Goal: Task Accomplishment & Management: Manage account settings

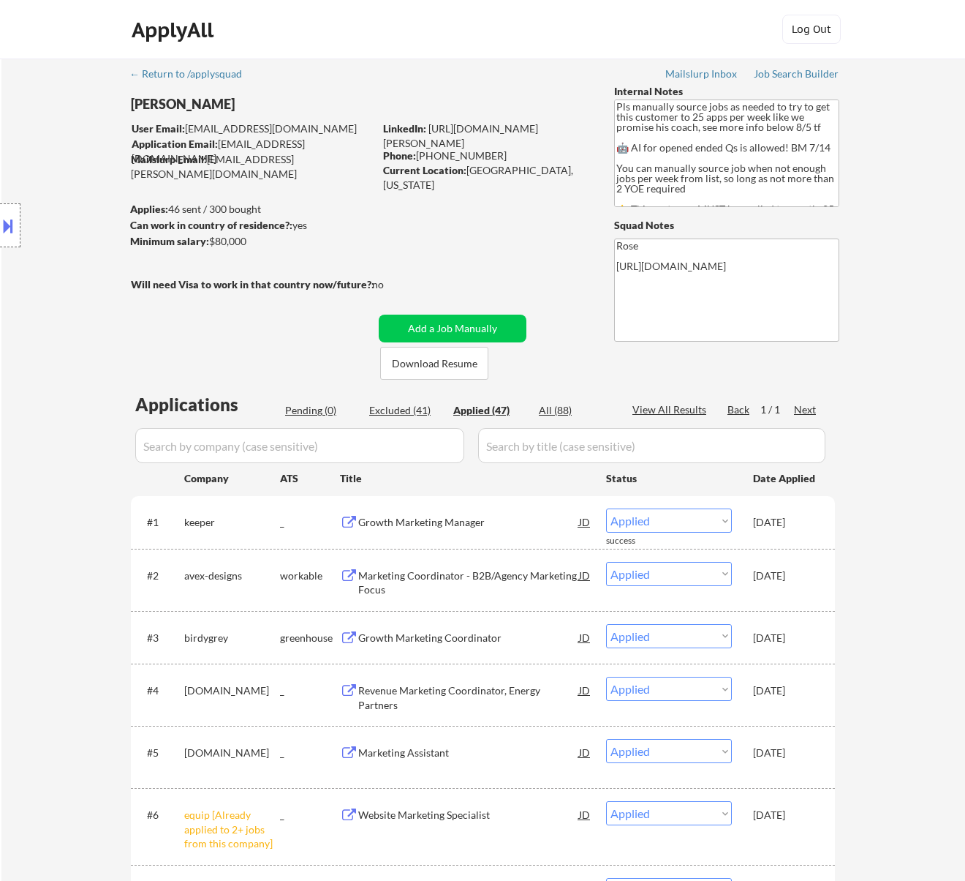
select select ""applied""
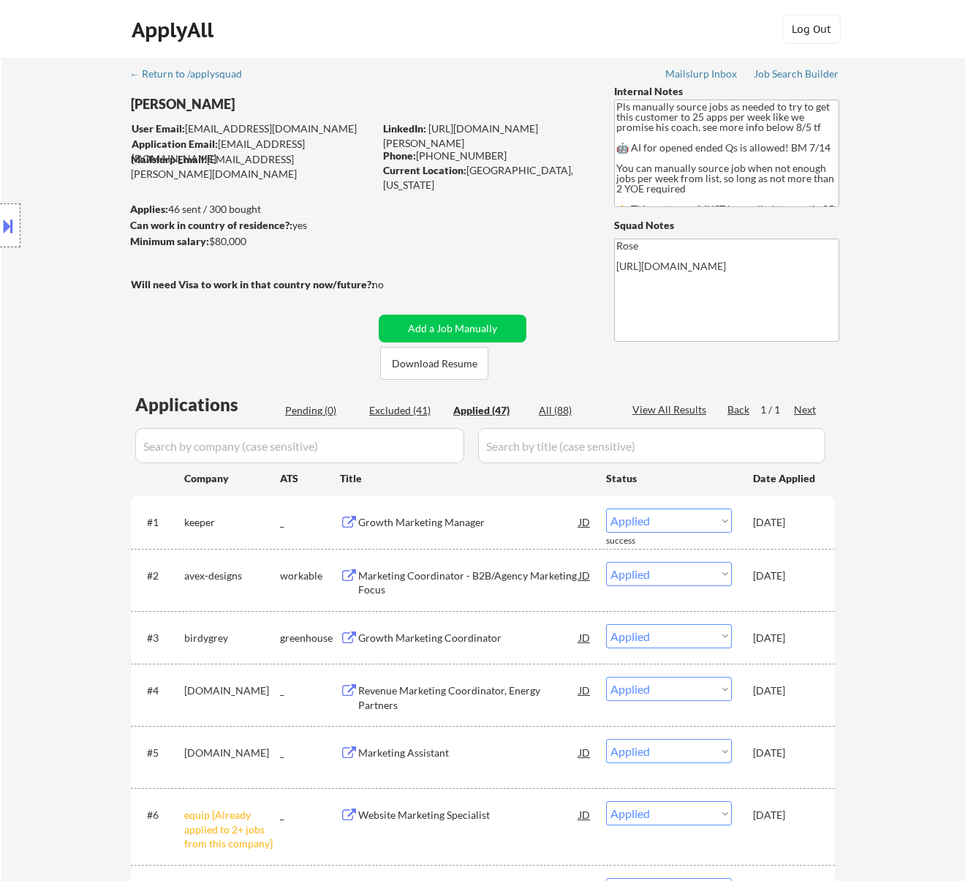
select select ""applied""
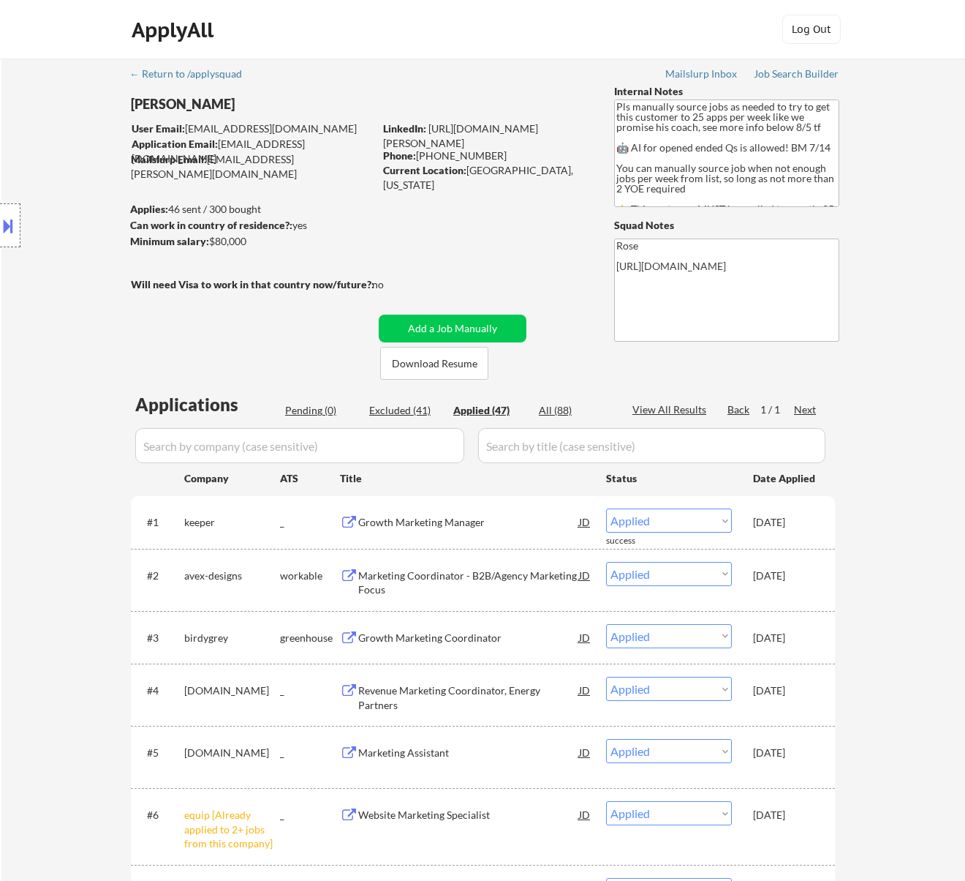
select select ""applied""
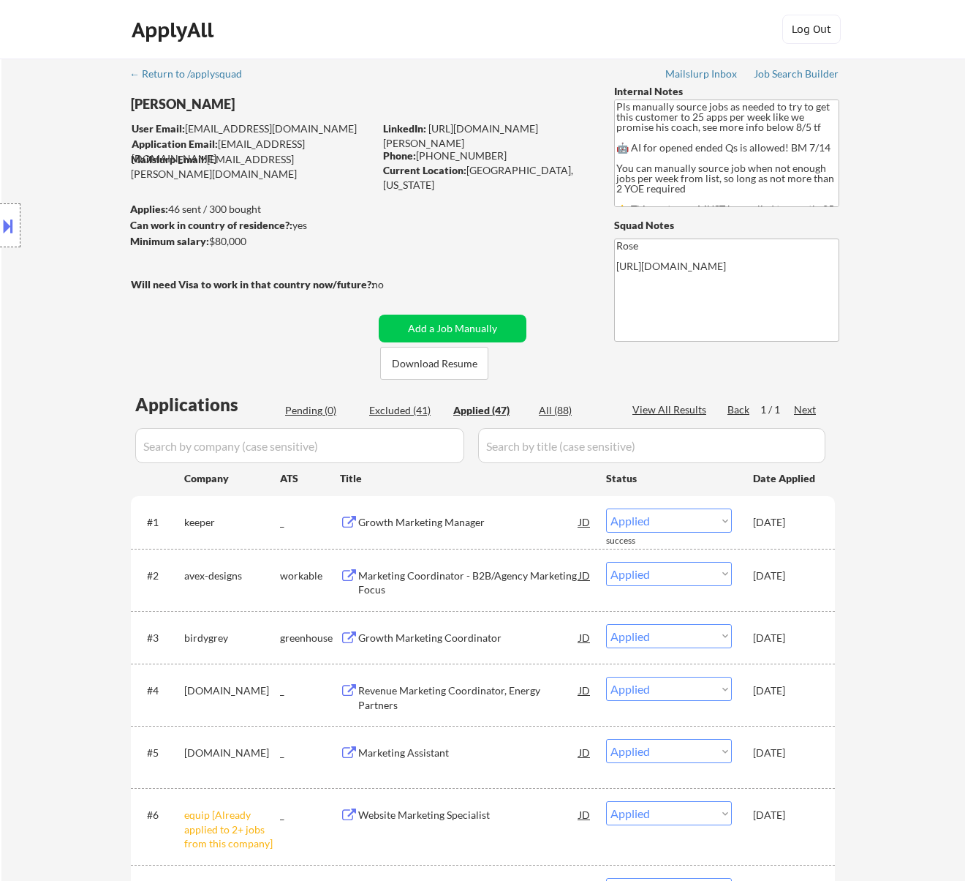
select select ""applied""
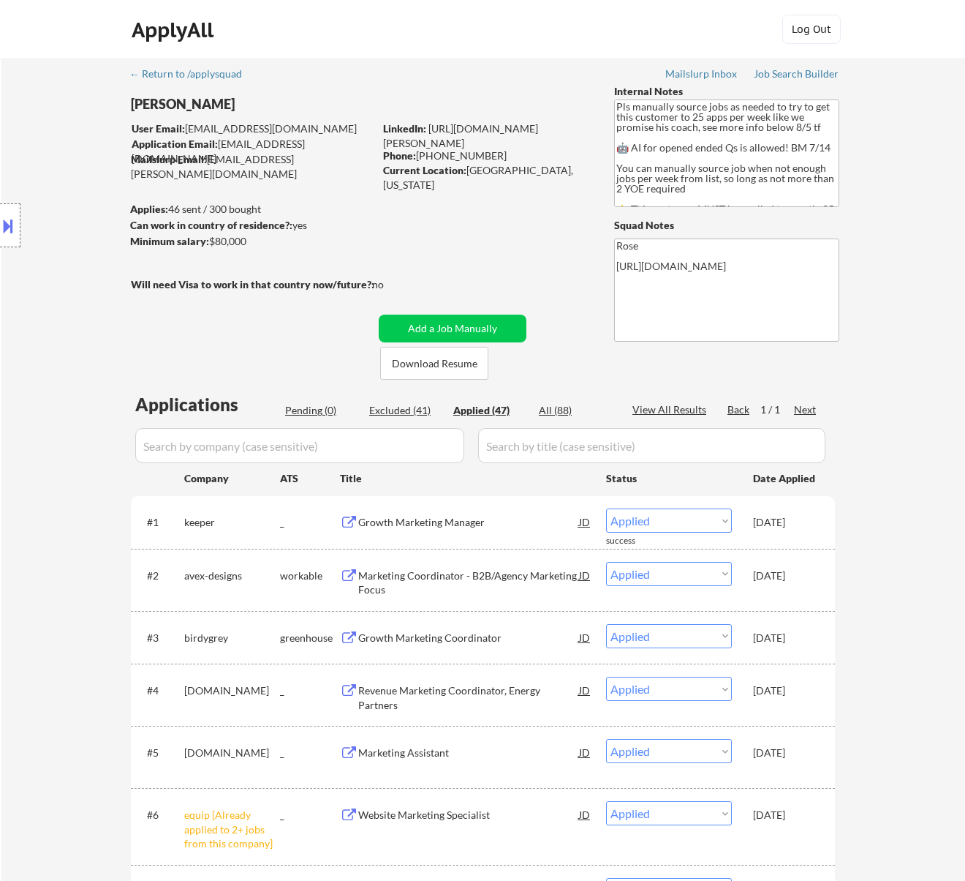
select select ""applied""
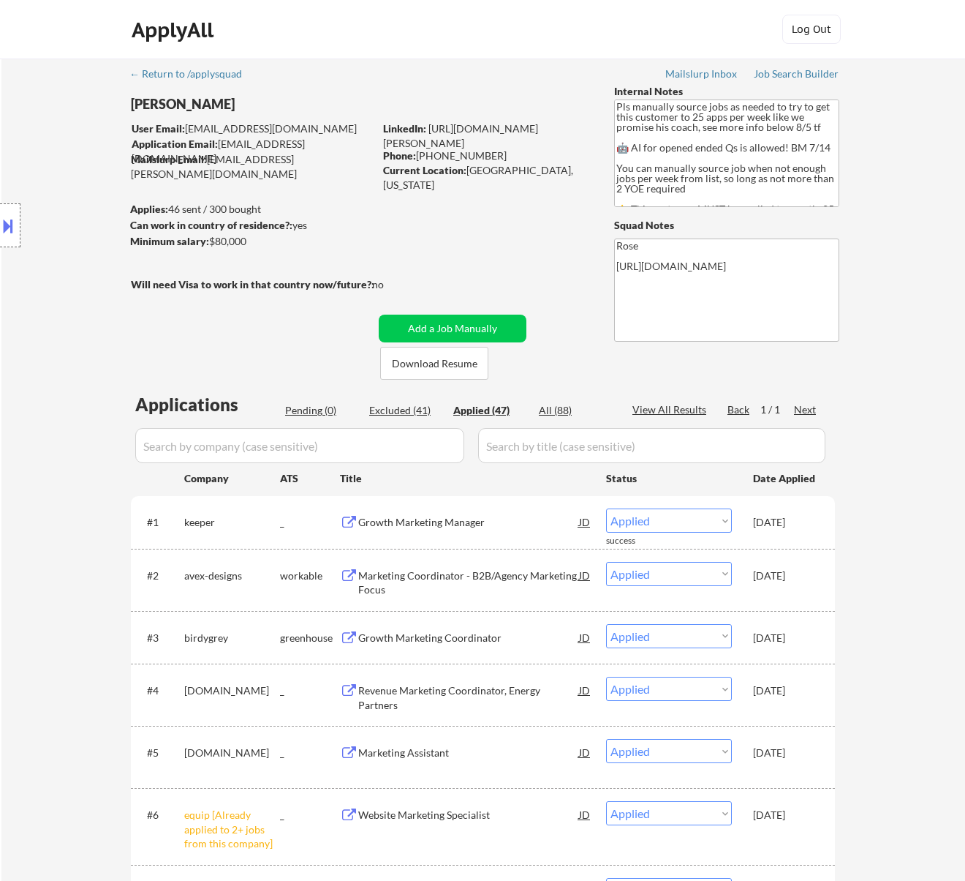
select select ""applied""
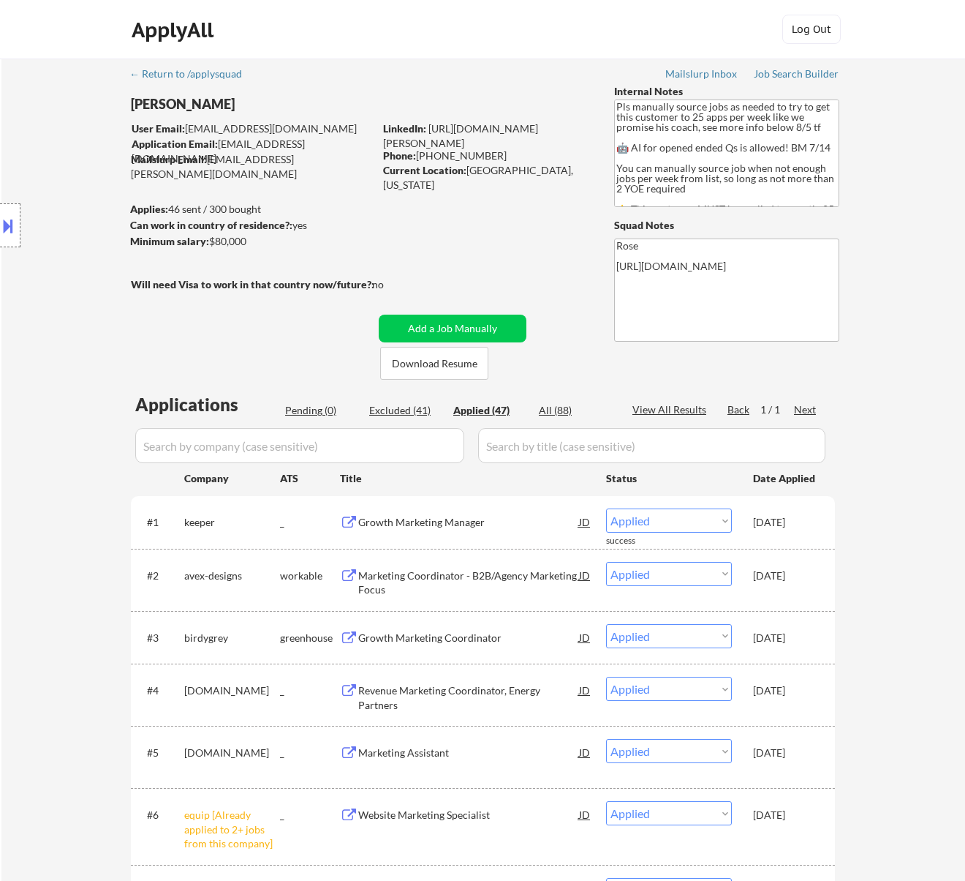
select select ""applied""
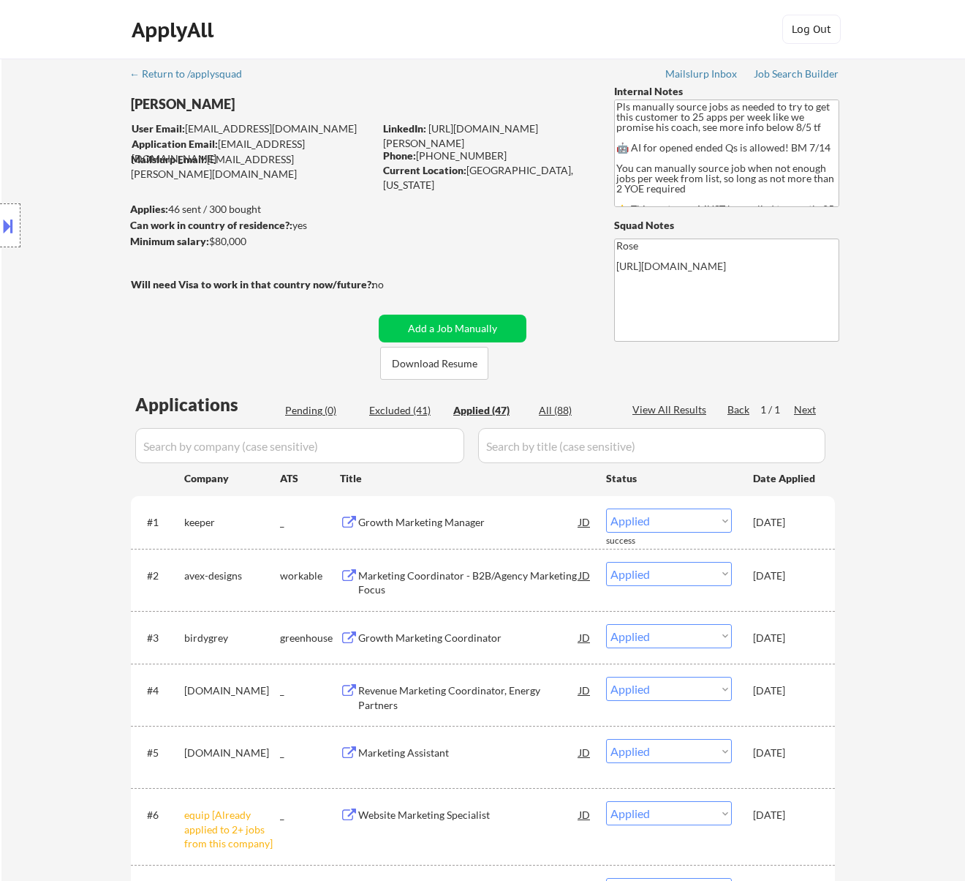
select select ""applied""
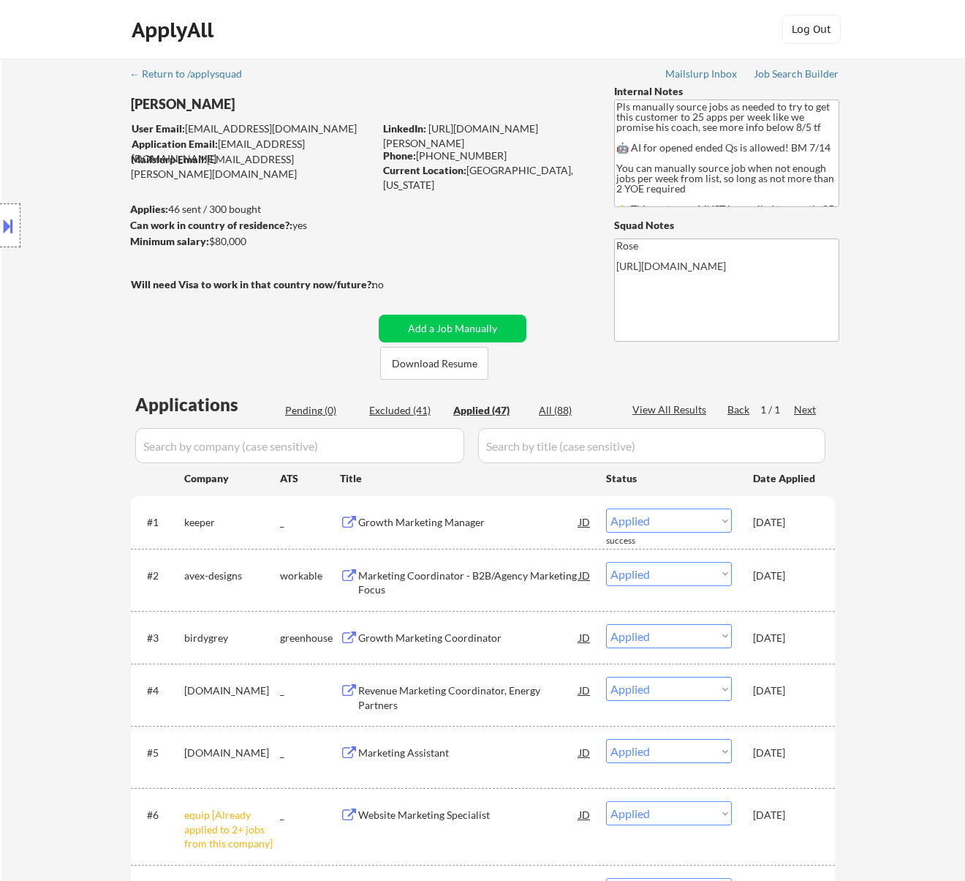
select select ""applied""
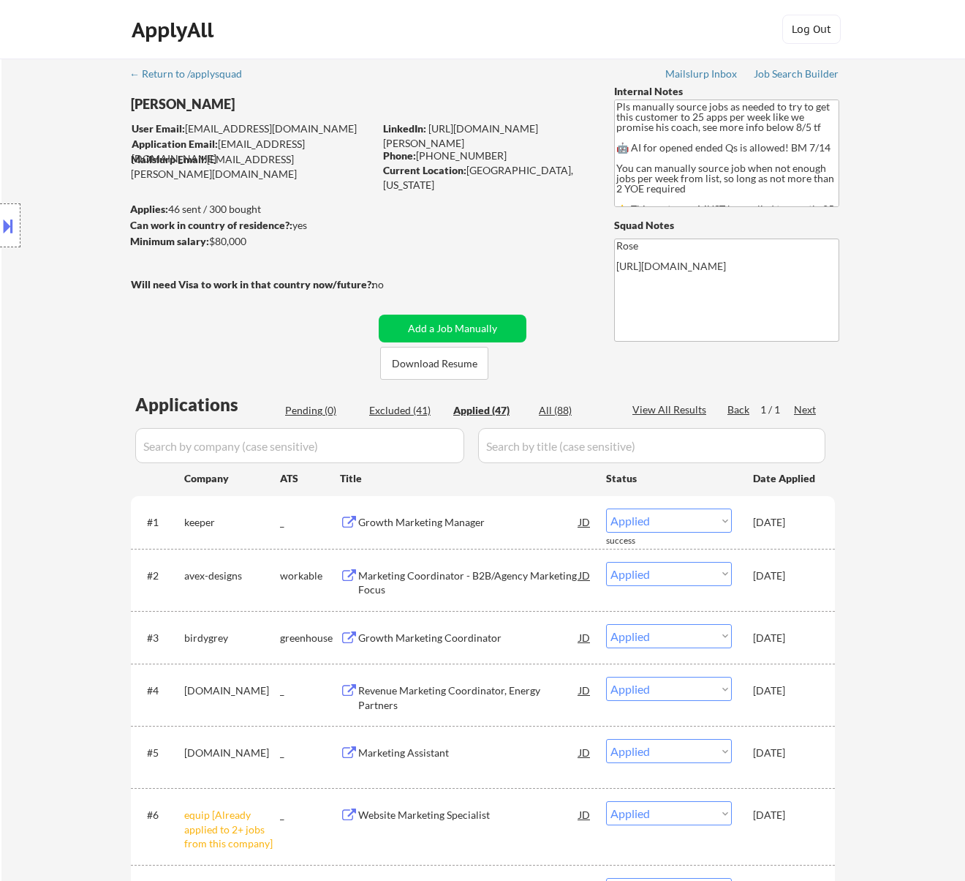
select select ""applied""
click at [317, 404] on div "Pending (0)" at bounding box center [321, 410] width 73 height 15
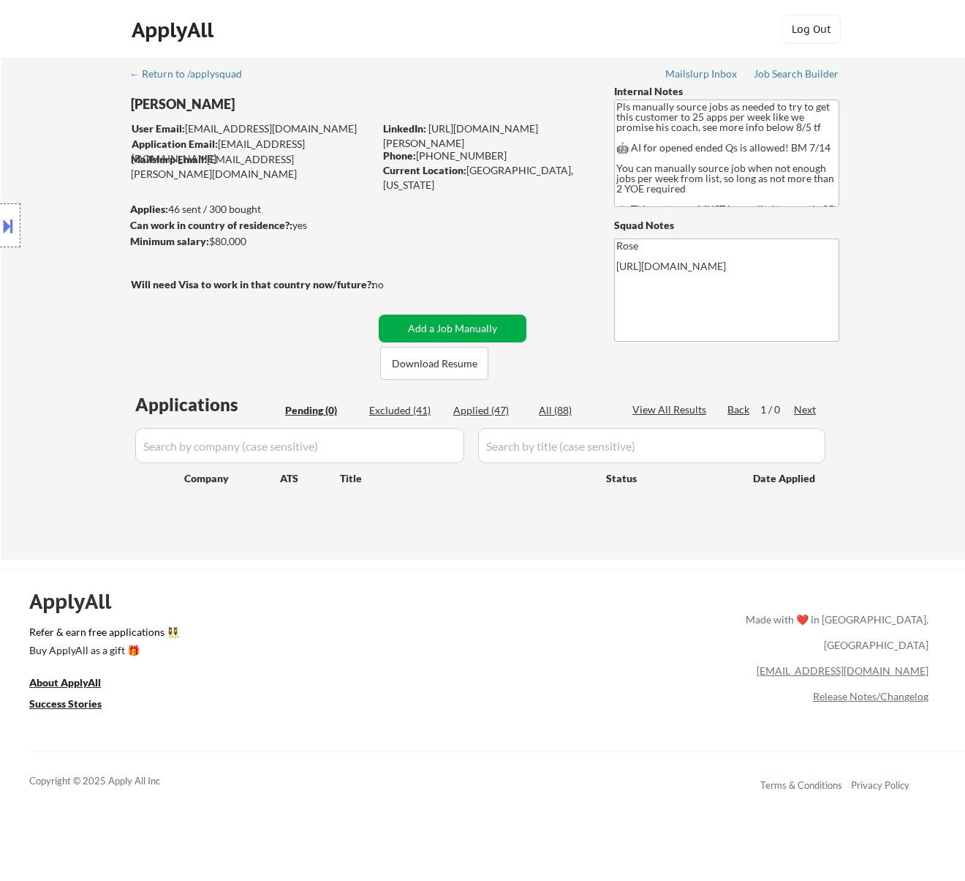
click at [453, 332] on button "Add a Job Manually" at bounding box center [453, 328] width 148 height 28
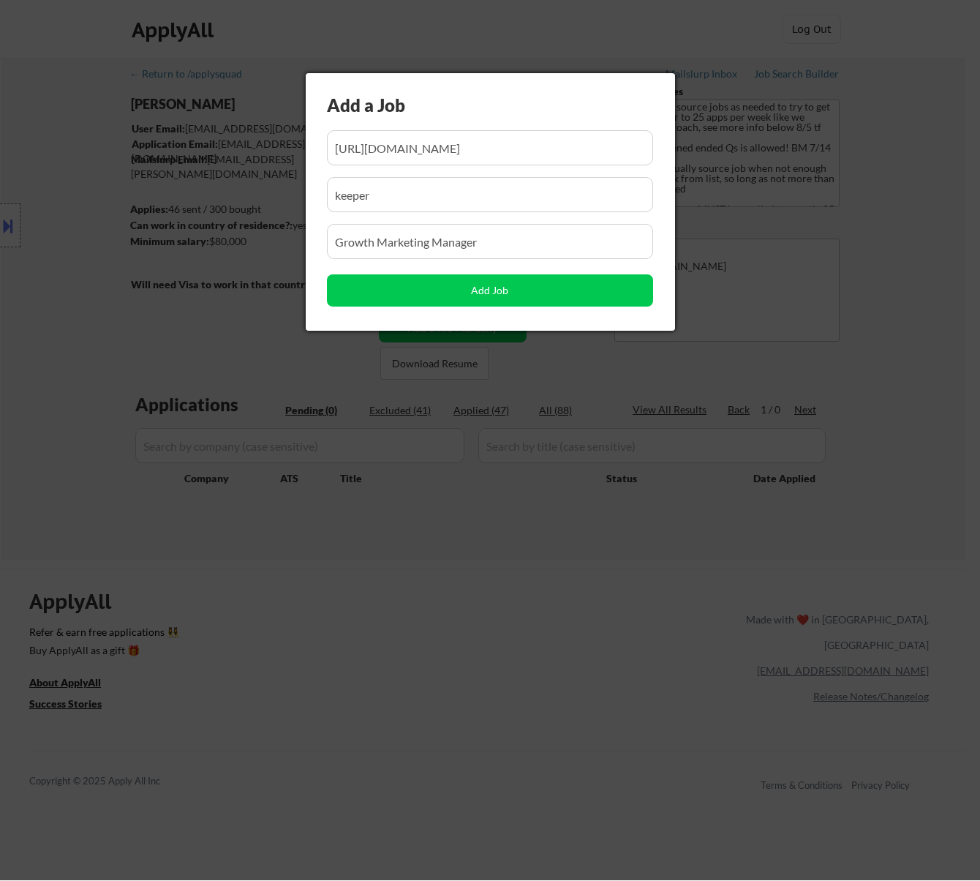
scroll to position [0, 86]
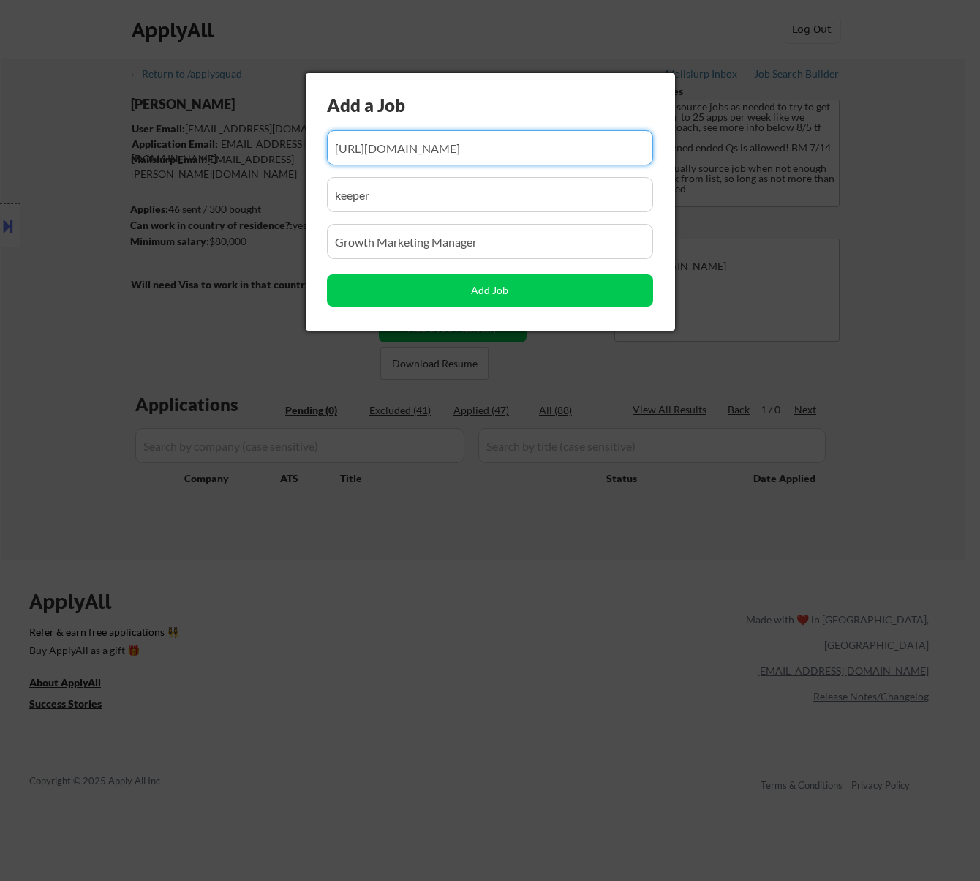
drag, startPoint x: 415, startPoint y: 147, endPoint x: 402, endPoint y: 154, distance: 15.4
click at [402, 154] on input "input" at bounding box center [490, 147] width 326 height 35
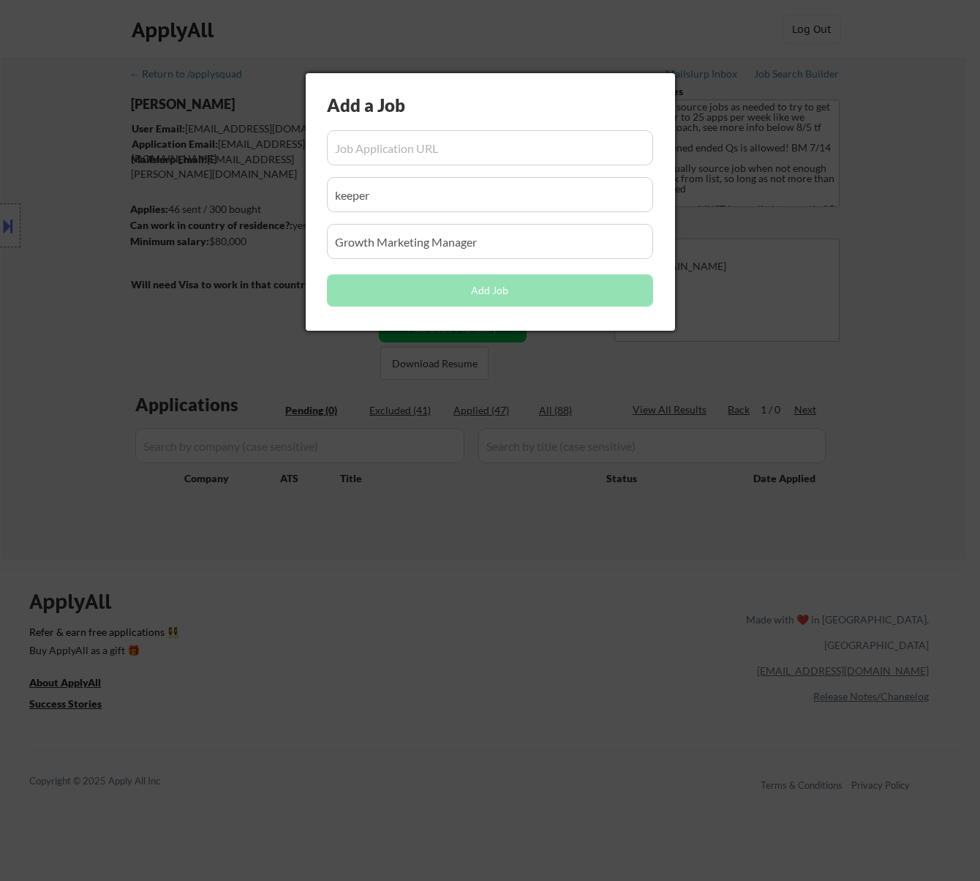
click at [423, 141] on input "input" at bounding box center [490, 147] width 326 height 35
paste input "https://careers-nasco.icims.com/jobs/4224/marketing-coordinator/job?mobile=fals…"
type input "https://careers-nasco.icims.com/jobs/4224/marketing-coordinator/job?mobile=fals…"
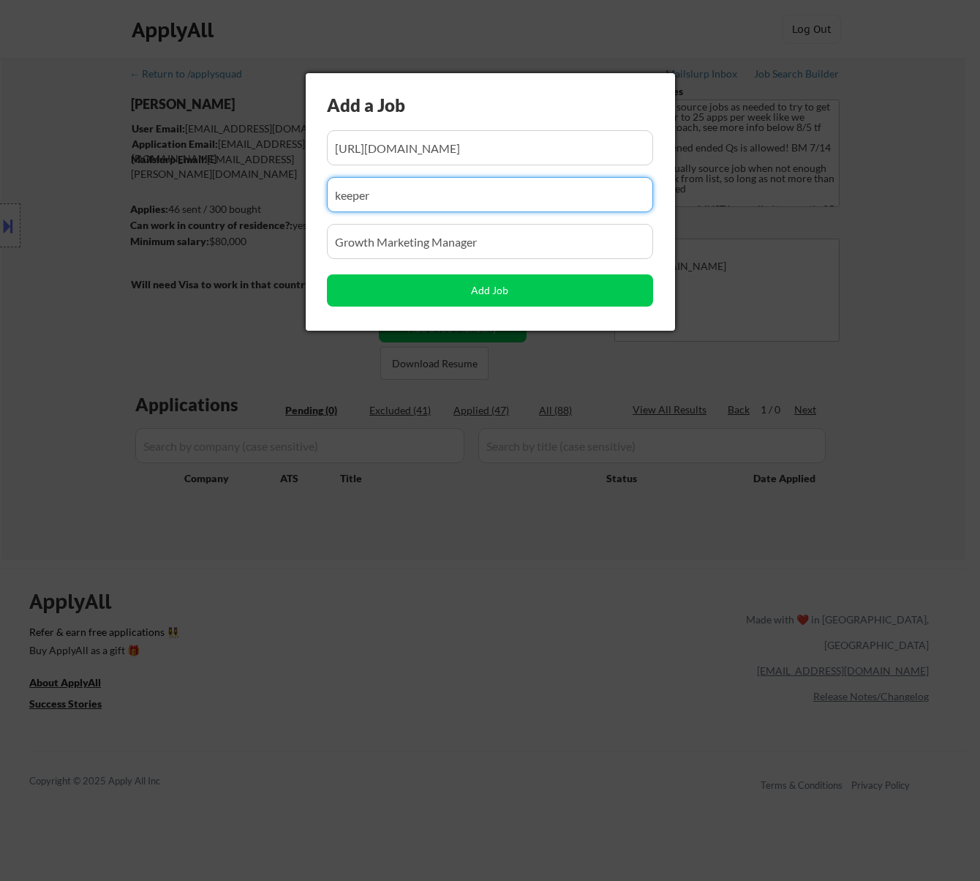
scroll to position [0, 0]
drag, startPoint x: 384, startPoint y: 188, endPoint x: 316, endPoint y: 199, distance: 68.9
click at [314, 203] on div "Add a Job Add Job" at bounding box center [490, 201] width 369 height 257
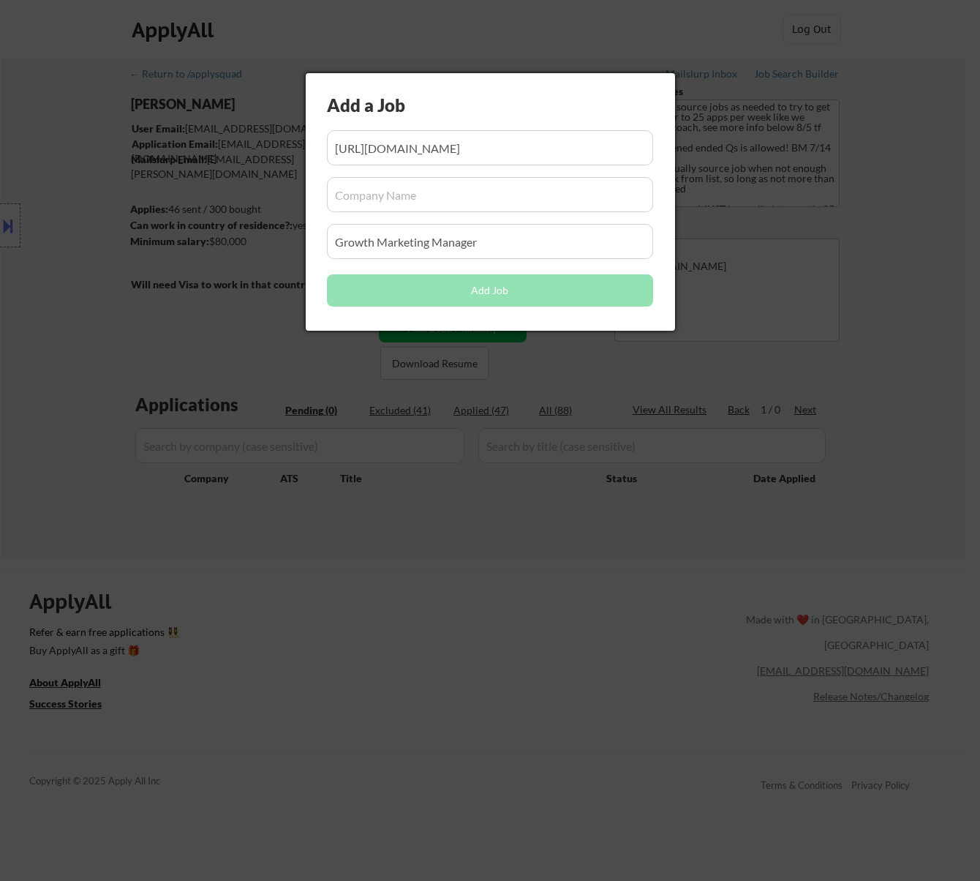
click at [369, 190] on input "input" at bounding box center [490, 194] width 326 height 35
paste input "careers-nasco.icims.com"
type input "careers-nasco.icims.com"
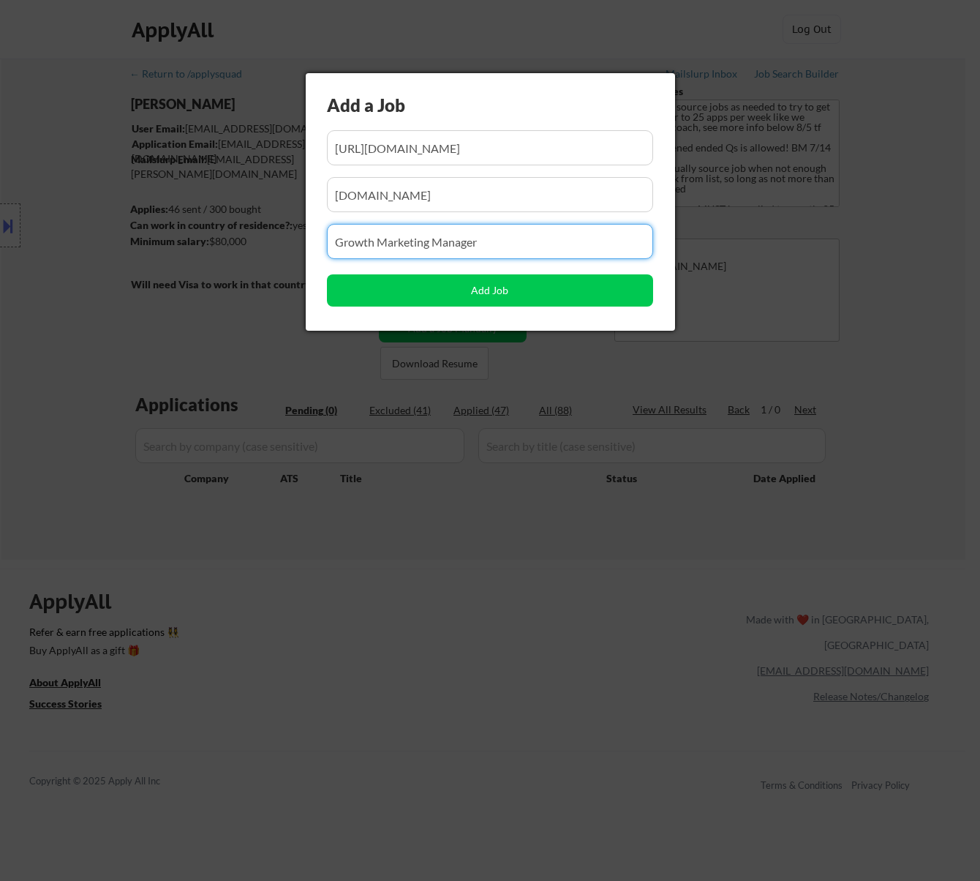
drag, startPoint x: 465, startPoint y: 243, endPoint x: 328, endPoint y: 255, distance: 138.0
click at [329, 255] on input "input" at bounding box center [490, 241] width 326 height 35
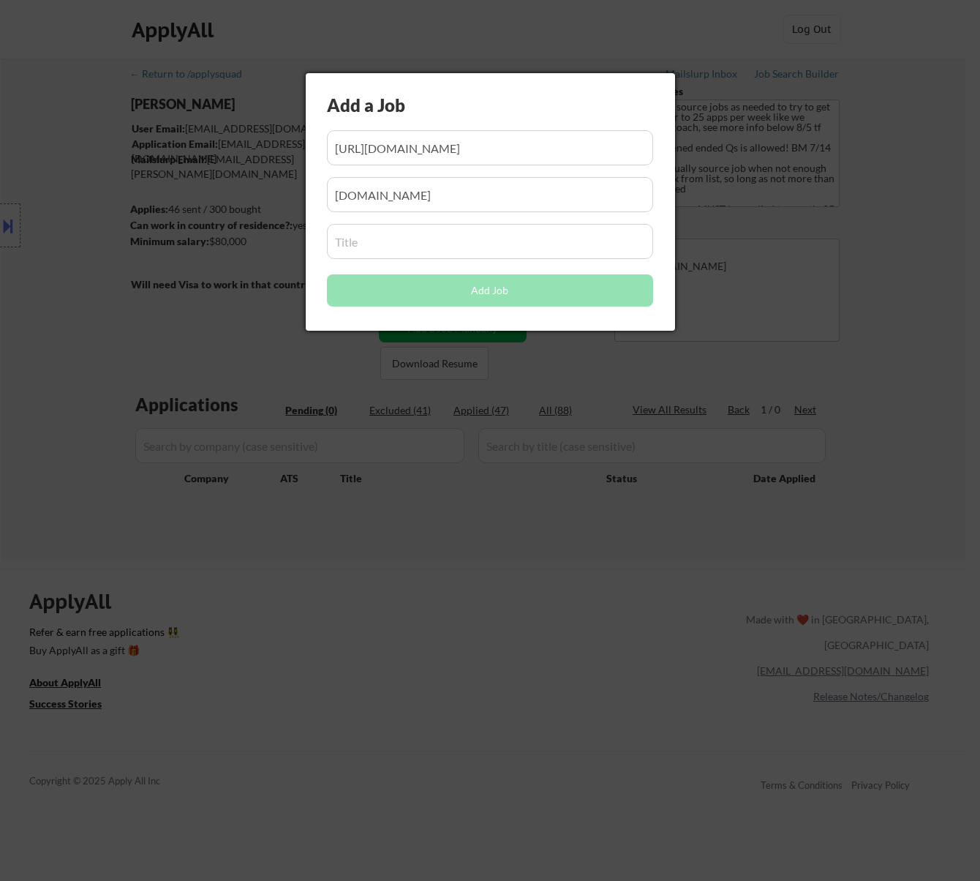
click at [370, 249] on input "input" at bounding box center [490, 241] width 326 height 35
paste input "Marketing Coordinator"
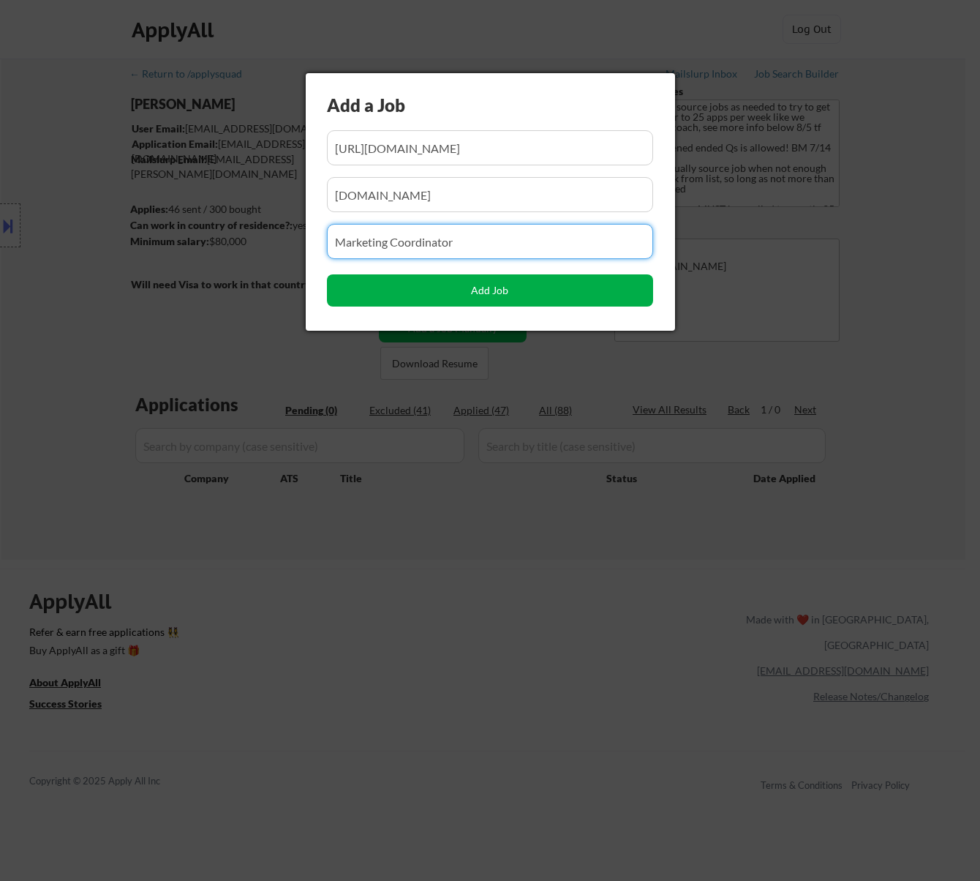
type input "Marketing Coordinator"
click at [489, 300] on button "Add Job" at bounding box center [490, 290] width 326 height 32
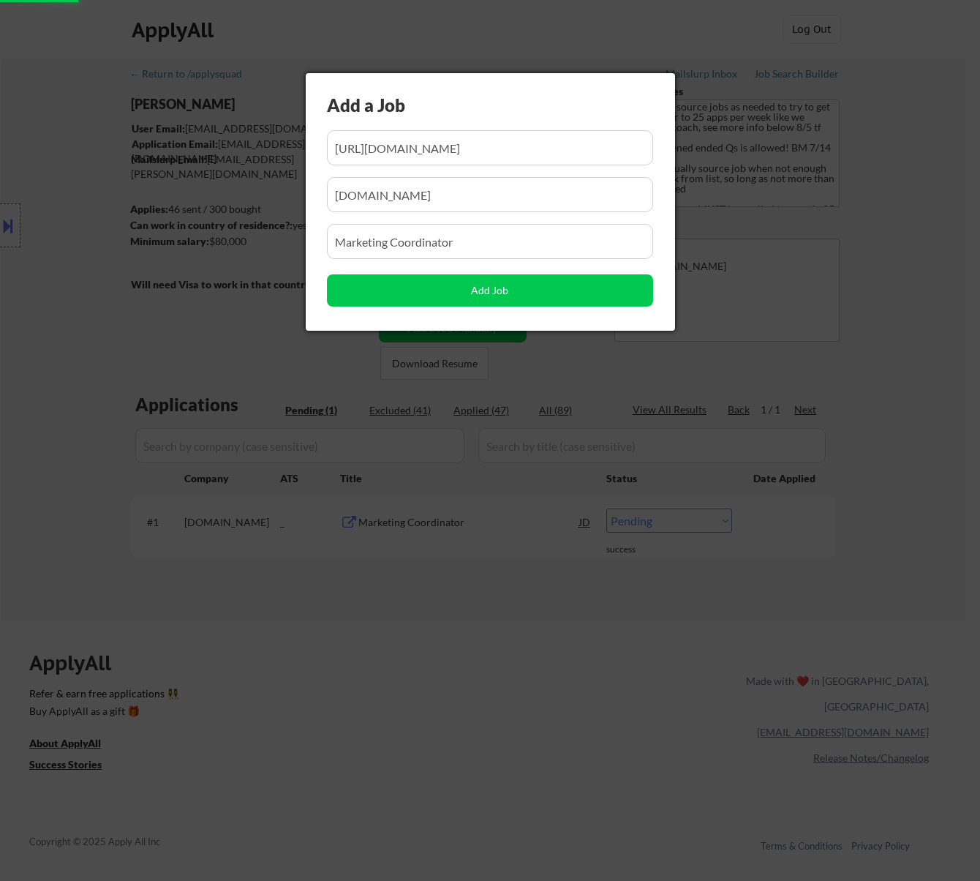
click at [565, 585] on div at bounding box center [490, 440] width 980 height 881
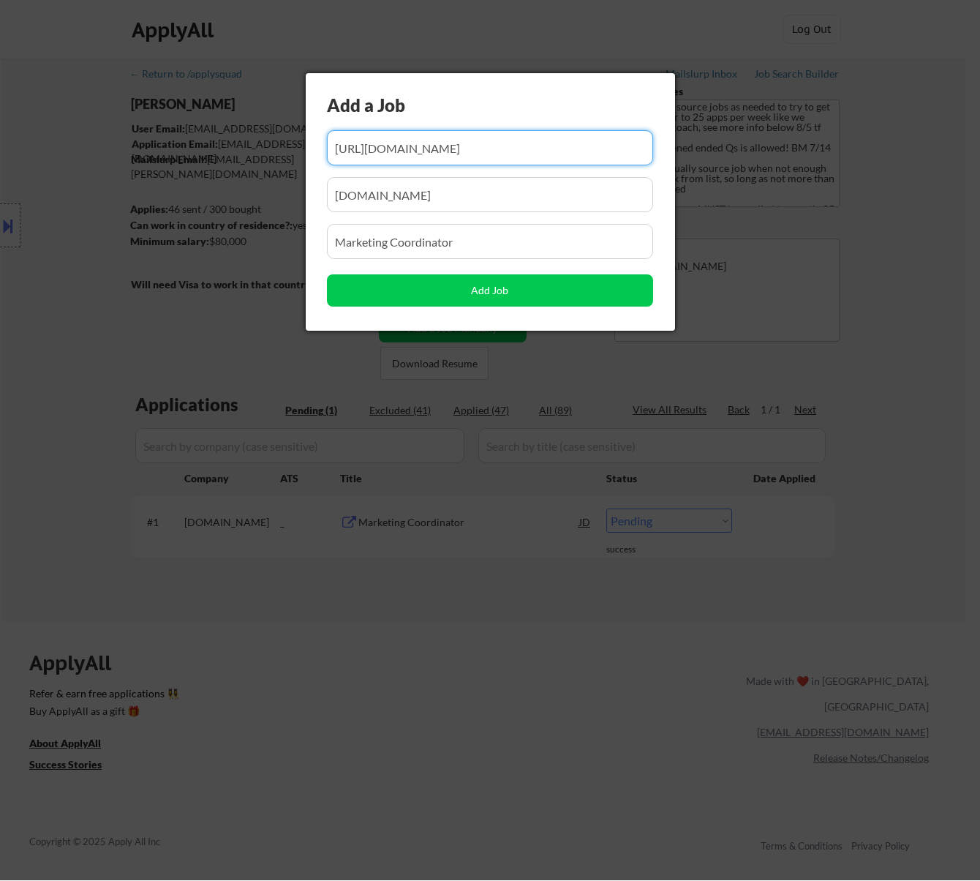
scroll to position [0, 603]
click at [486, 641] on div at bounding box center [490, 440] width 980 height 881
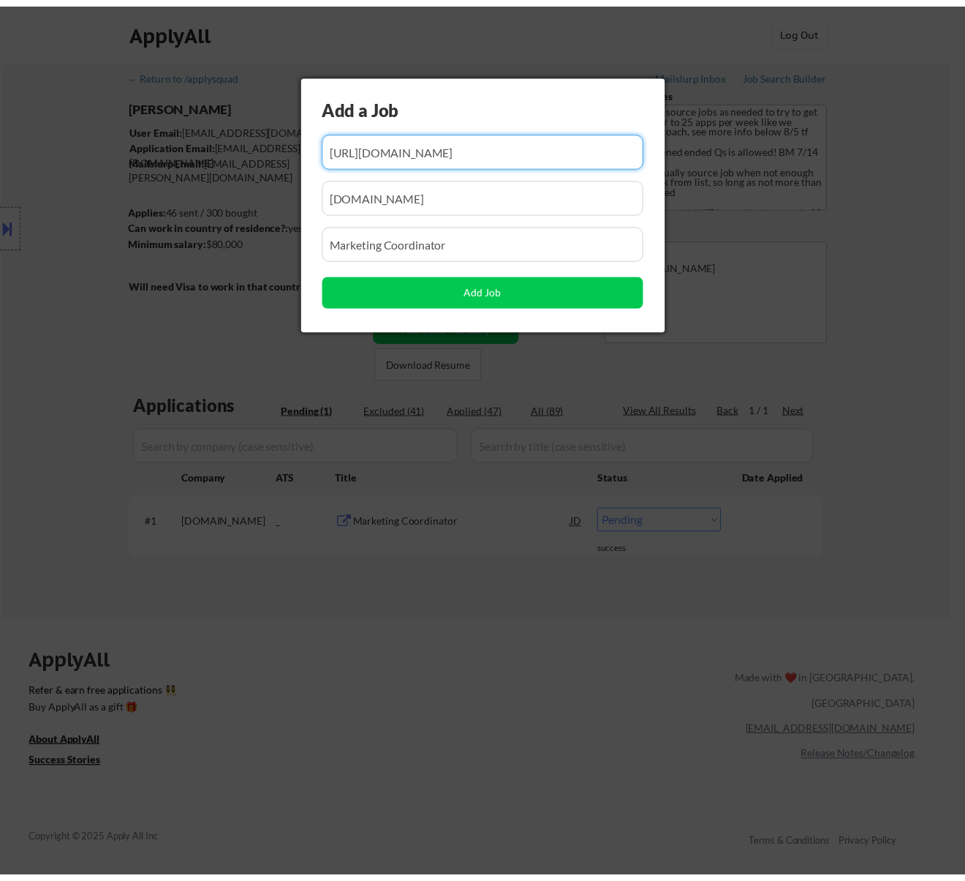
scroll to position [0, 0]
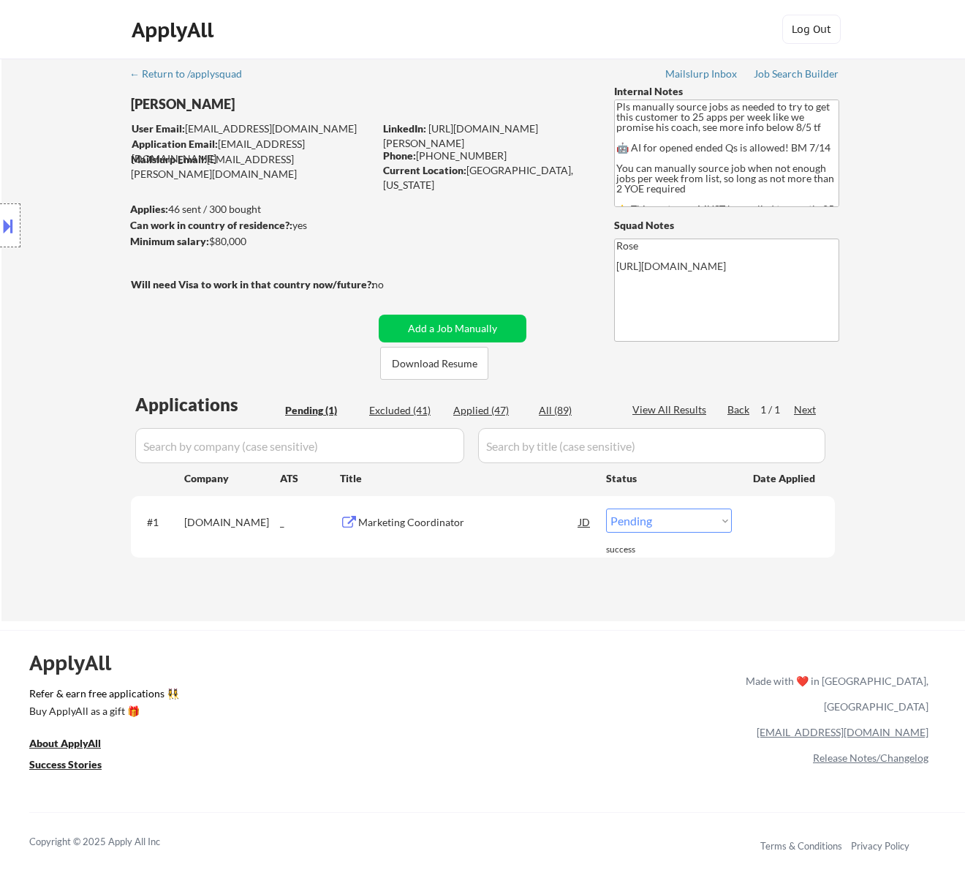
click at [676, 516] on select "Choose an option... Pending Applied Excluded (Questions) Excluded (Expired) Exc…" at bounding box center [669, 520] width 126 height 24
select select ""applied""
click at [606, 508] on select "Choose an option... Pending Applied Excluded (Questions) Excluded (Expired) Exc…" at bounding box center [669, 520] width 126 height 24
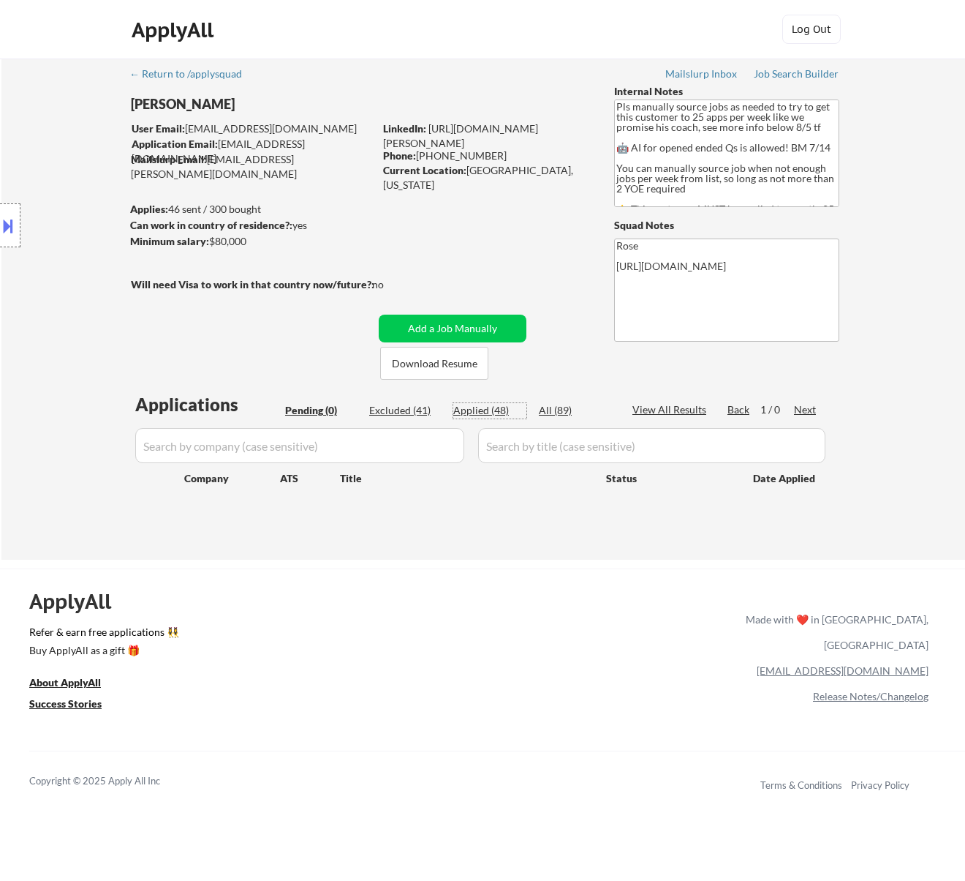
click at [494, 414] on div "Applied (48)" at bounding box center [489, 410] width 73 height 15
select select ""applied""
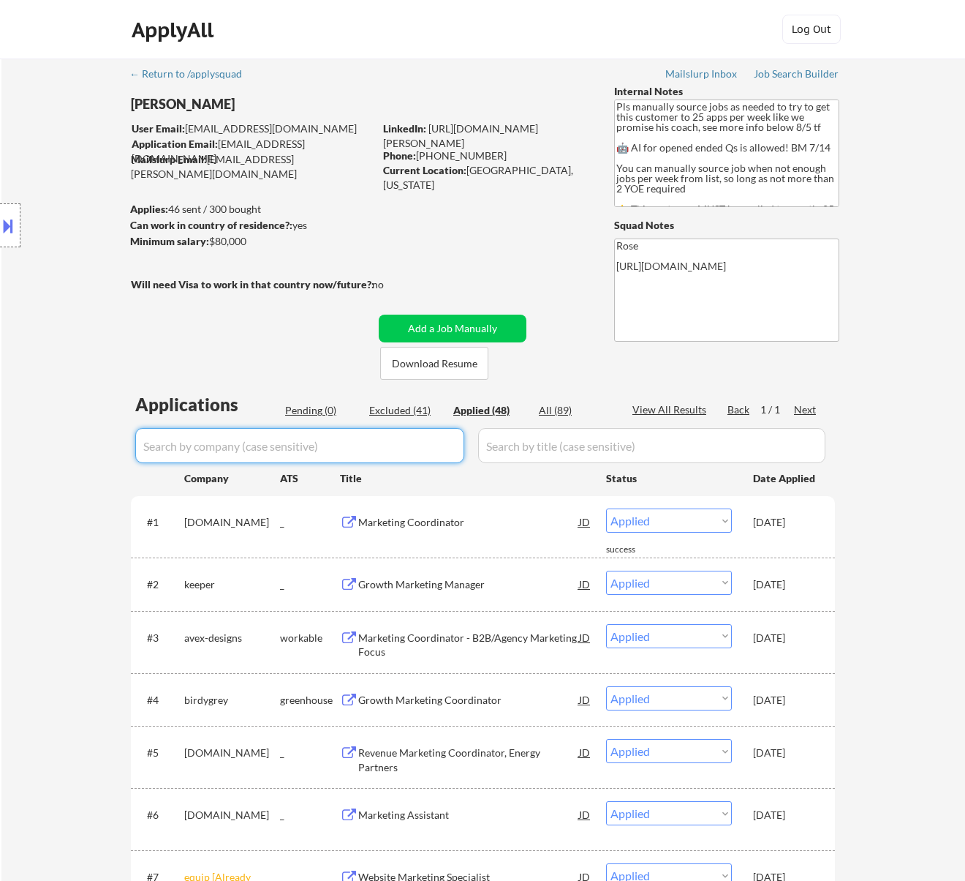
click at [430, 445] on input "input" at bounding box center [299, 445] width 329 height 35
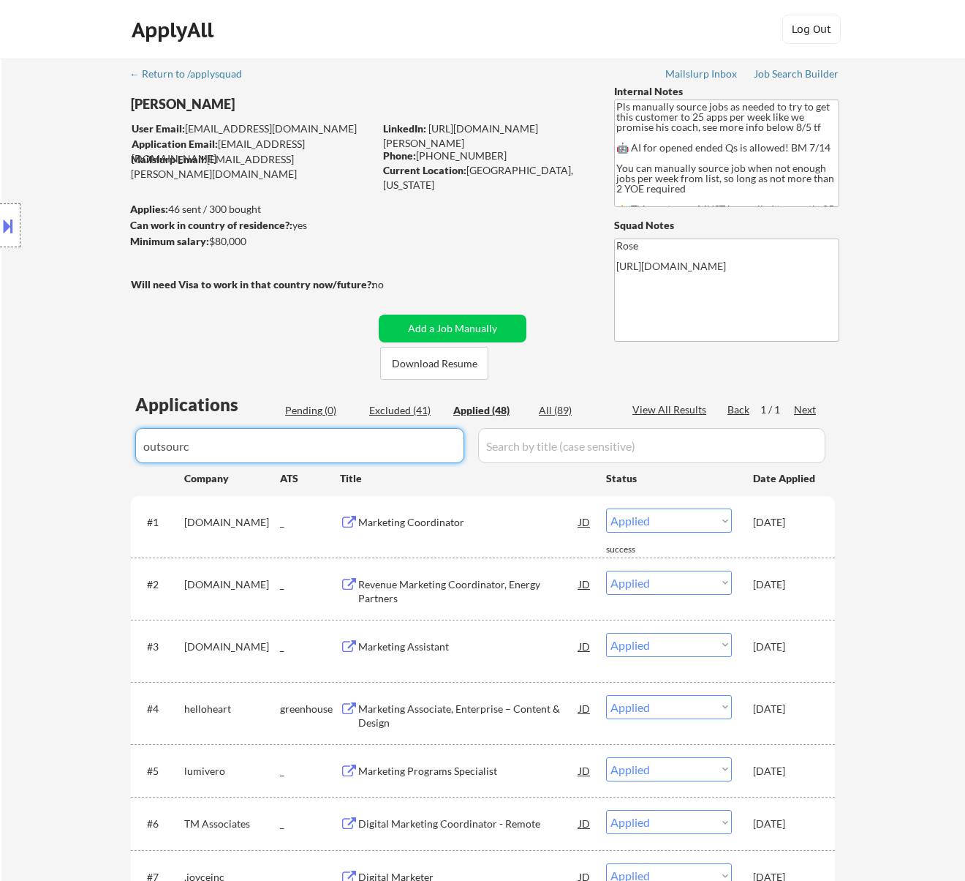
type input "outsourcy"
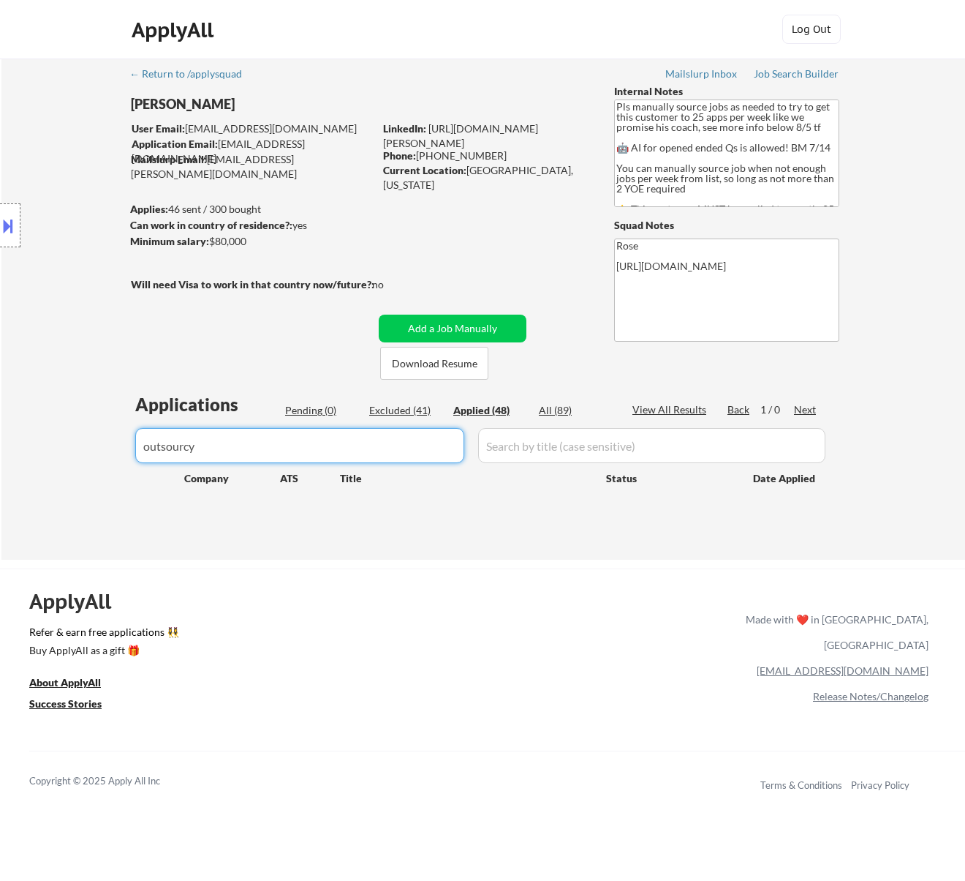
drag, startPoint x: 203, startPoint y: 448, endPoint x: 103, endPoint y: 449, distance: 99.5
click at [103, 449] on div "← Return to /applysquad Mailslurp Inbox Job Search Builder Nicholai DeHaan User…" at bounding box center [483, 309] width 964 height 501
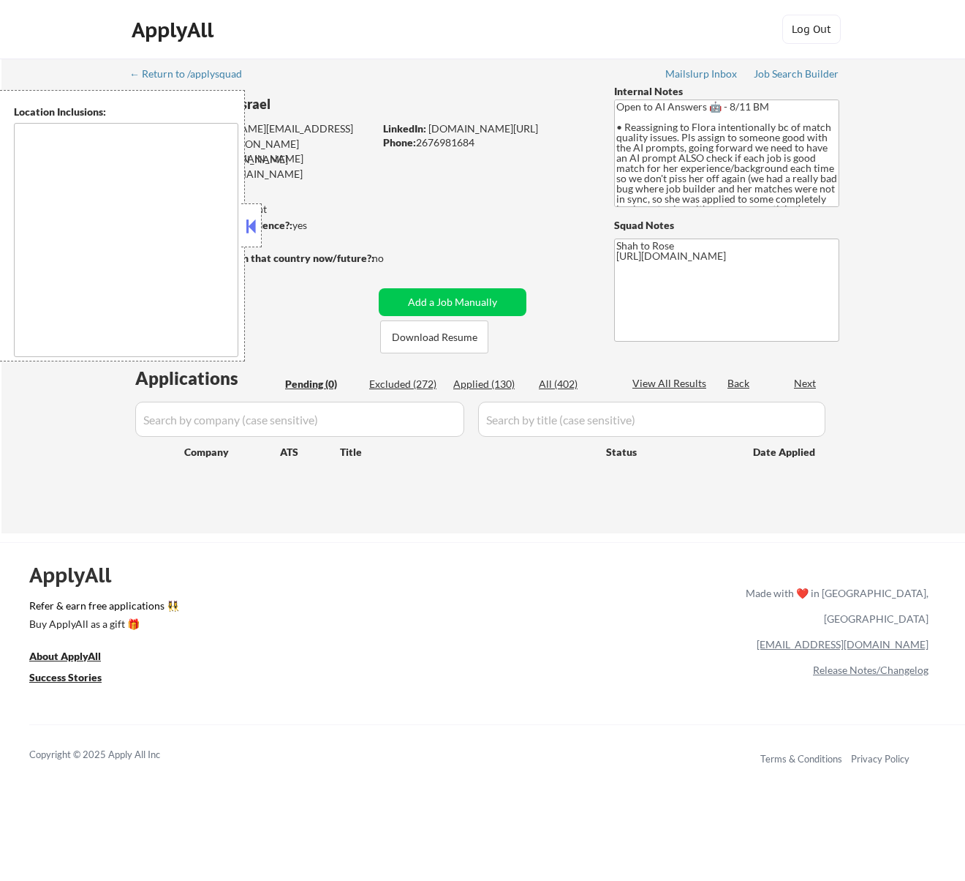
type textarea "remote"
click at [255, 225] on button at bounding box center [251, 226] width 16 height 22
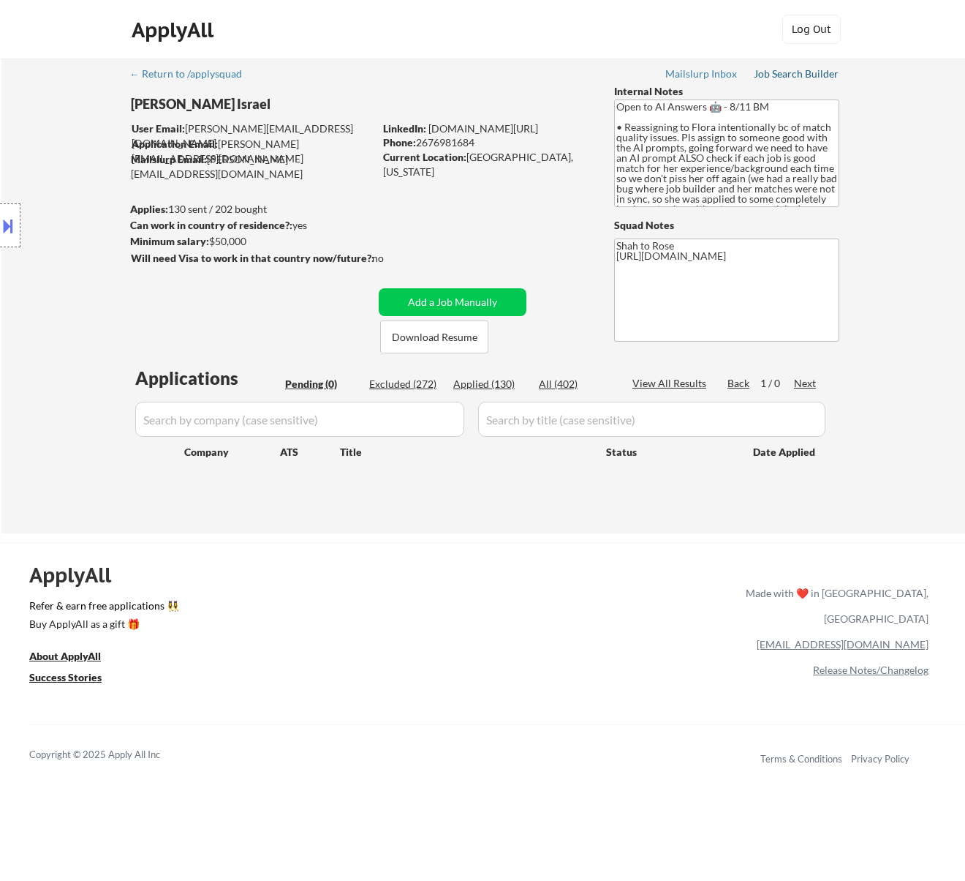
click at [788, 72] on div "Job Search Builder" at bounding box center [797, 74] width 86 height 10
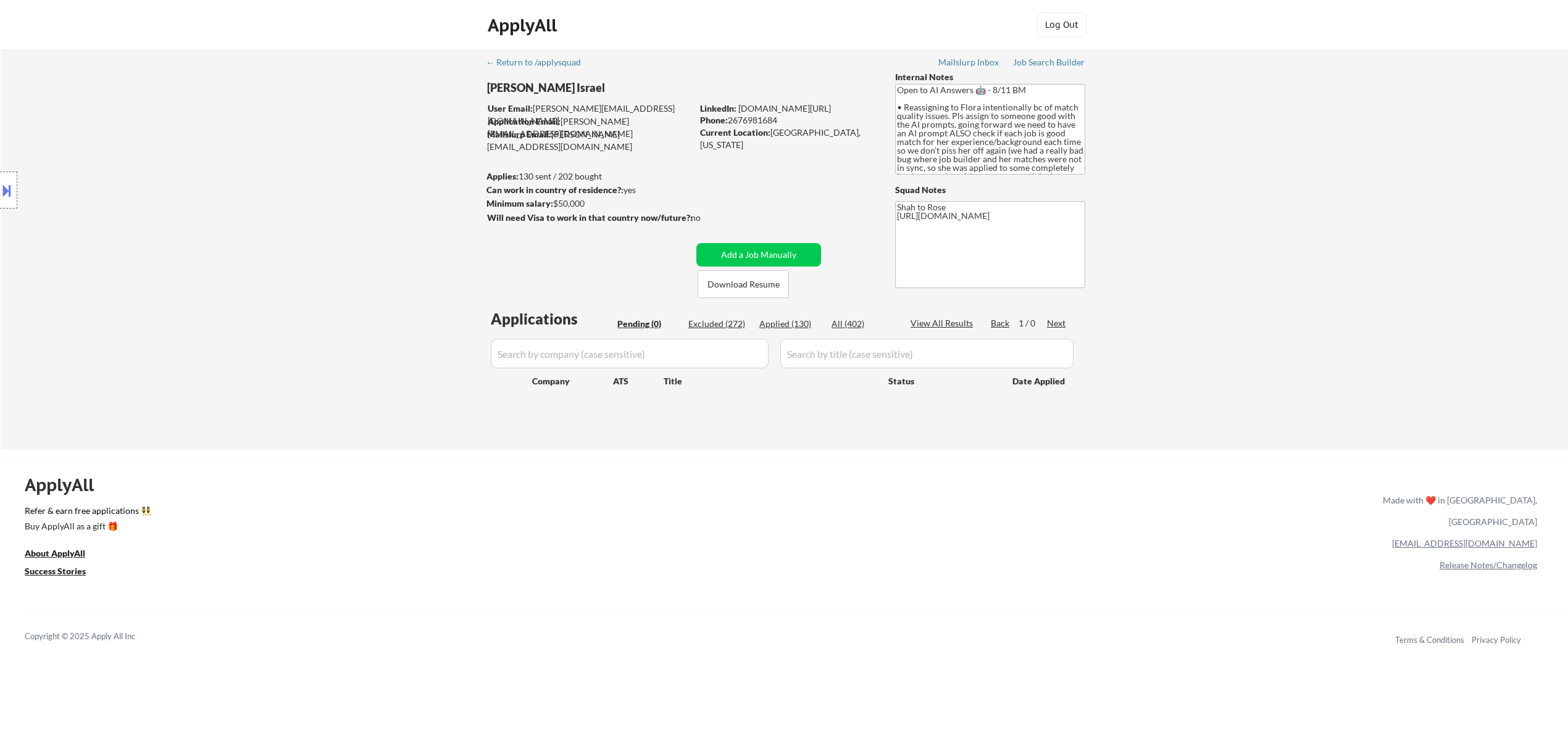
click at [793, 321] on div "Applied (130)" at bounding box center [790, 324] width 62 height 13
click at [704, 352] on input "input" at bounding box center [629, 353] width 278 height 30
paste input "scottsmiraclegro"
type input "scottsmiraclegro"
select select ""applied""
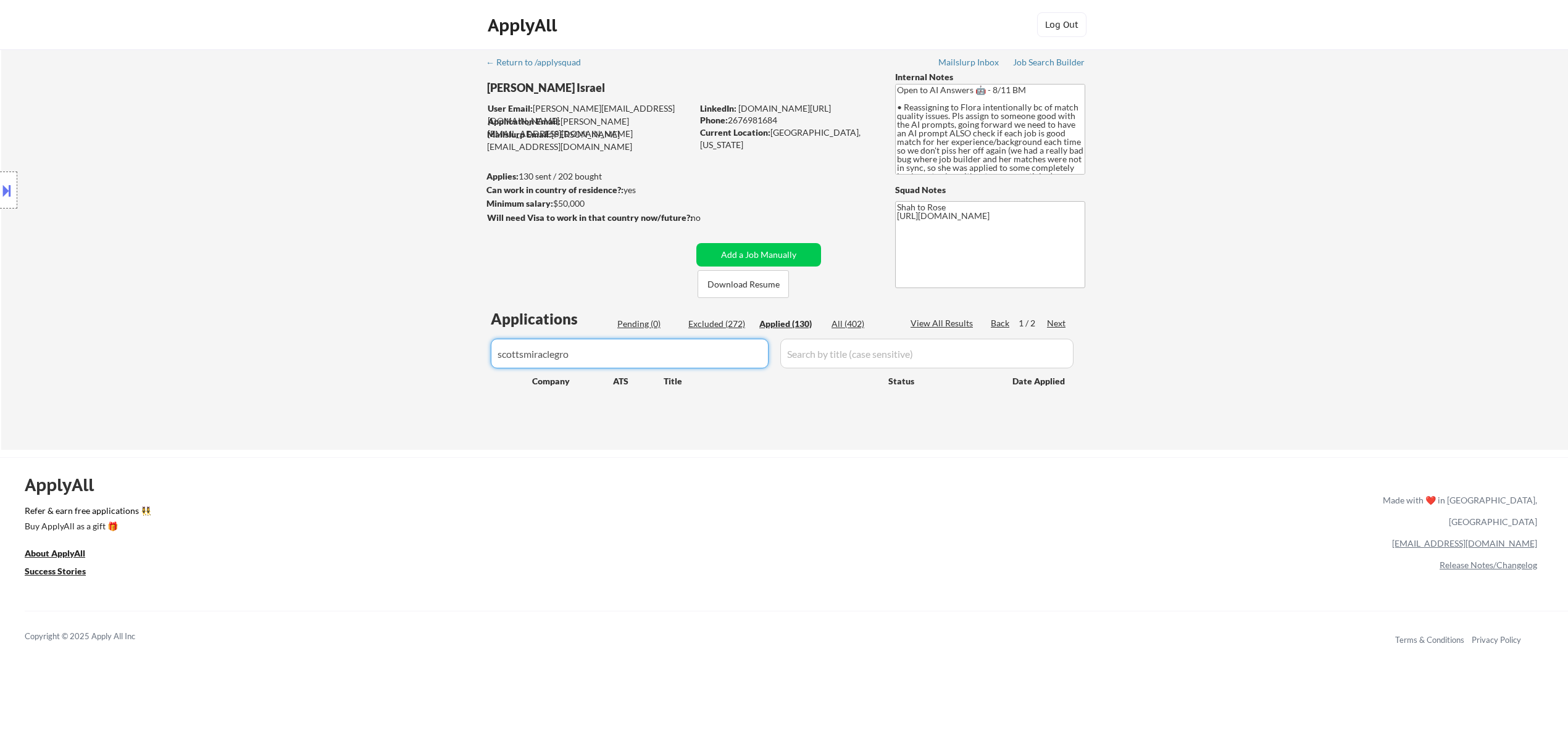
select select ""applied""
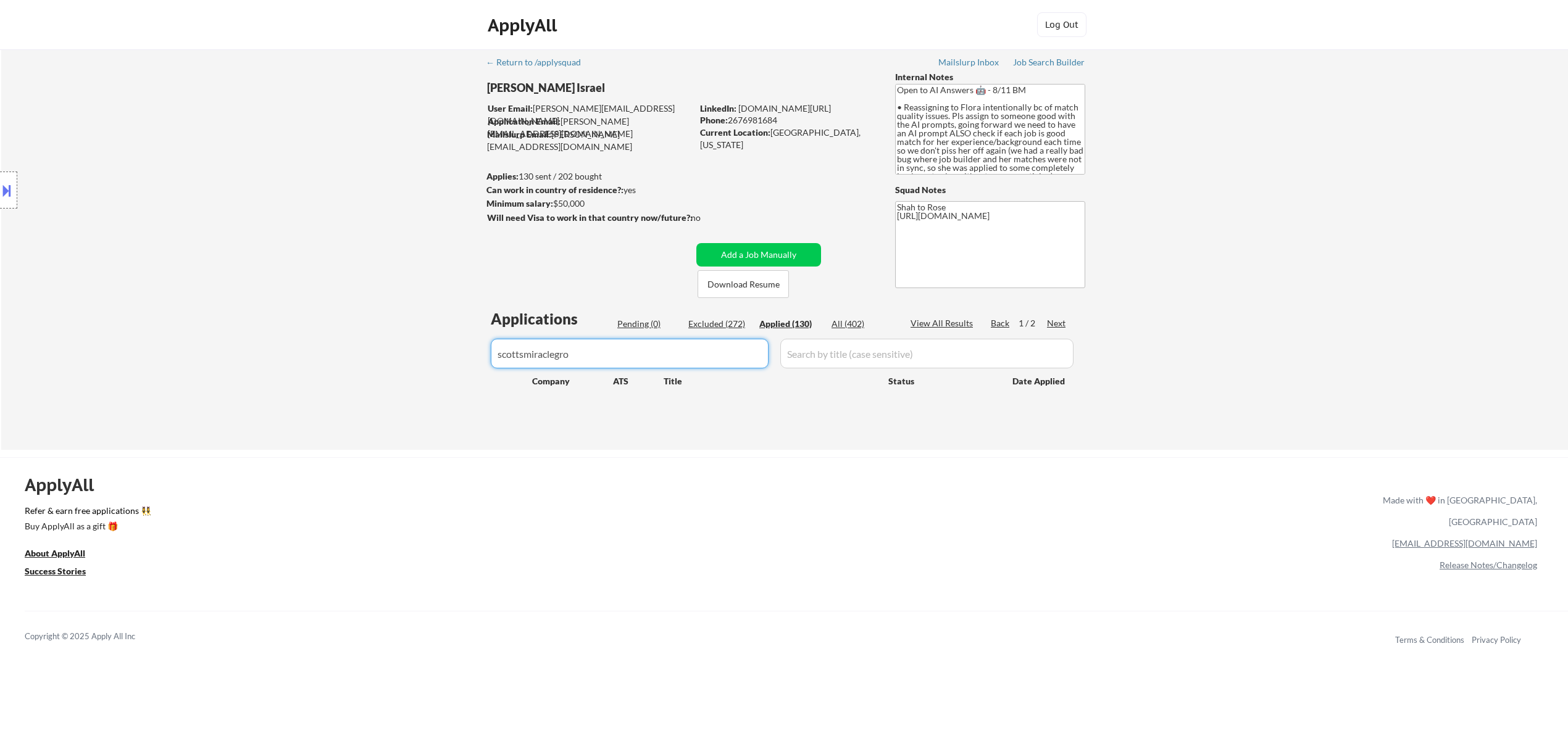
select select ""applied""
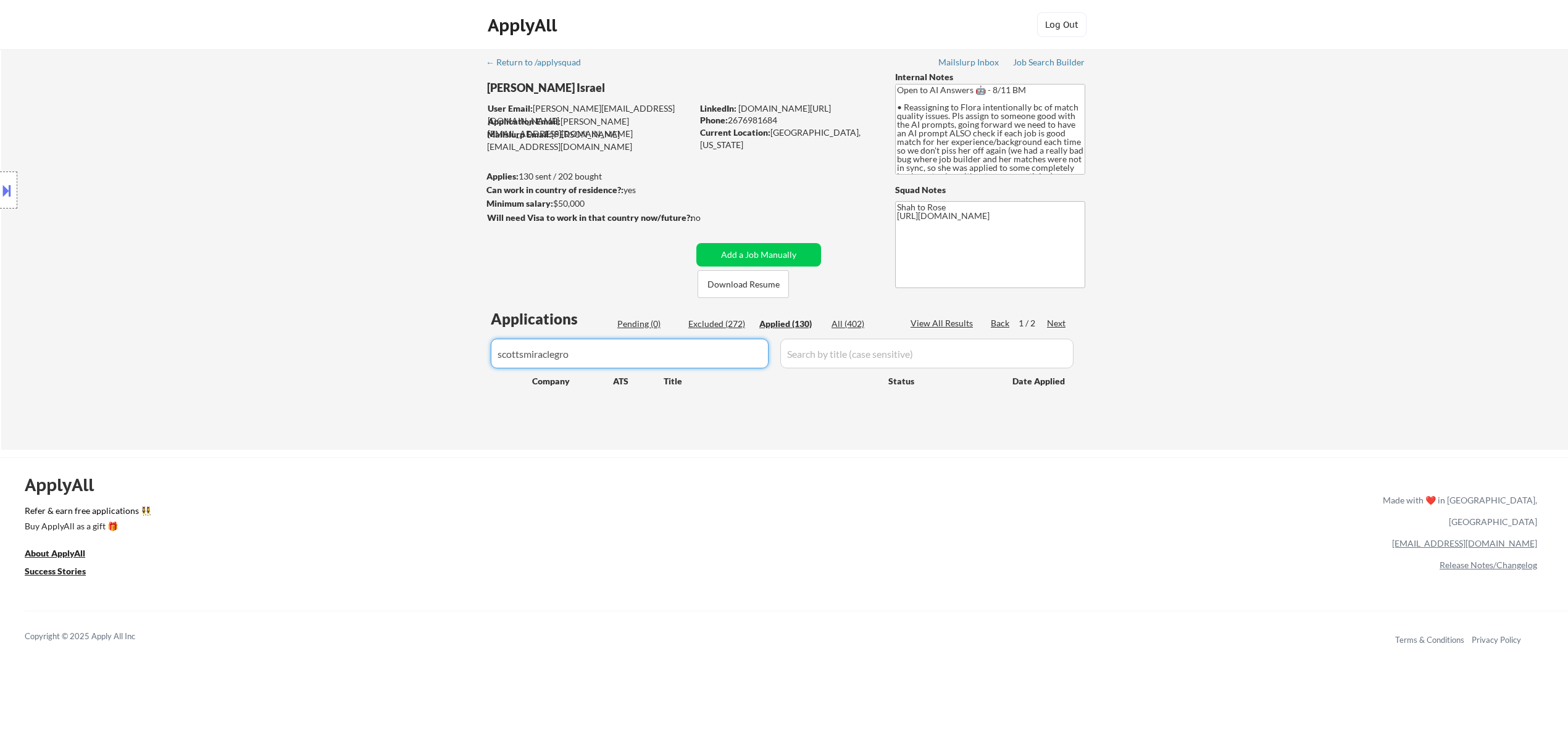
select select ""applied""
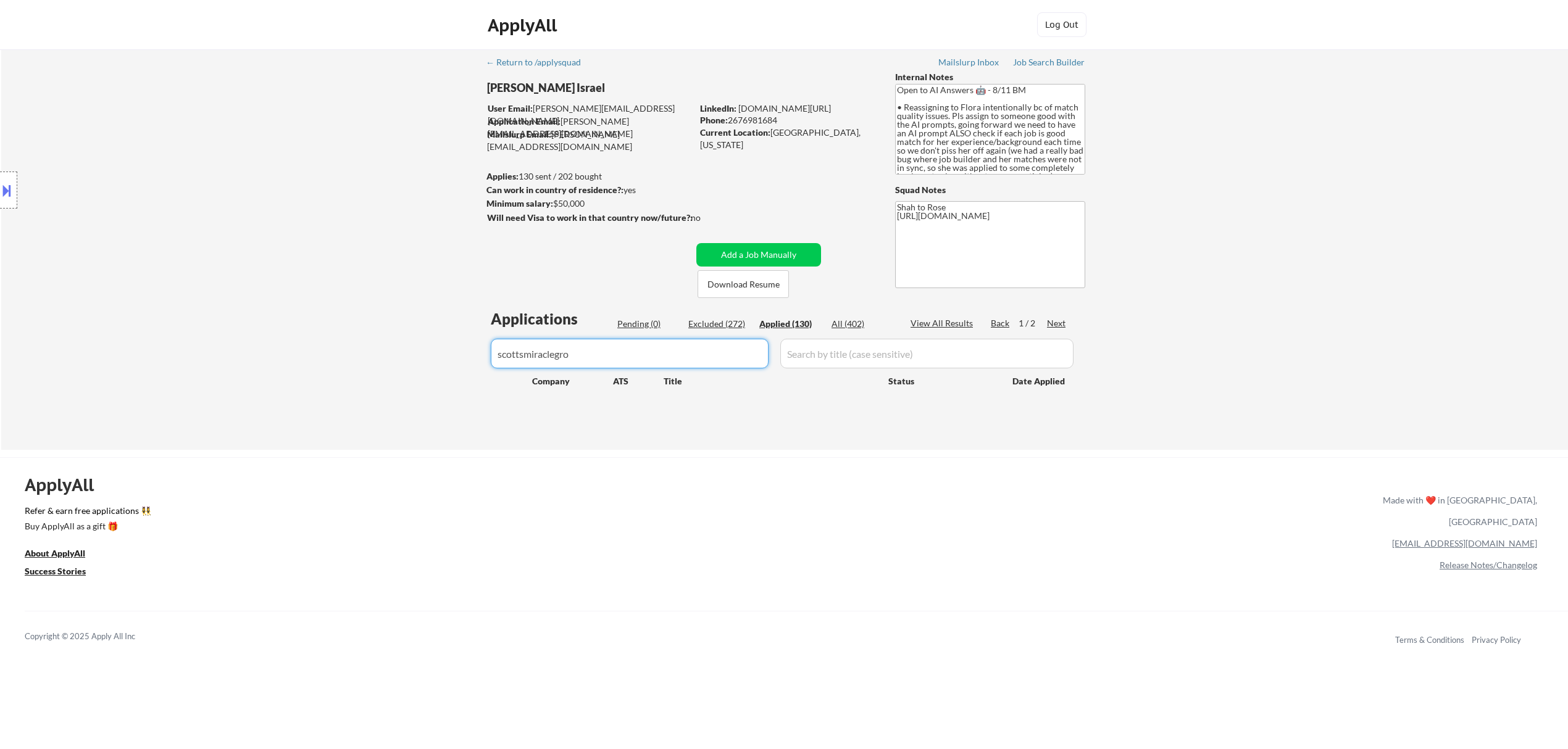
select select ""applied""
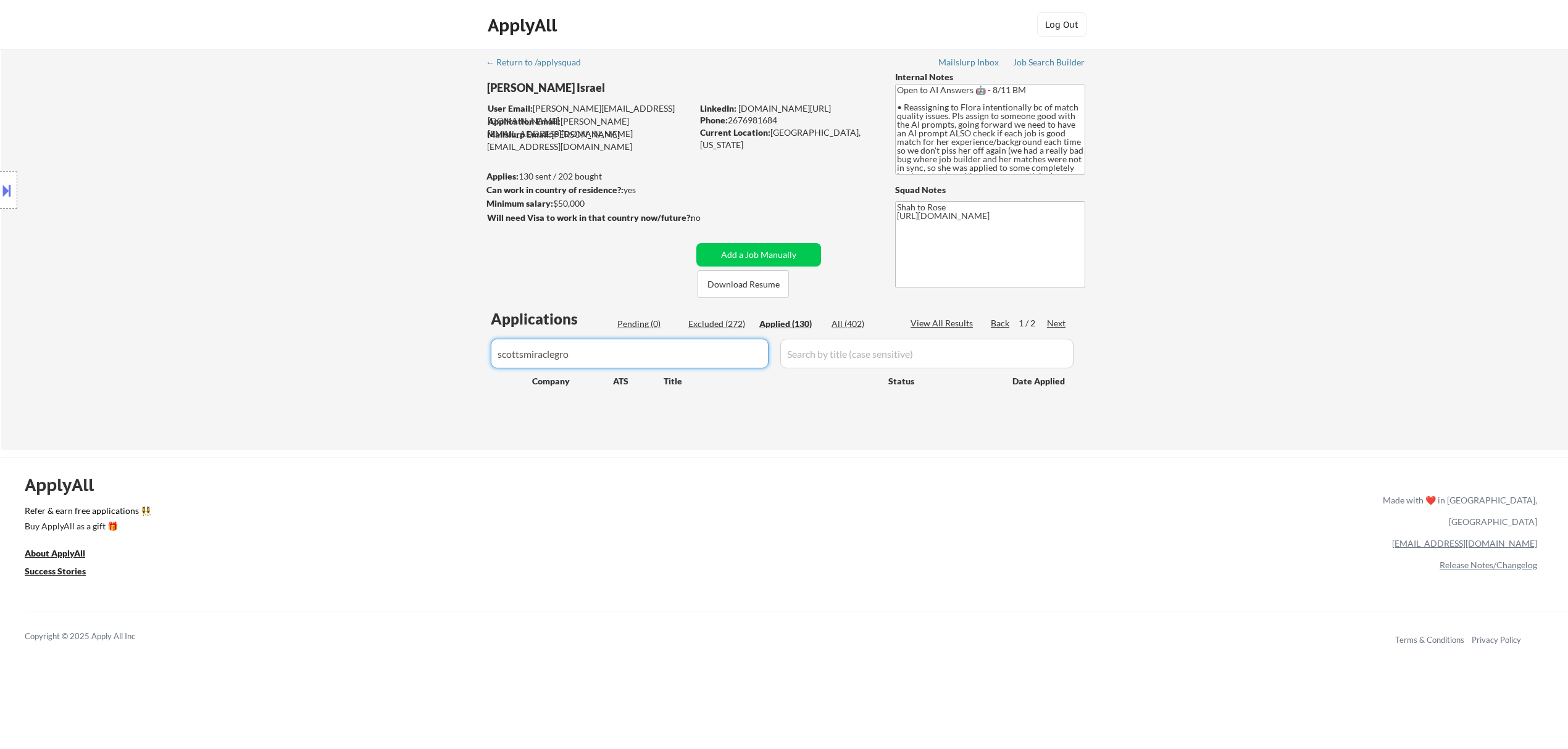
select select ""applied""
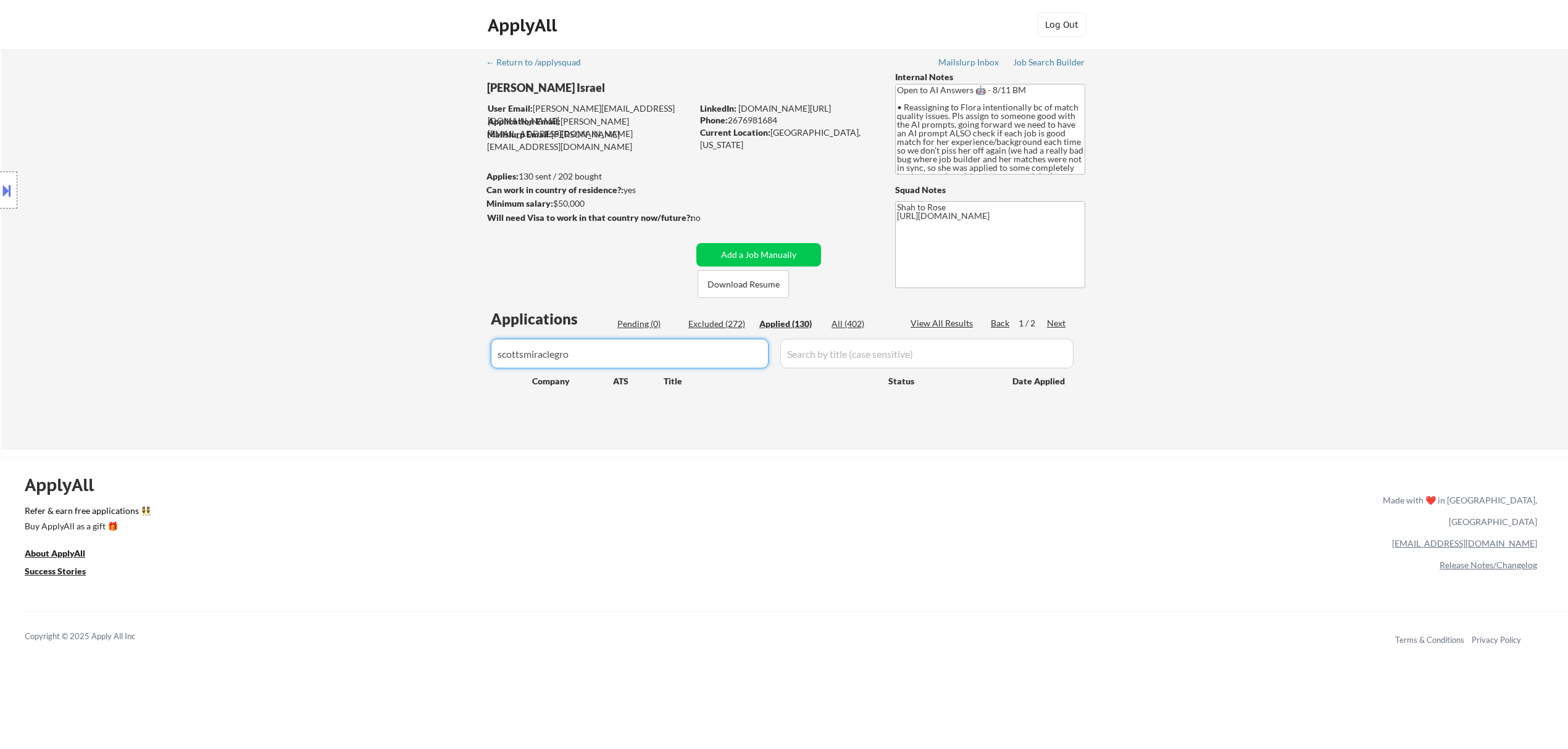
select select ""applied""
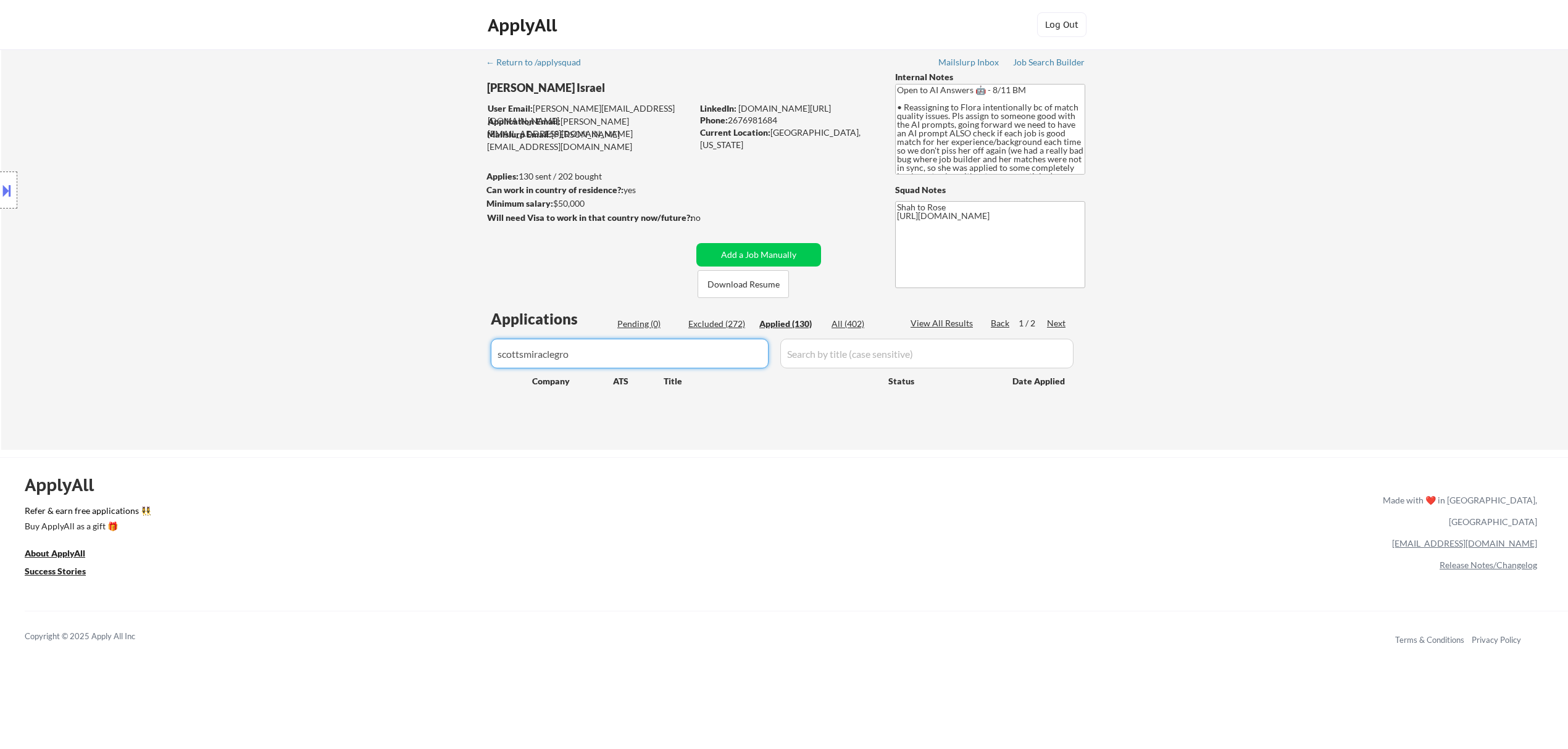
select select ""applied""
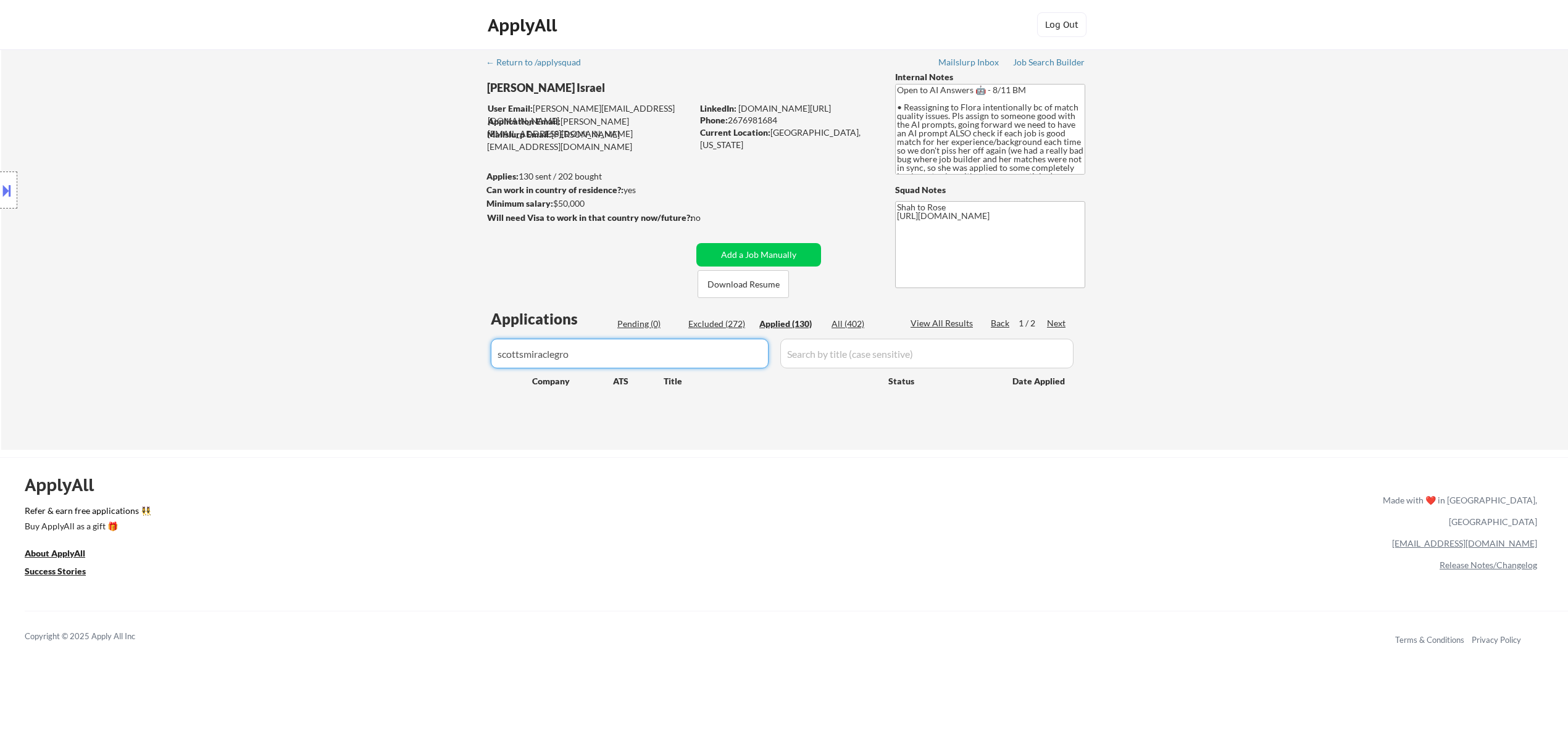
select select ""applied""
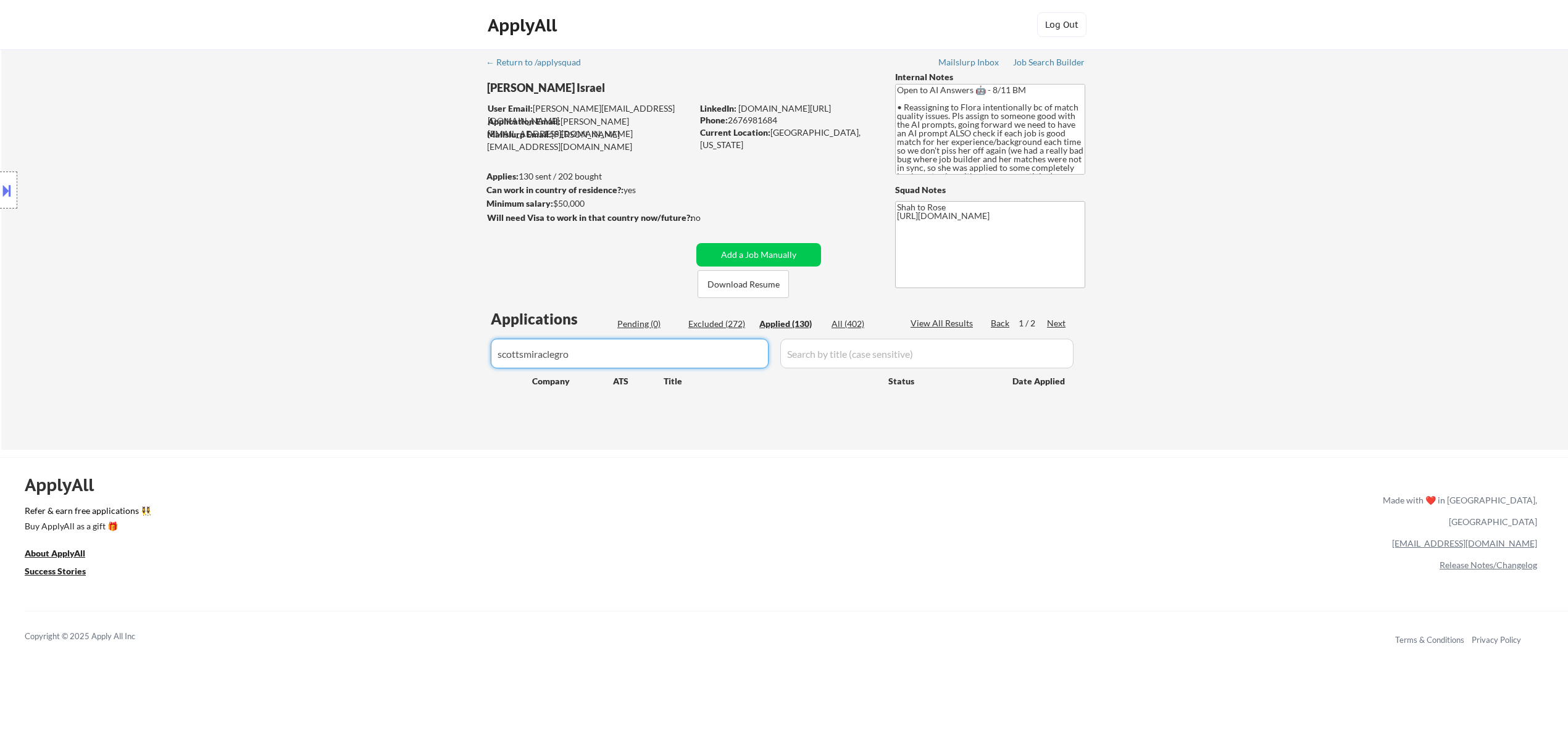
select select ""applied""
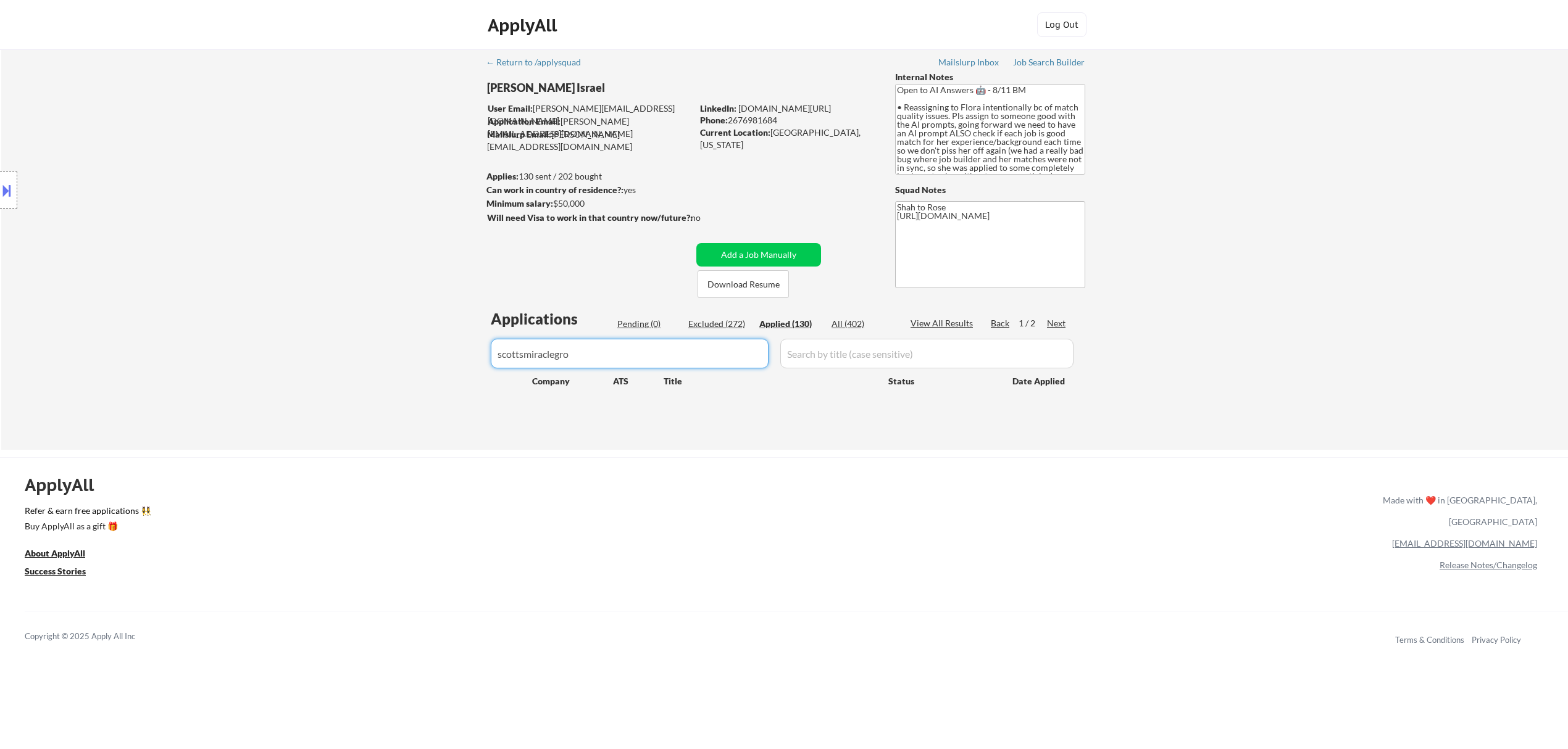
select select ""applied""
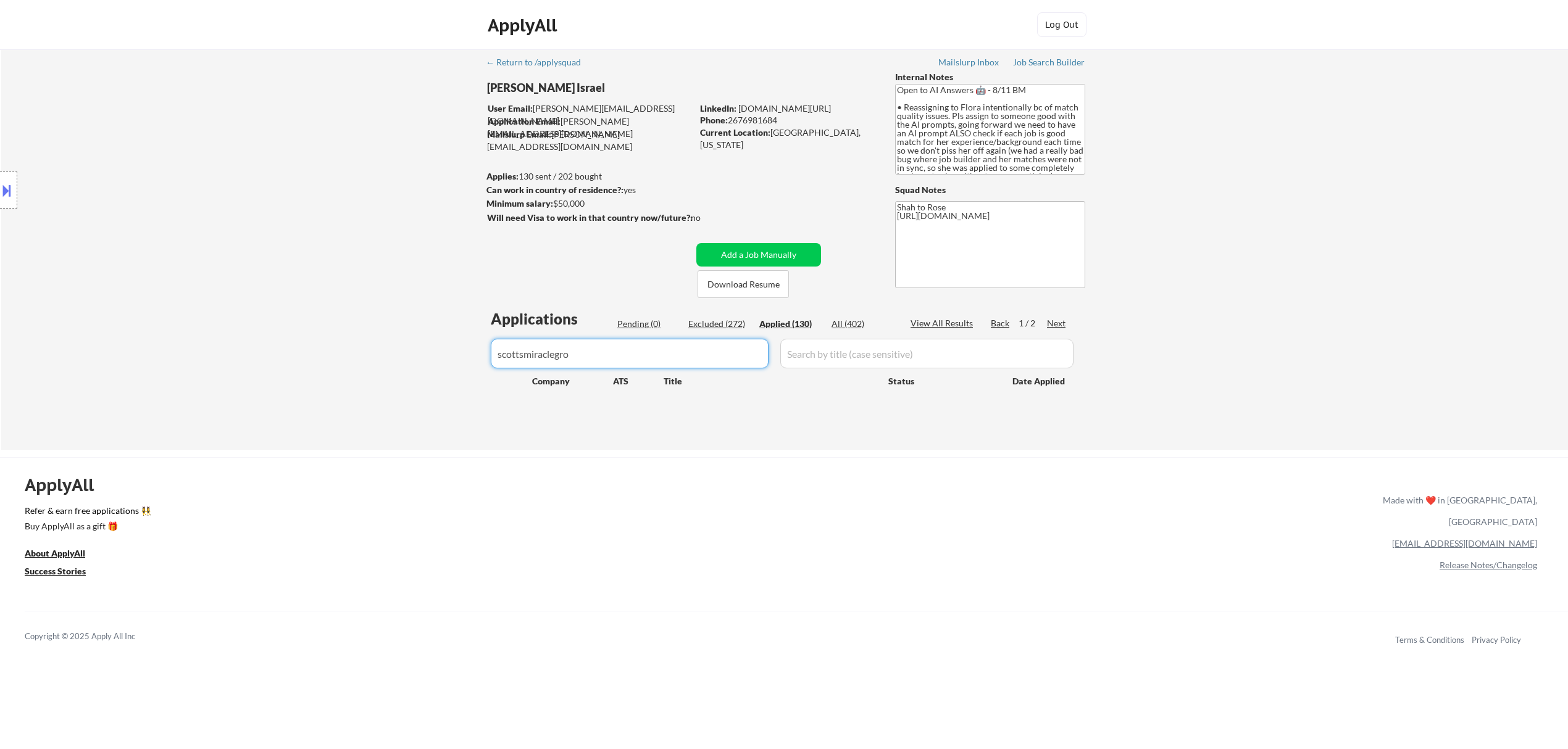
select select ""applied""
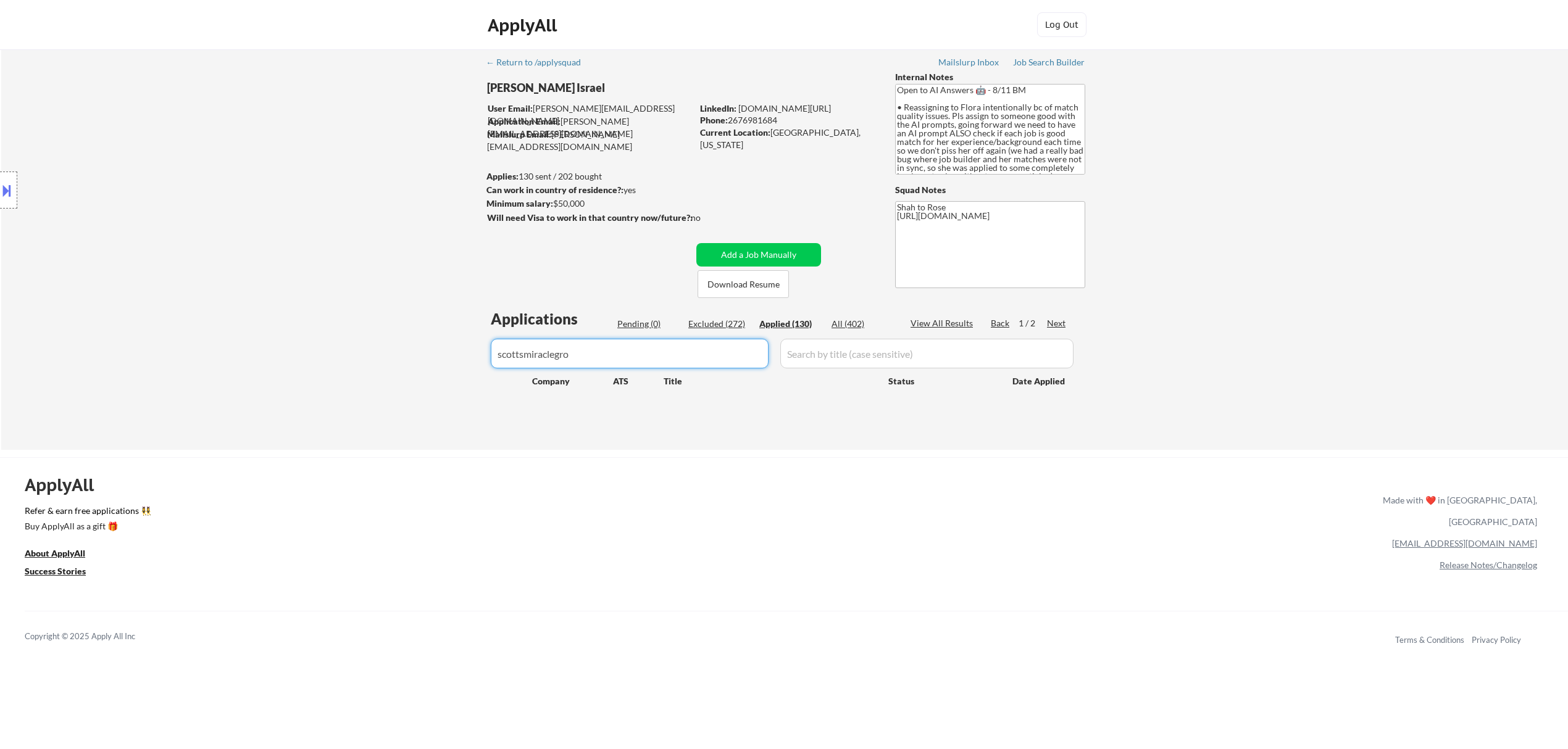
select select ""applied""
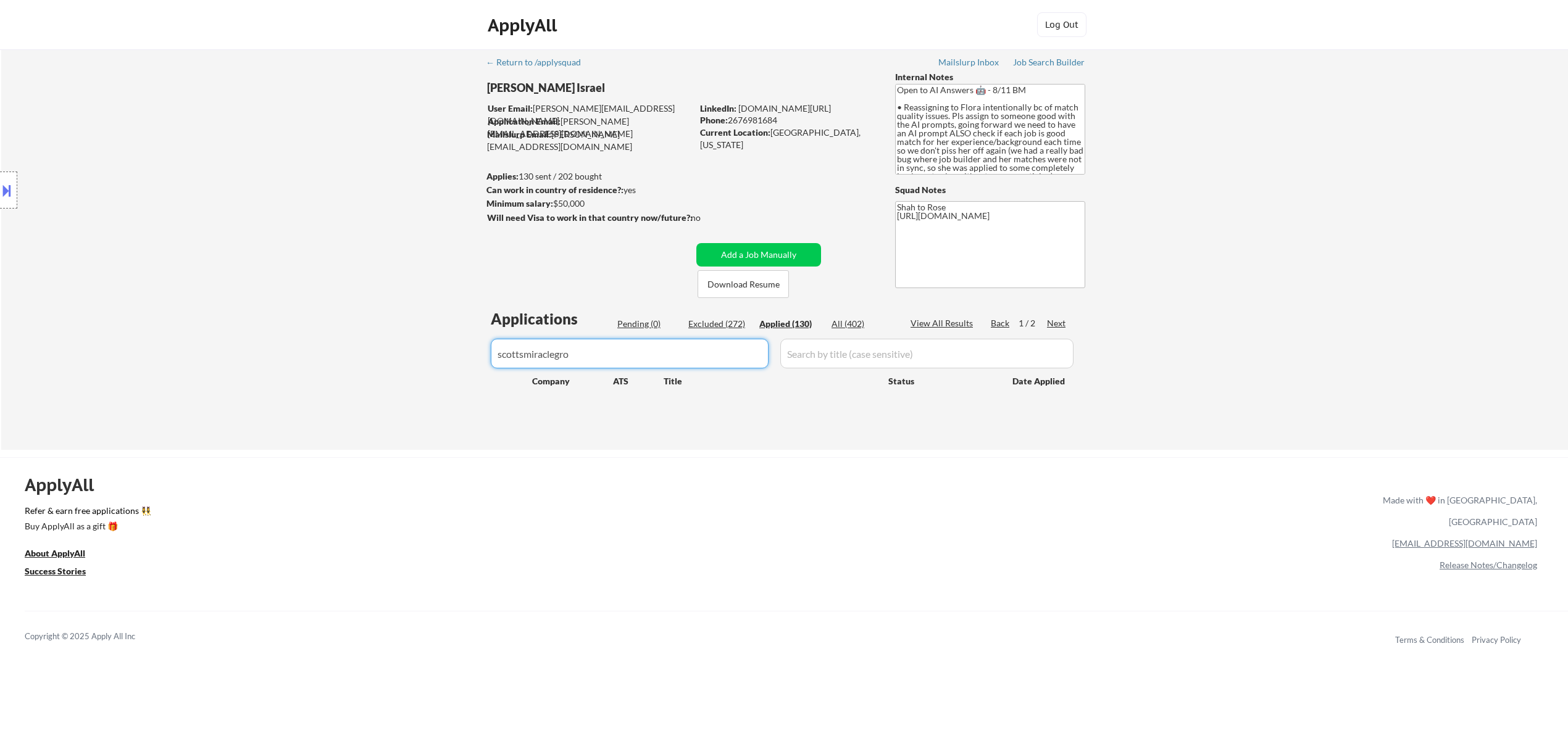
select select ""applied""
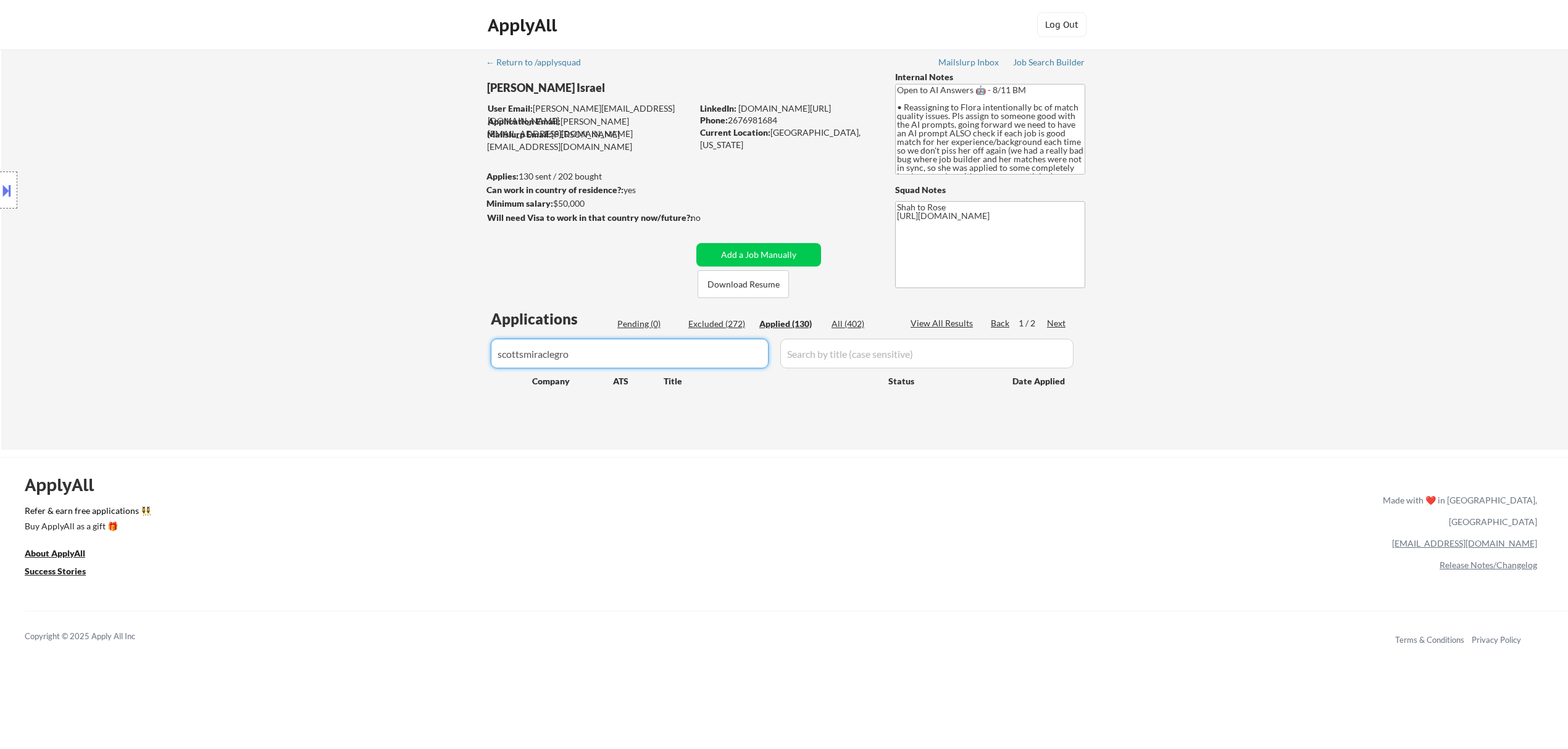
select select ""applied""
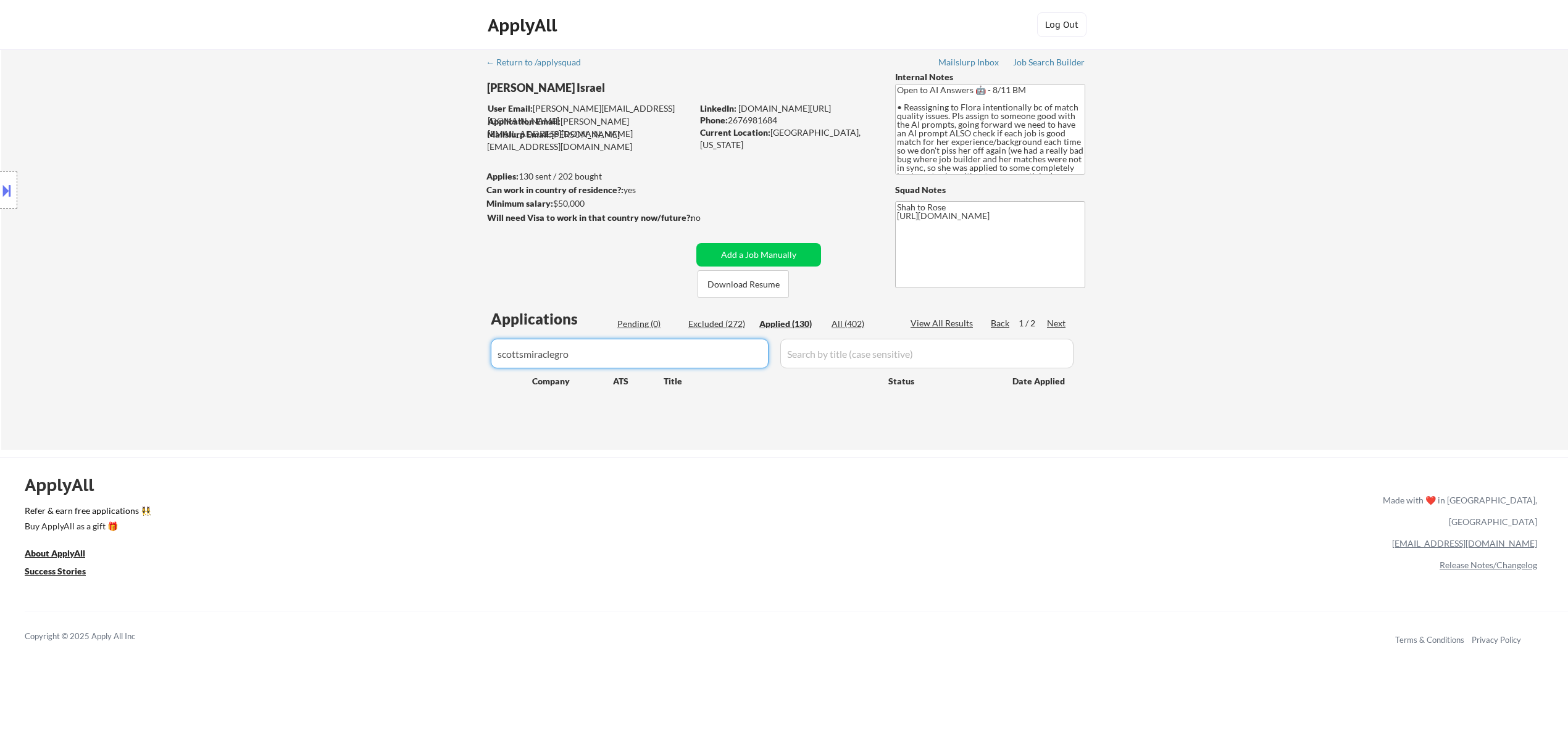
select select ""applied""
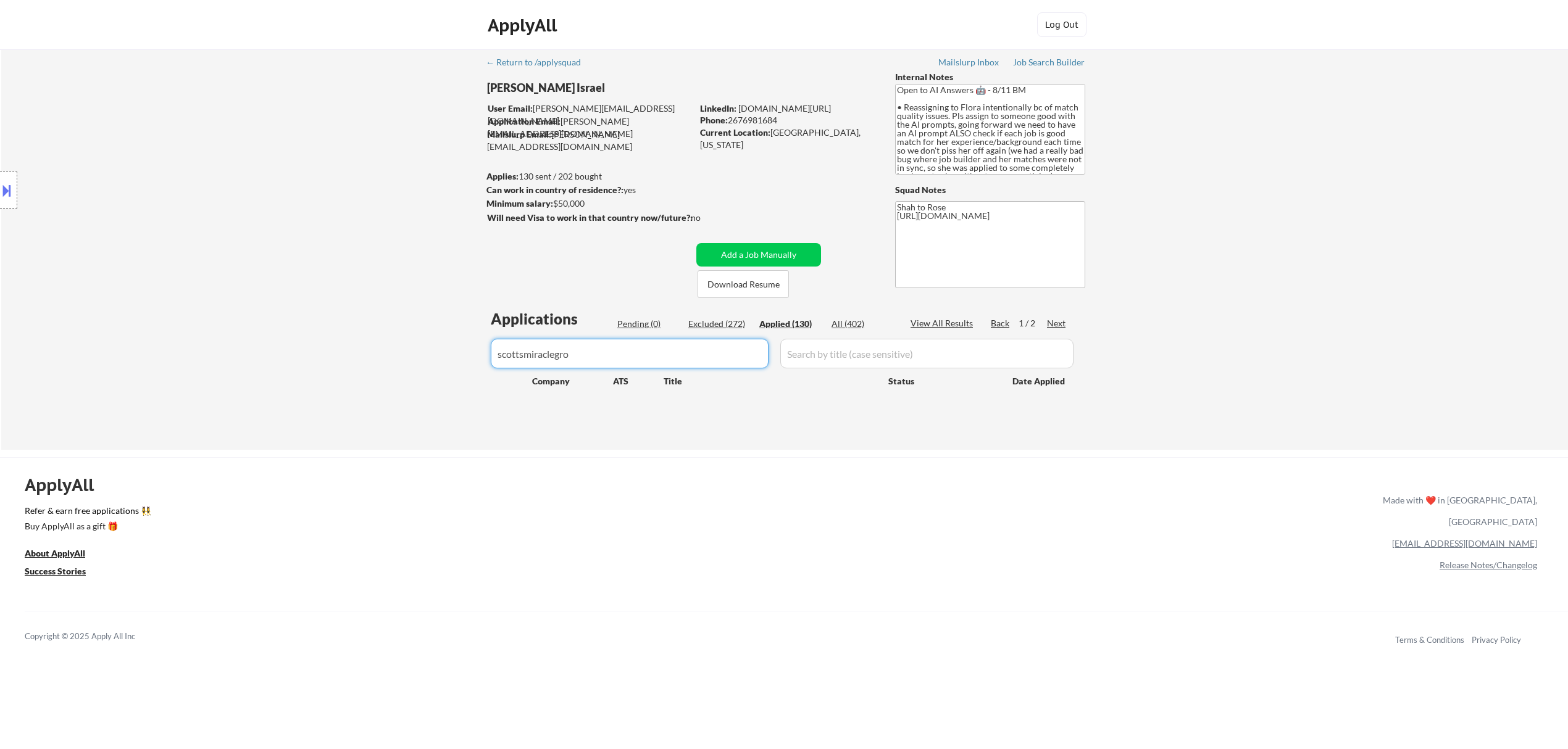
select select ""applied""
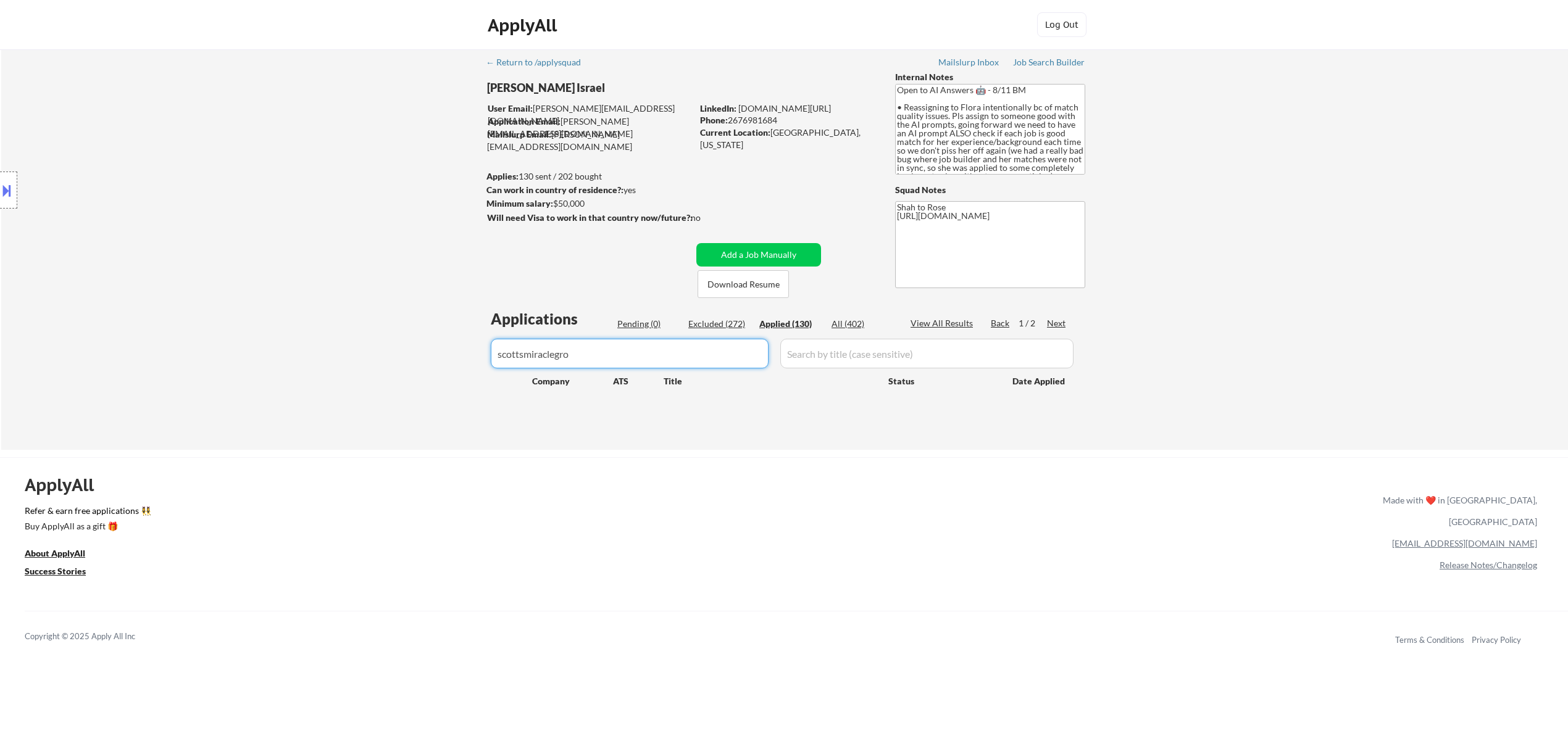
select select ""applied""
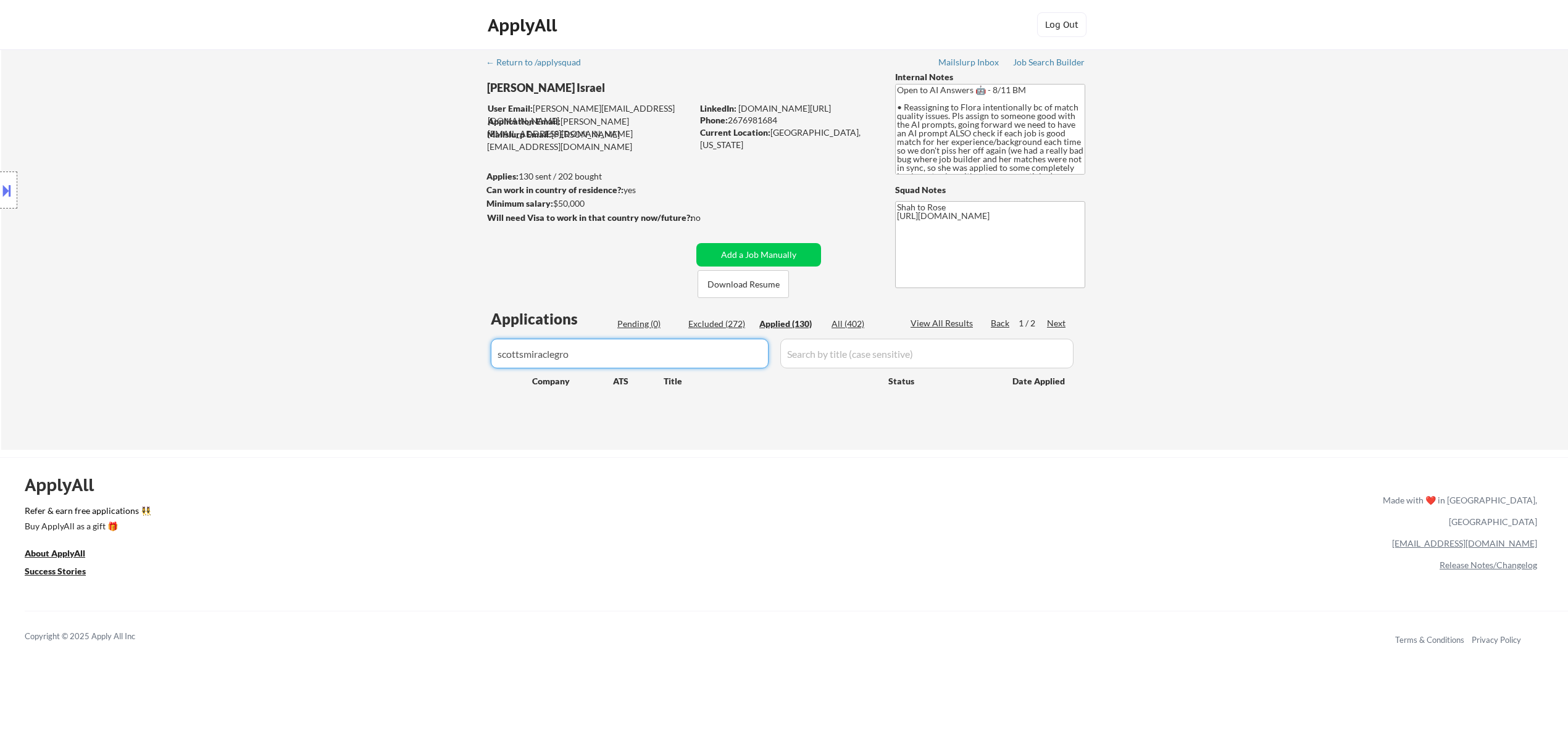
select select ""applied""
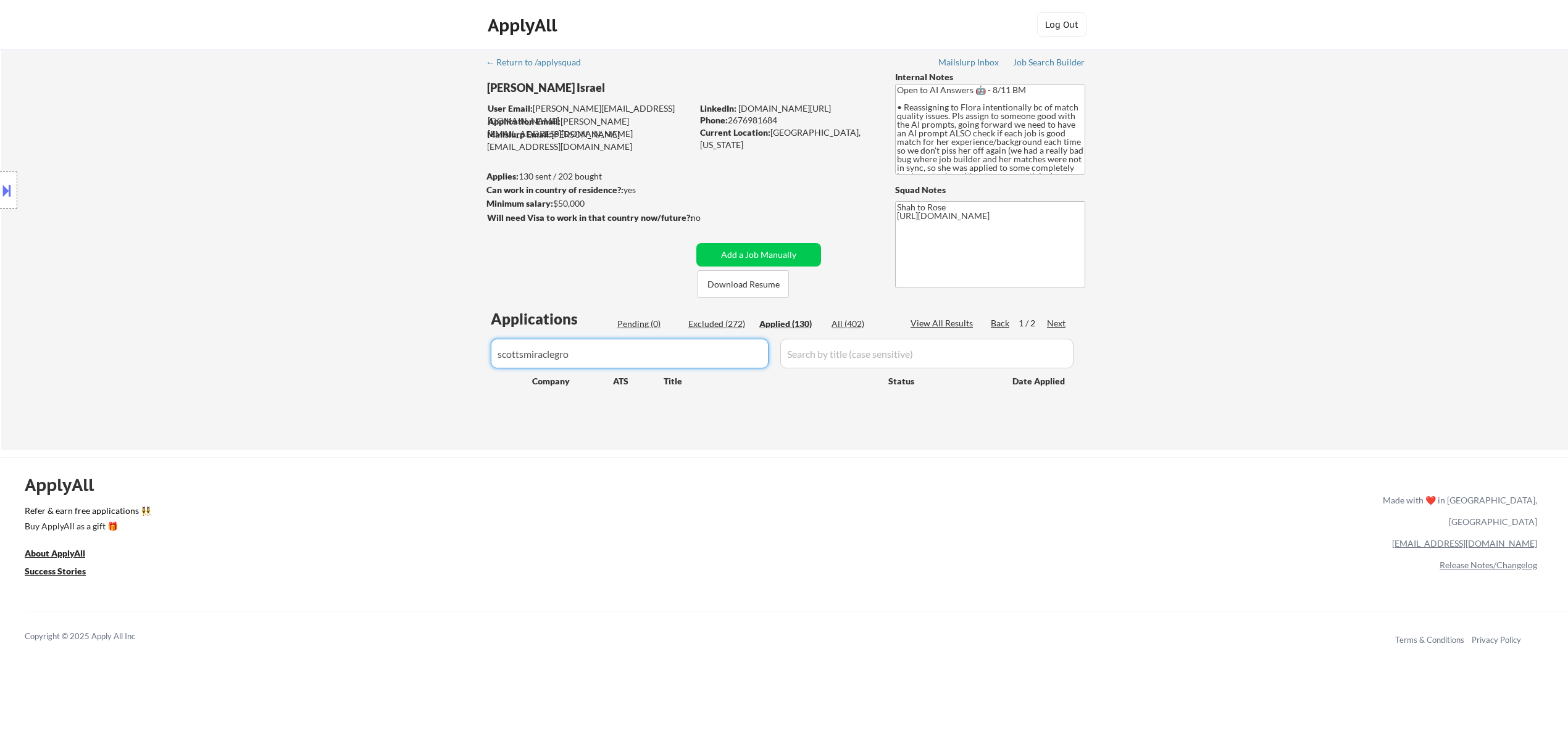
select select ""applied""
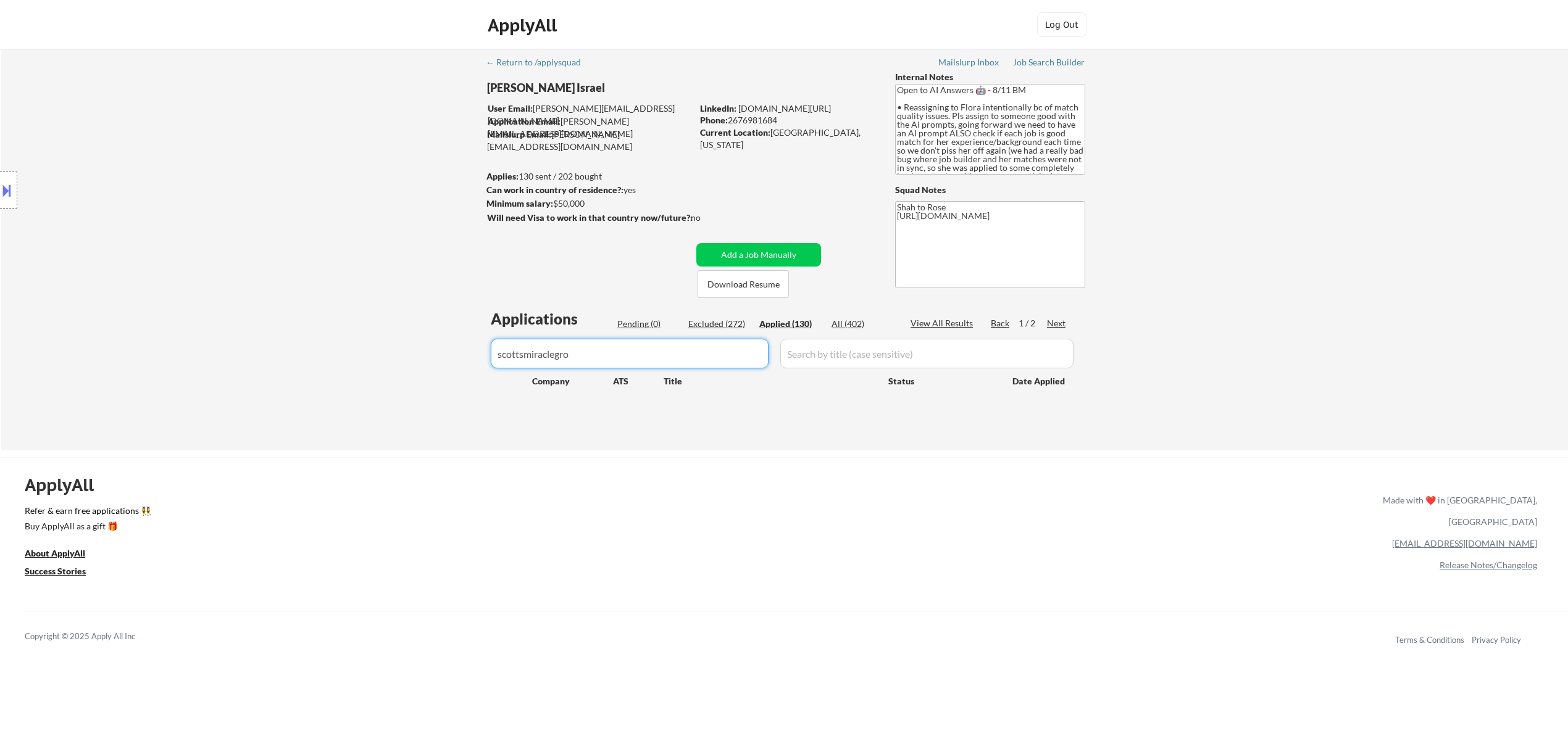
select select ""applied""
drag, startPoint x: 741, startPoint y: 351, endPoint x: 479, endPoint y: 378, distance: 263.4
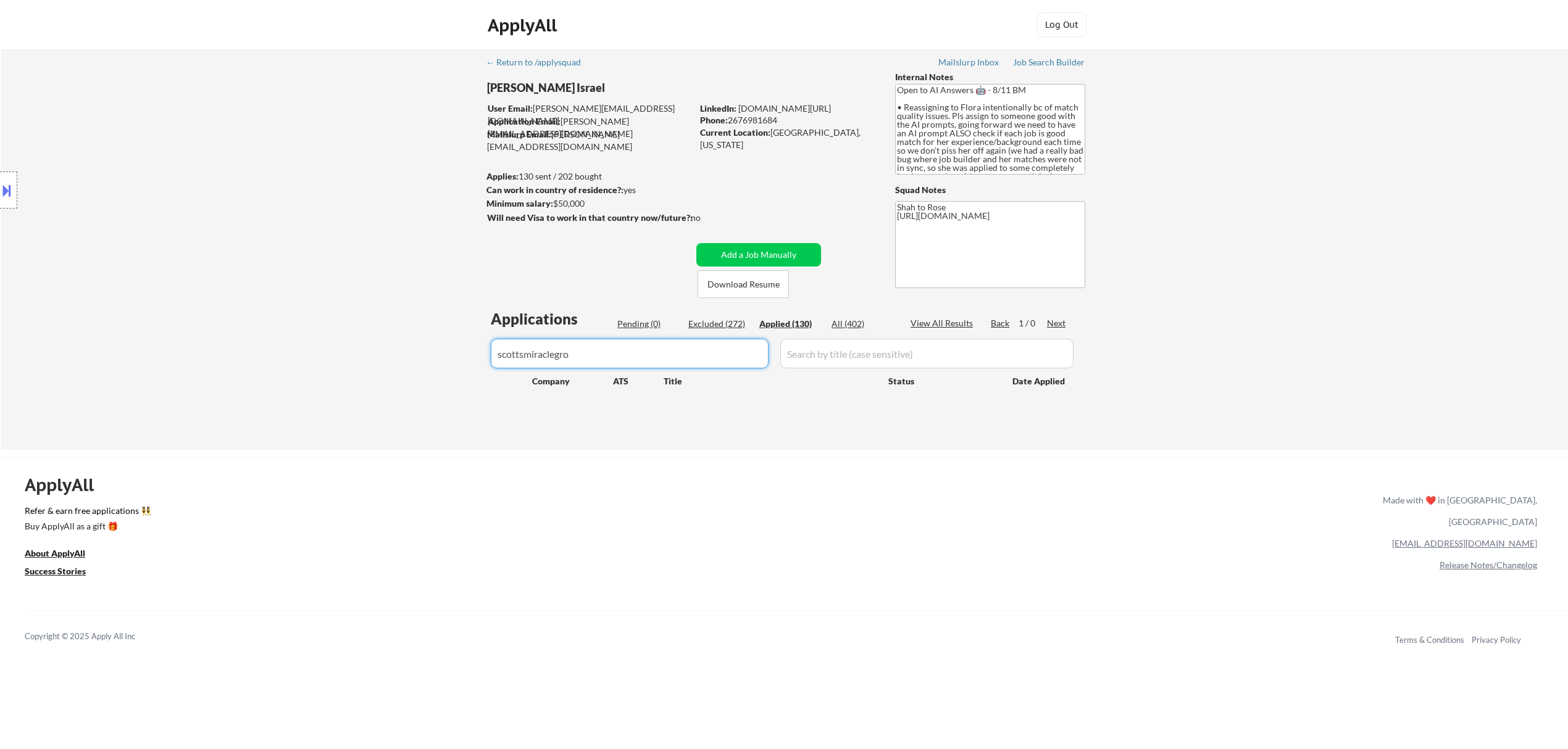
click at [479, 379] on div "← Return to /applysquad Mailslurp Inbox Job Search Builder [PERSON_NAME] [GEOGR…" at bounding box center [785, 245] width 616 height 391
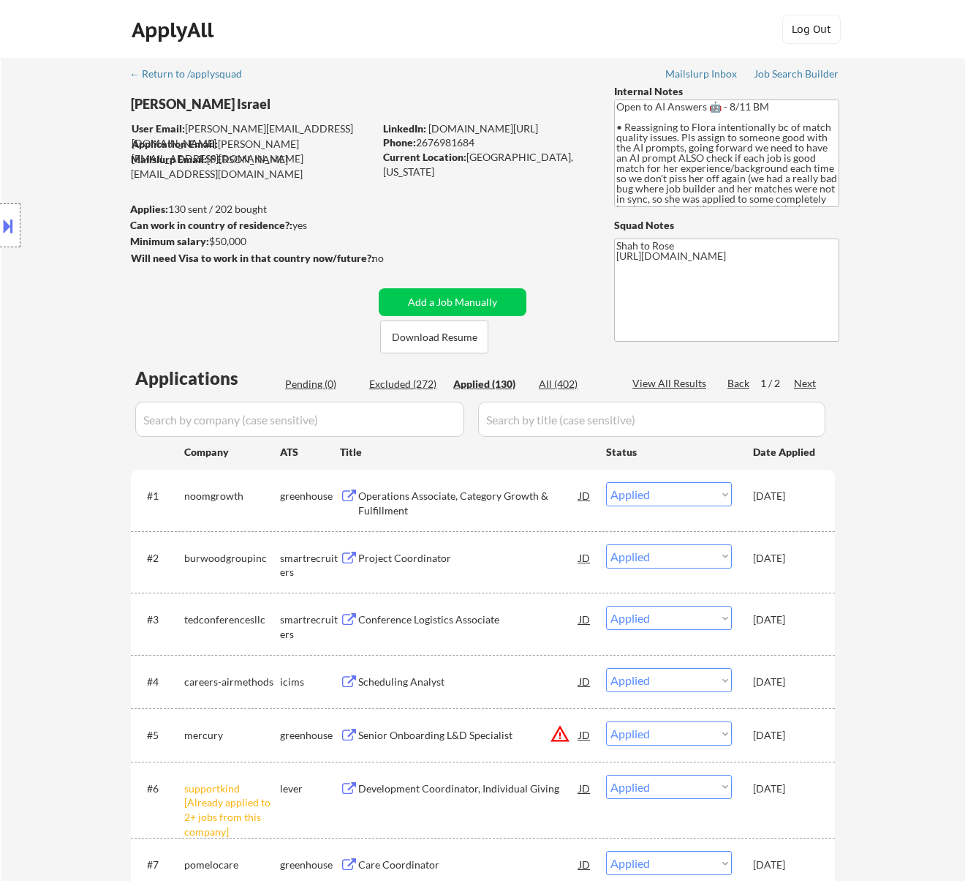
click at [7, 224] on button at bounding box center [8, 226] width 16 height 24
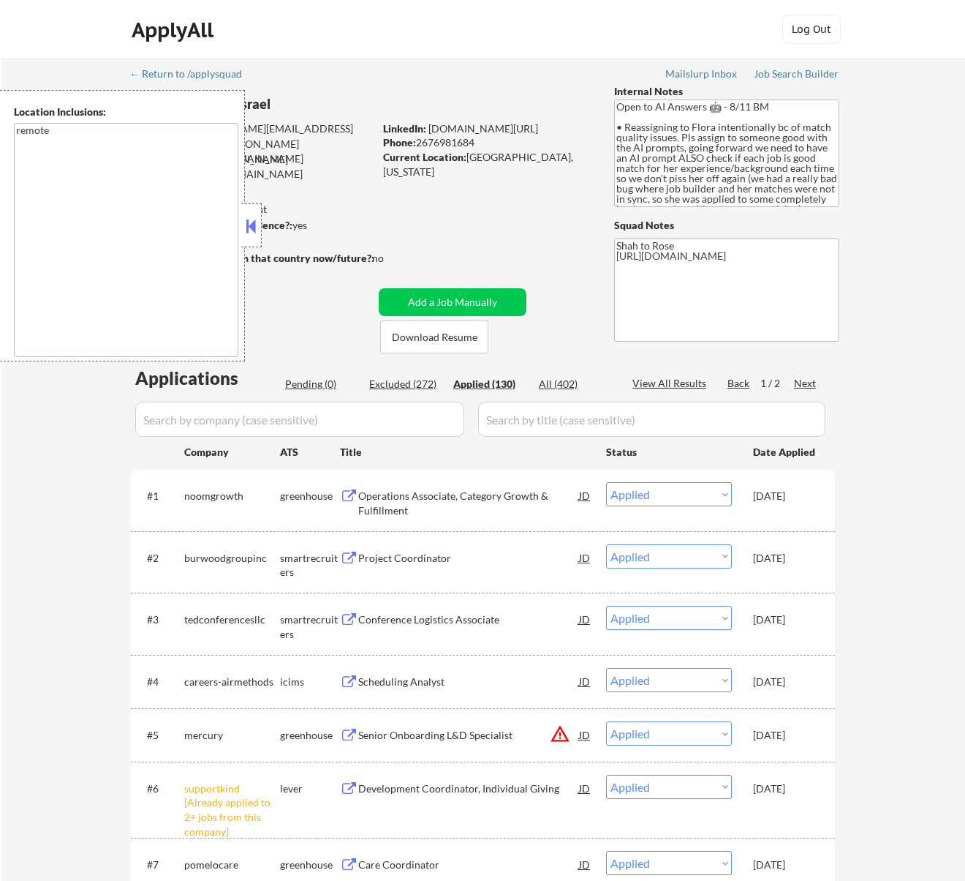
click at [258, 223] on button at bounding box center [251, 226] width 16 height 22
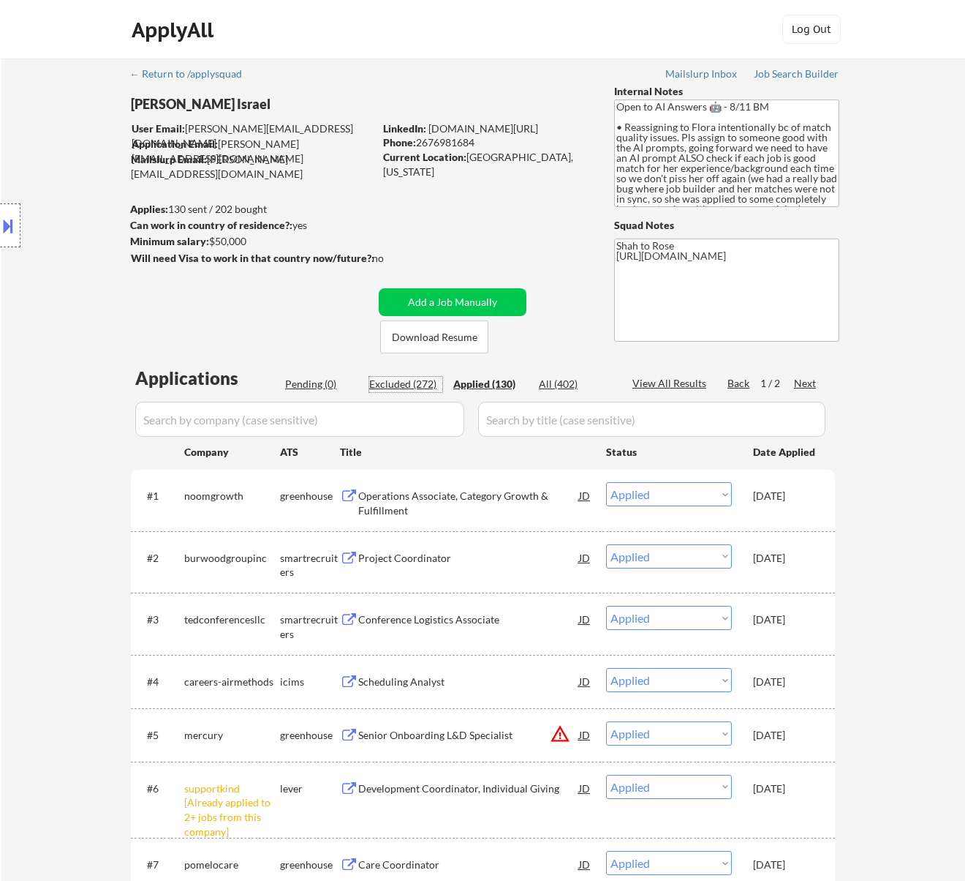
click at [413, 382] on div "Excluded (272)" at bounding box center [405, 384] width 73 height 15
select select ""excluded__other_""
select select ""excluded""
select select ""excluded__location_""
select select ""excluded__expired_""
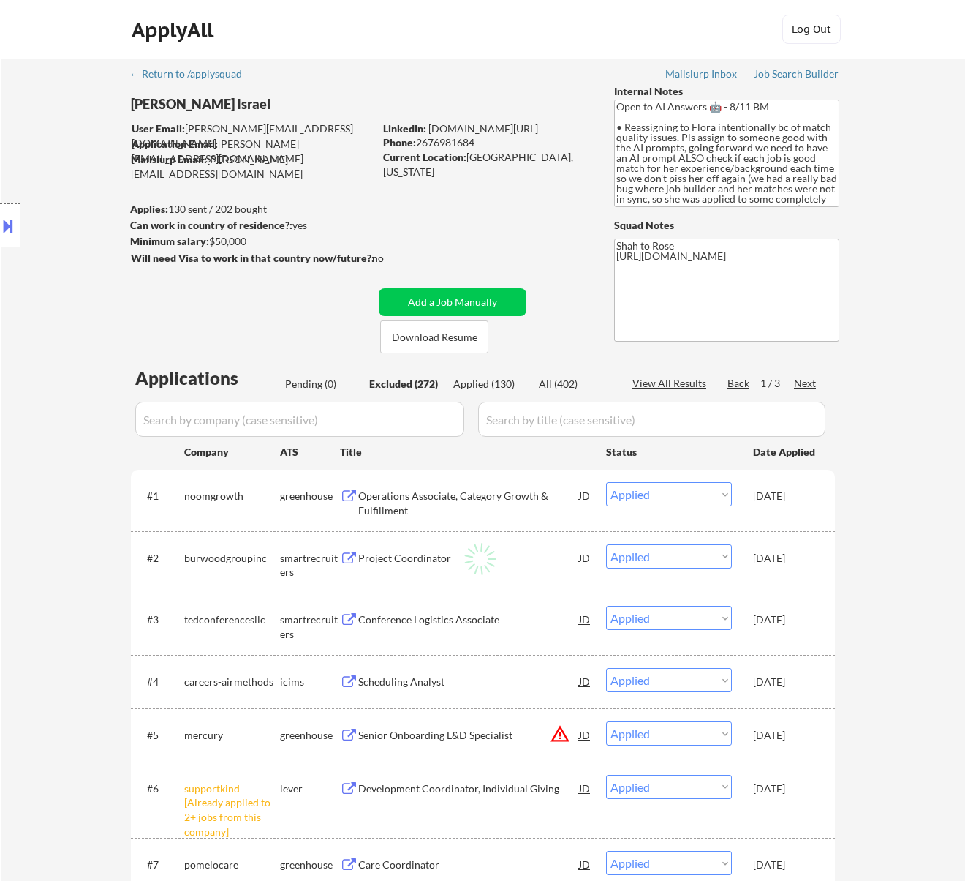
select select ""excluded__expired_""
select select ""excluded__other_""
select select ""excluded__bad_match_""
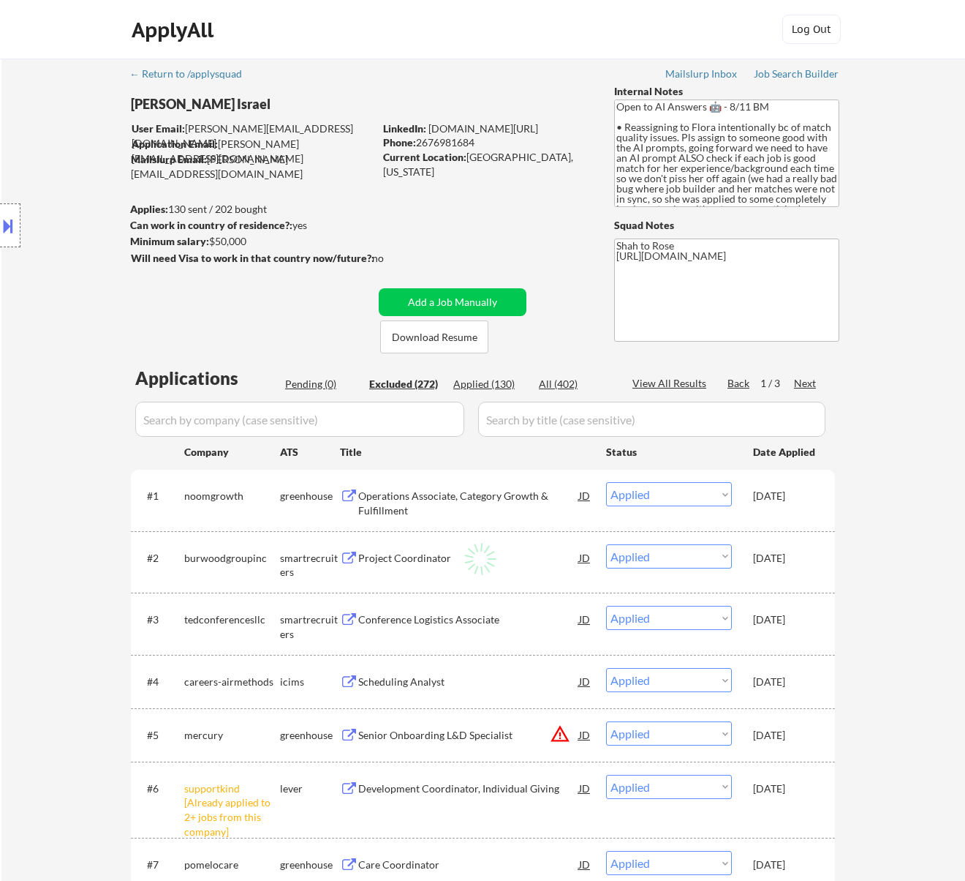
select select ""excluded__bad_match_""
select select ""excluded__expired_""
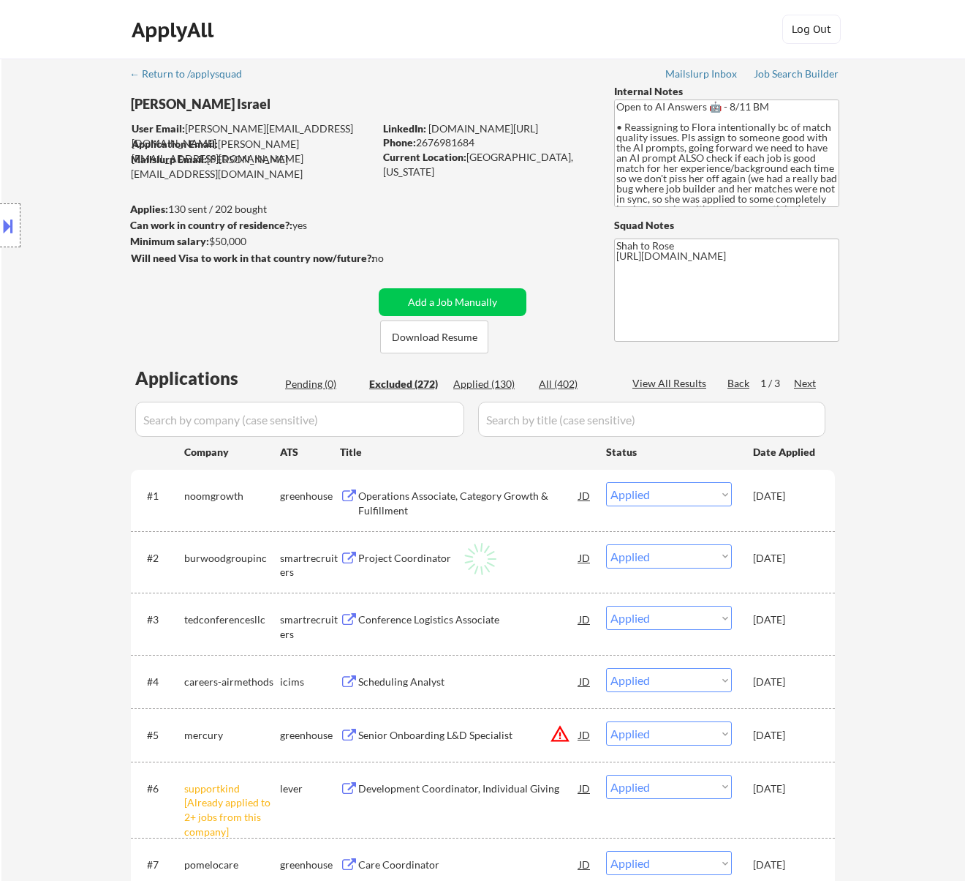
select select ""excluded__expired_""
select select ""excluded__other_""
select select ""excluded__expired_""
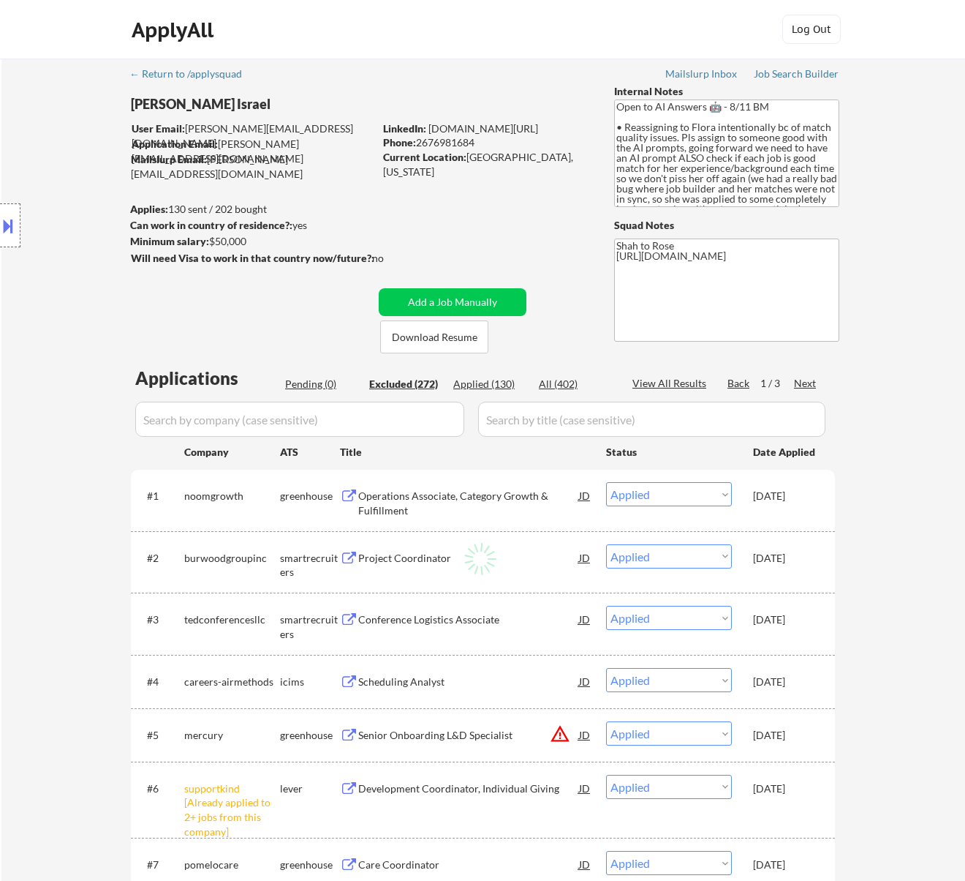
select select ""excluded__location_""
select select ""excluded__bad_match_""
select select ""excluded__location_""
select select ""excluded""
select select ""excluded__location_""
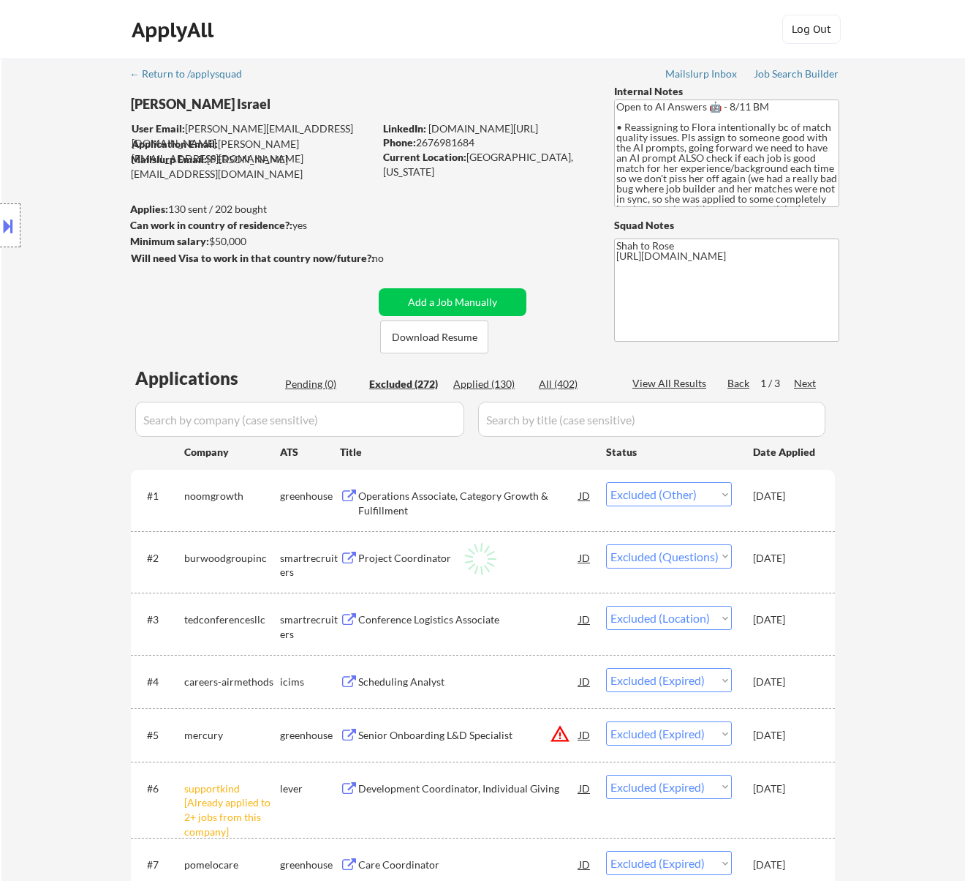
select select ""excluded__bad_match_""
select select ""excluded__location_""
select select ""excluded__expired_""
select select ""excluded__bad_match_""
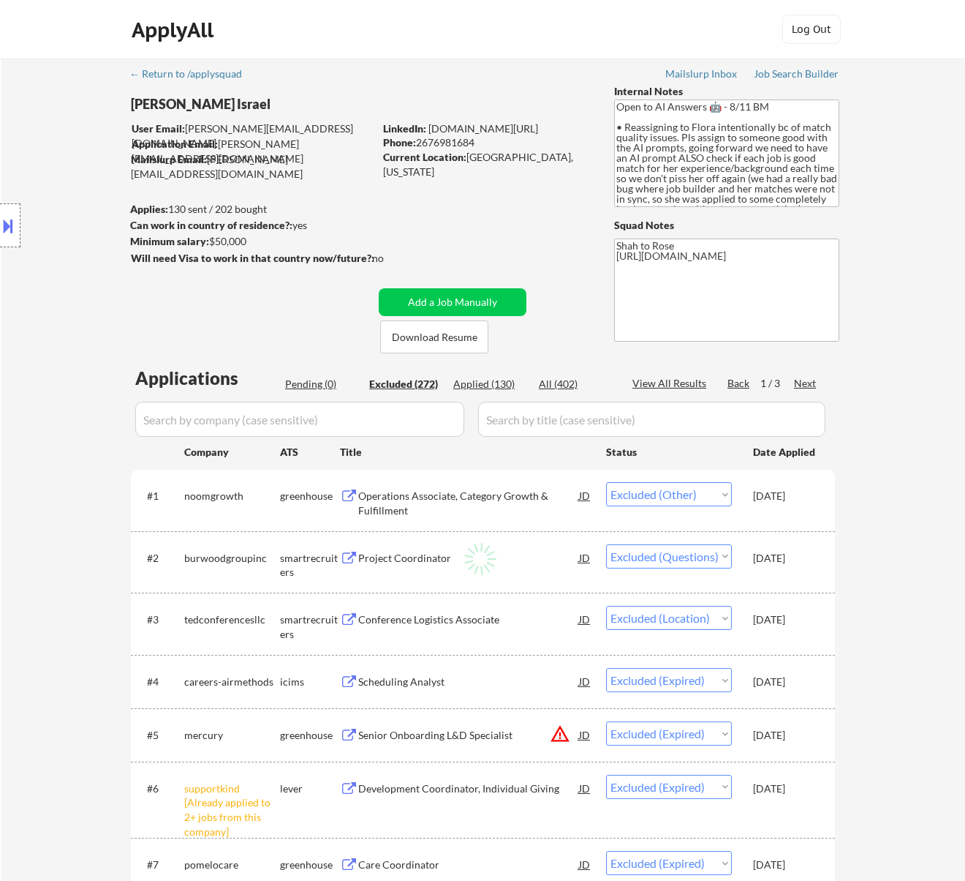
select select ""excluded__bad_match_""
select select ""excluded__expired_""
select select ""excluded__bad_match_""
select select ""excluded__other_""
select select ""excluded__expired_""
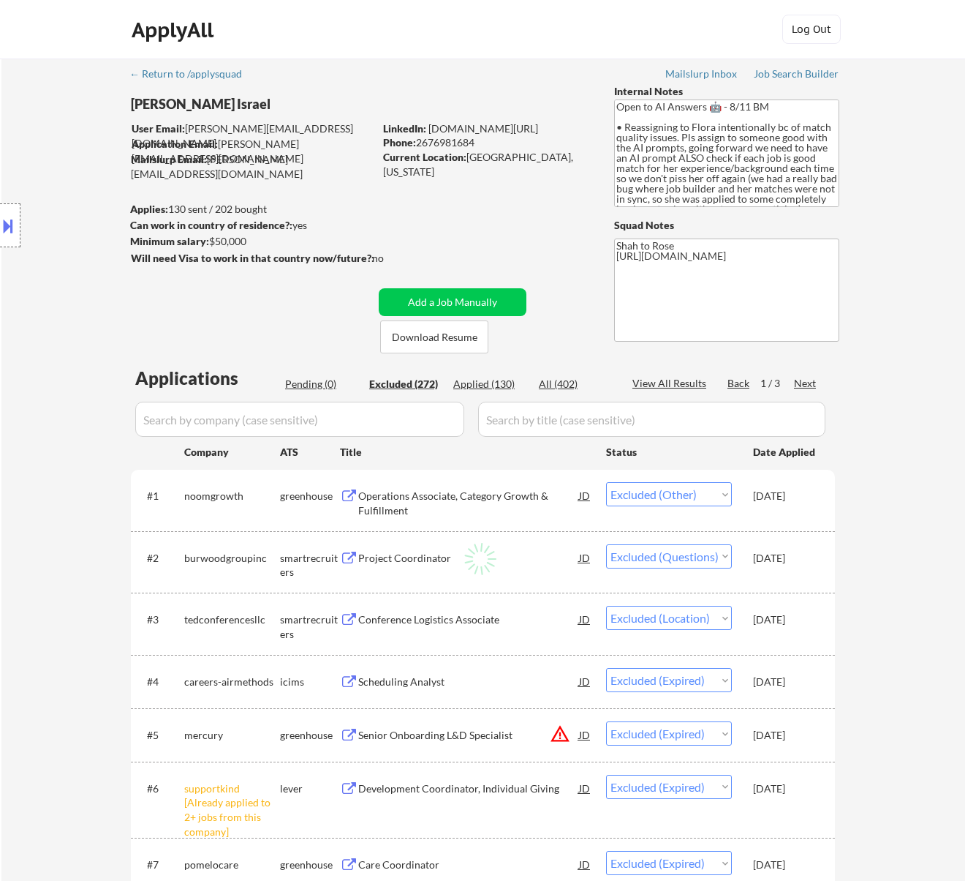
select select ""excluded__bad_match_""
select select ""excluded__expired_""
select select ""excluded__other_""
select select ""excluded__bad_match_""
select select ""excluded__expired_""
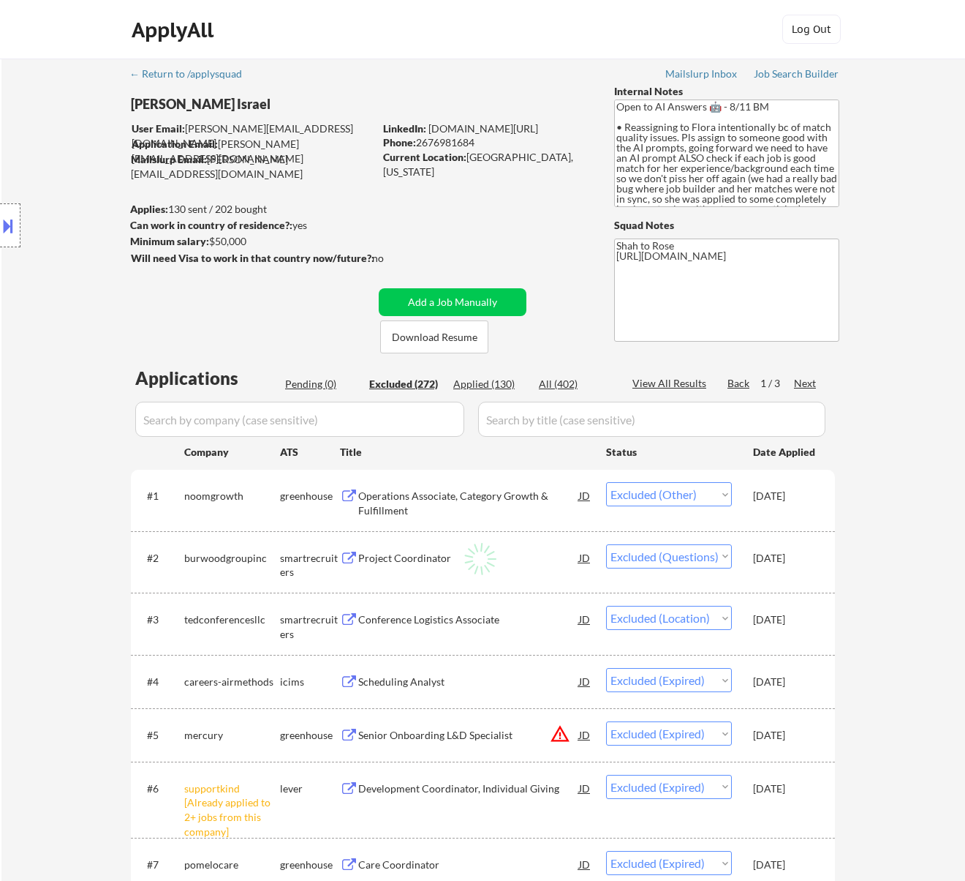
select select ""excluded__expired_""
select select ""excluded__bad_match_""
select select ""excluded__expired_""
select select ""excluded__bad_match_""
select select ""excluded__expired_""
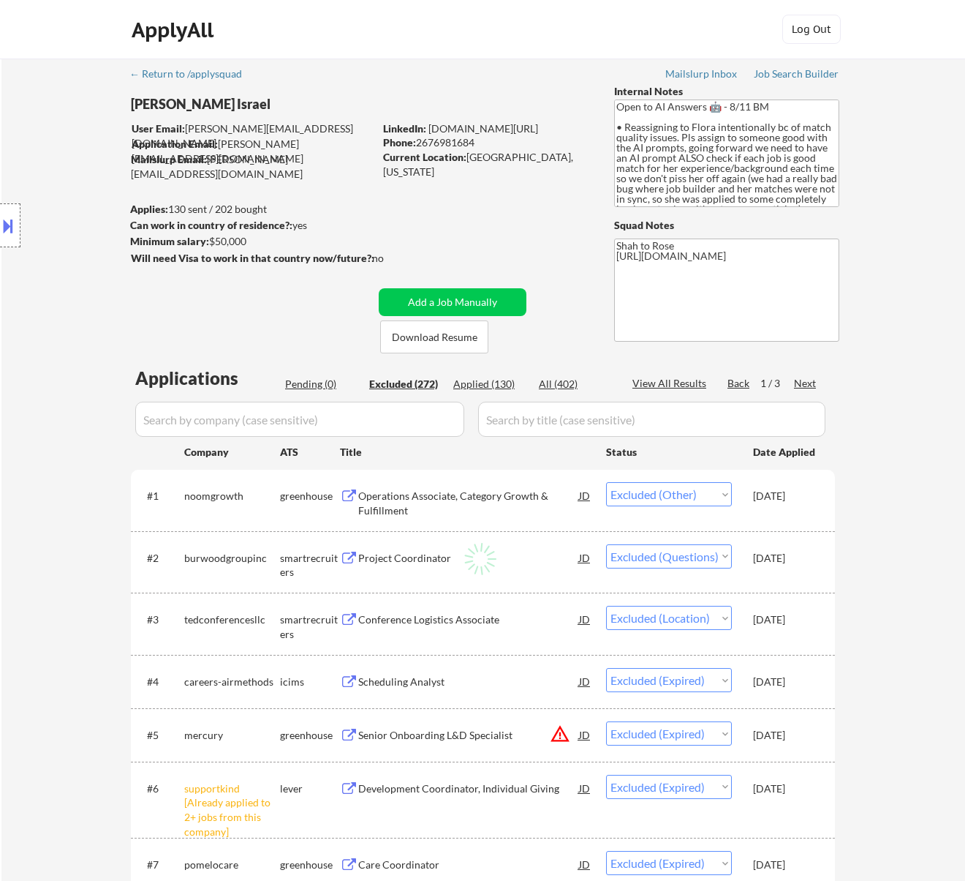
select select ""excluded__expired_""
select select ""excluded__location_""
select select ""excluded__expired_""
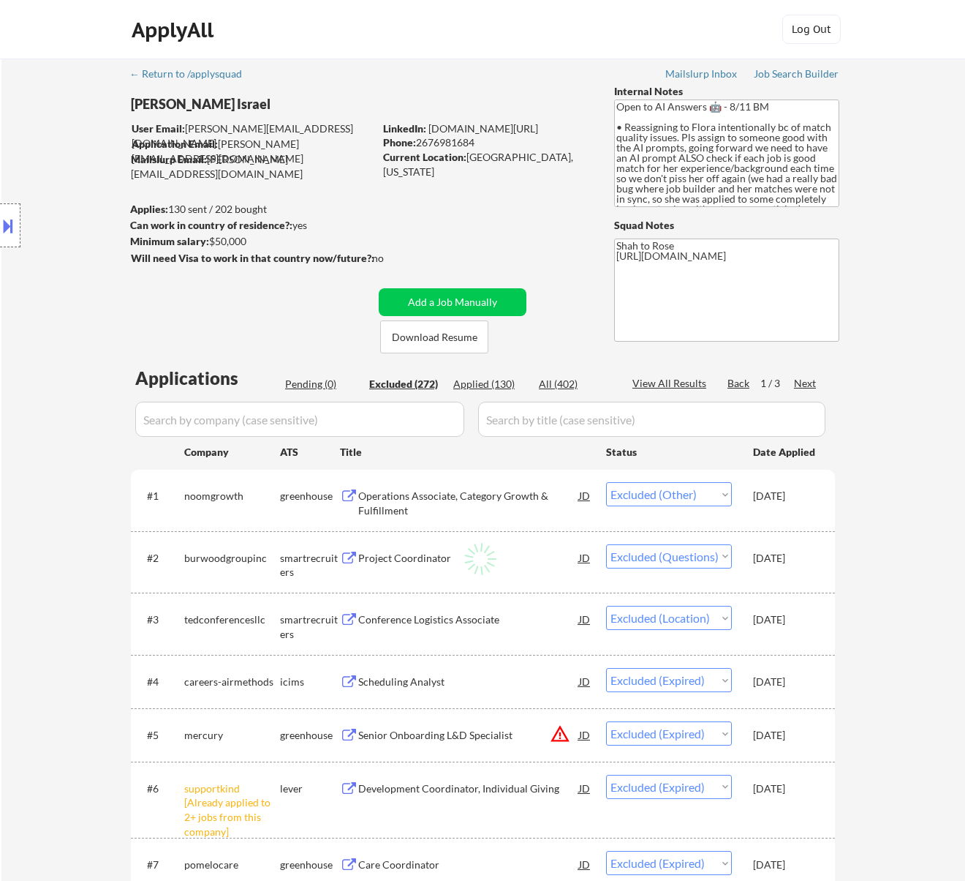
select select ""excluded__location_""
select select ""excluded__other_""
select select ""excluded__expired_""
select select ""excluded__other_""
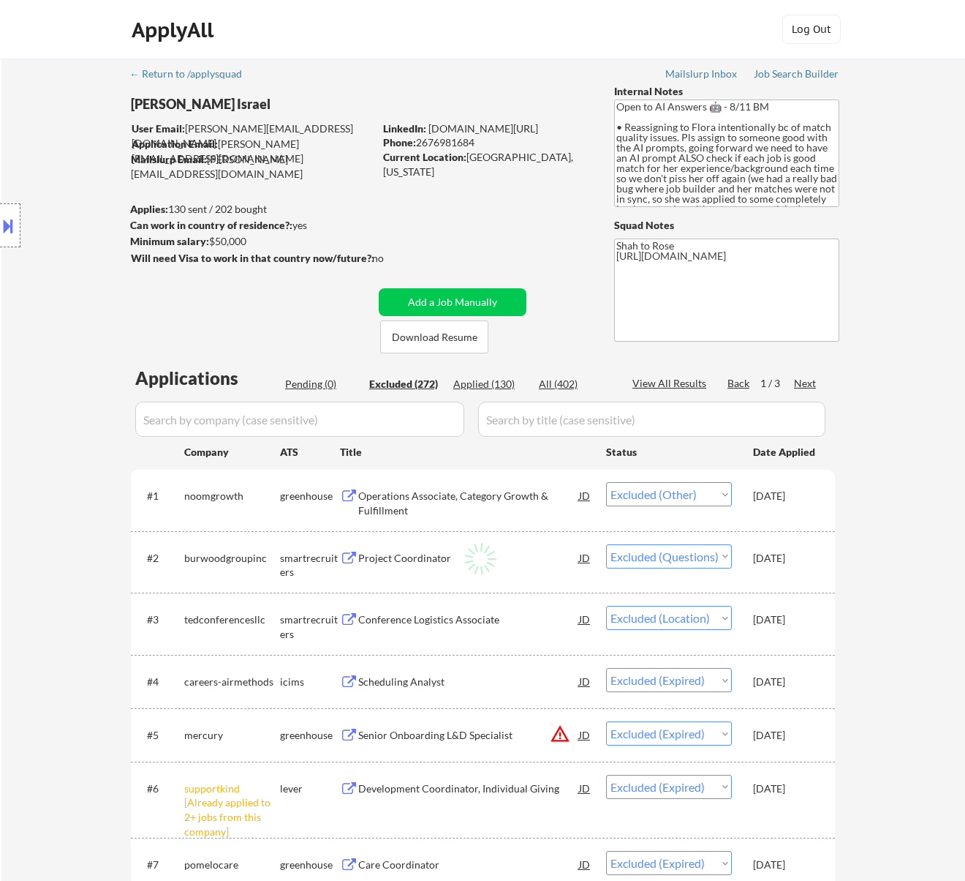
select select ""excluded__bad_match_""
select select ""excluded__location_""
select select ""excluded__expired_""
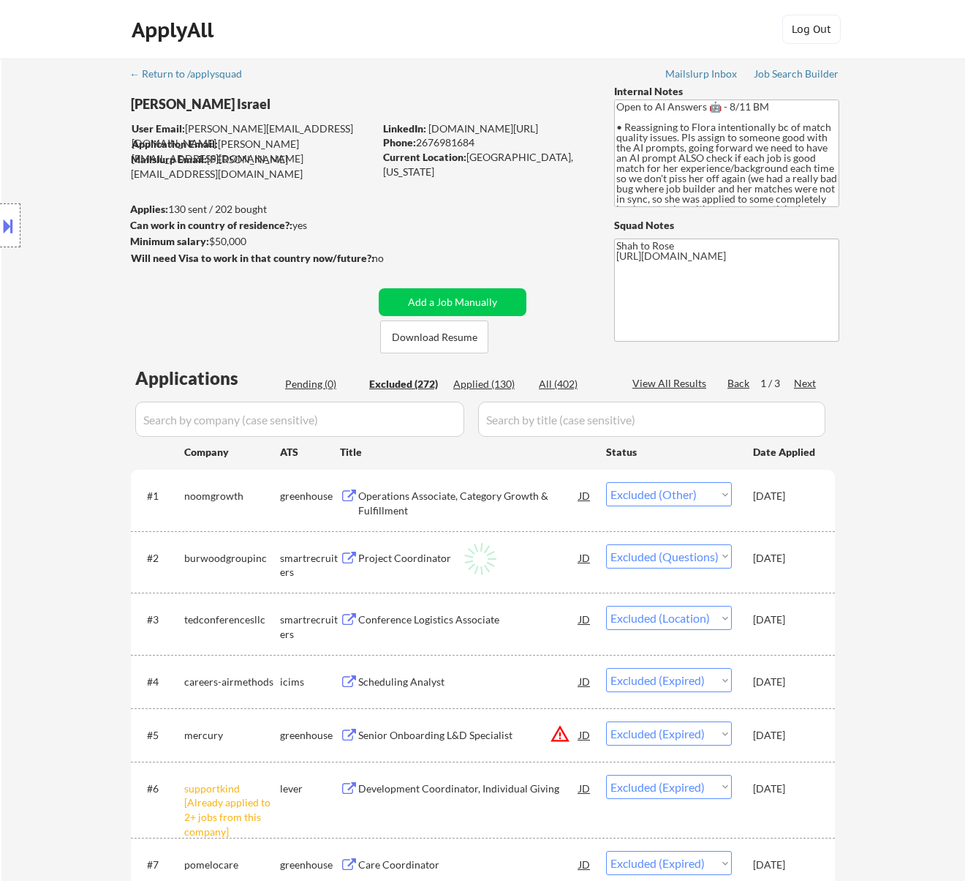
select select ""excluded__expired_""
select select ""excluded__bad_match_""
select select ""excluded__expired_""
select select ""excluded__other_""
select select ""excluded__bad_match_""
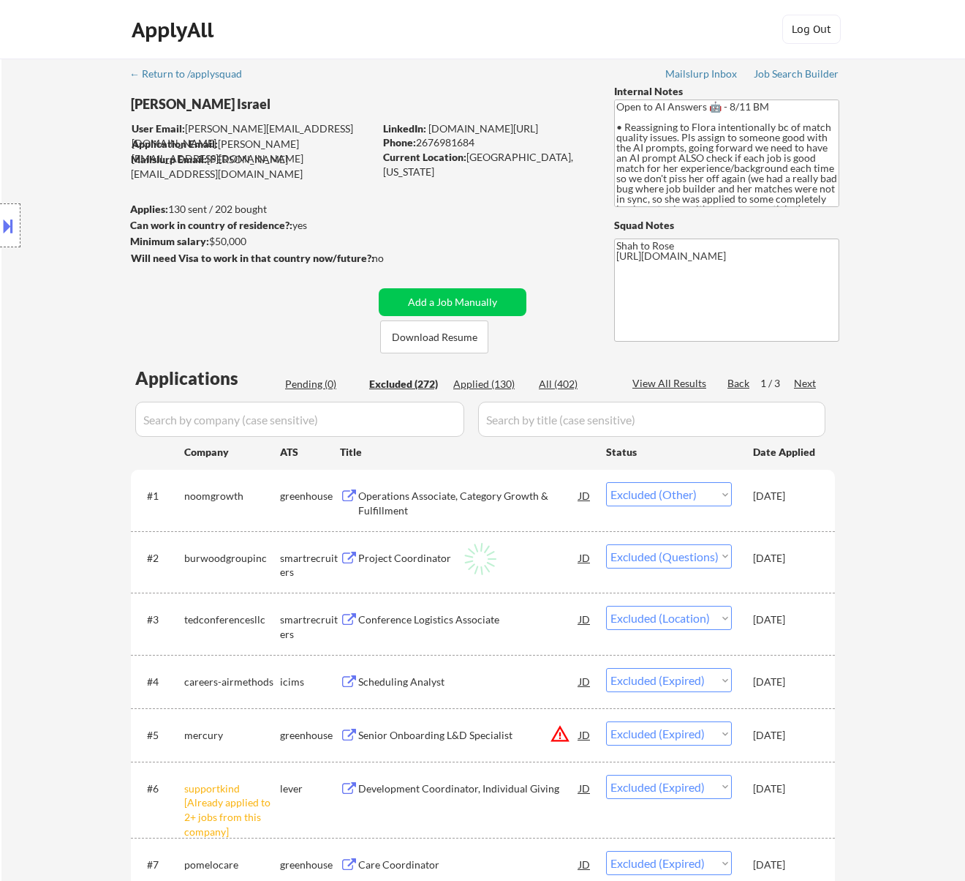
select select ""excluded__location_""
select select ""excluded__bad_match_""
select select ""excluded__expired_""
select select ""excluded__bad_match_""
select select ""excluded__other_""
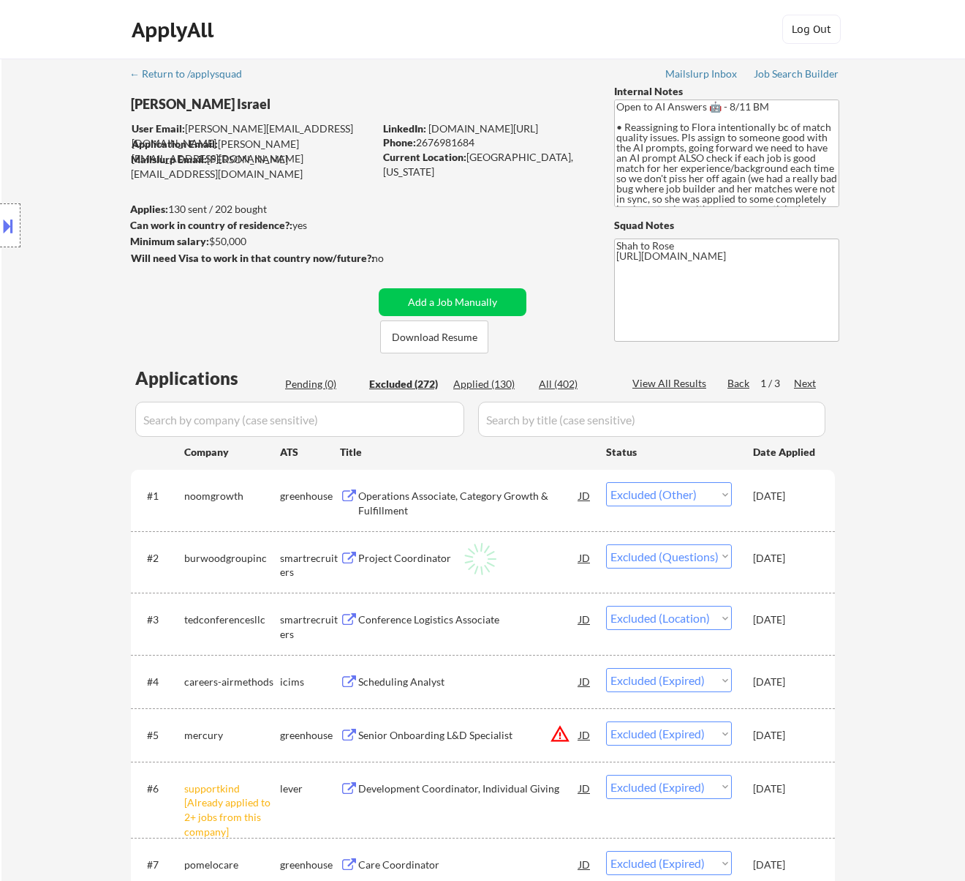
select select ""excluded__expired_""
select select ""excluded__bad_match_""
select select ""excluded__expired_""
select select ""excluded__location_""
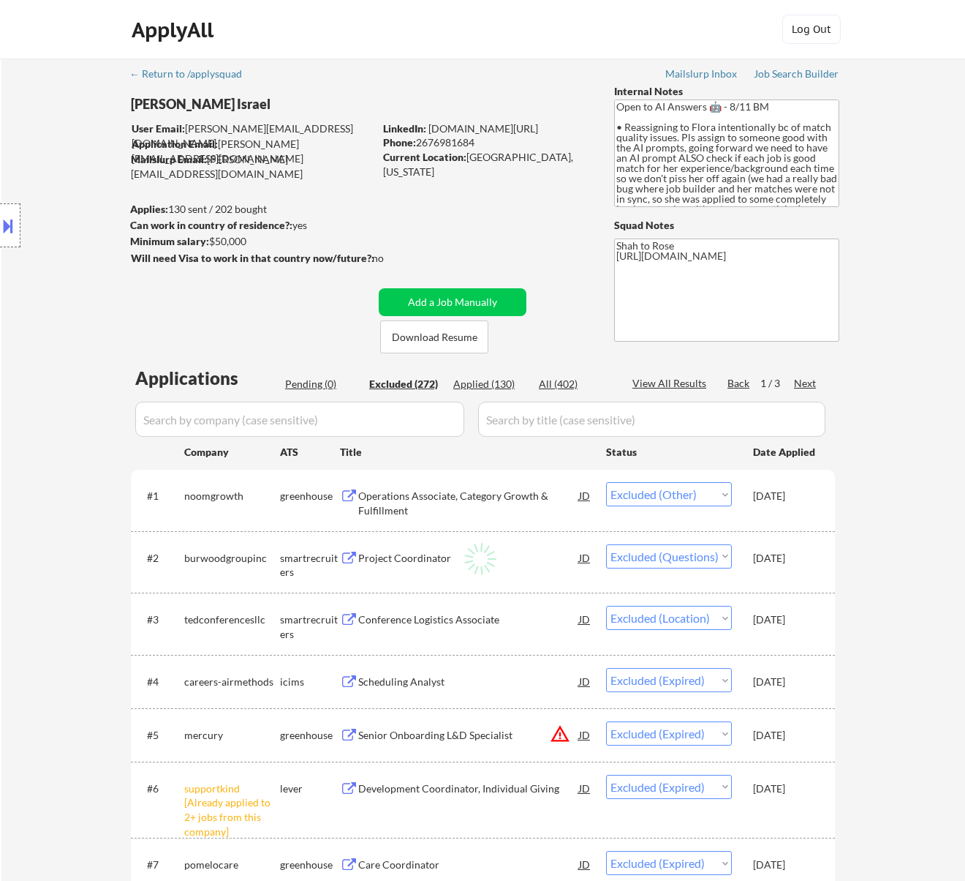
select select ""excluded__location_""
select select ""excluded__expired_""
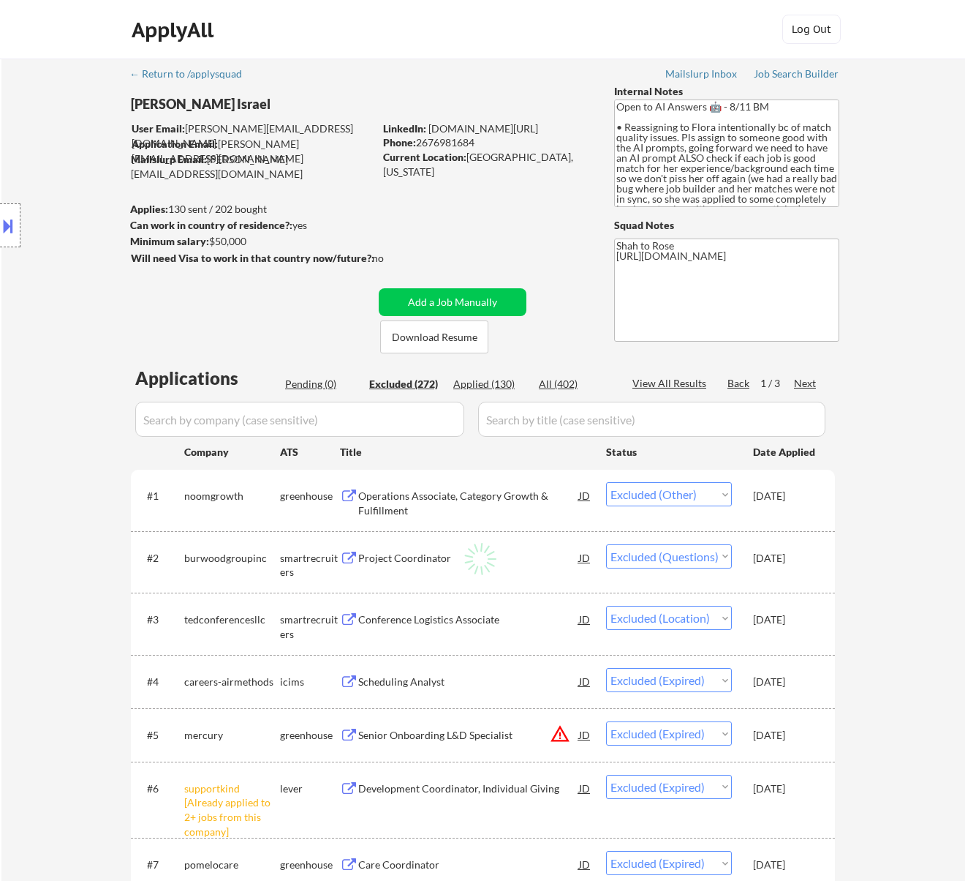
select select ""excluded__expired_""
select select ""excluded__bad_match_""
select select ""excluded__expired_""
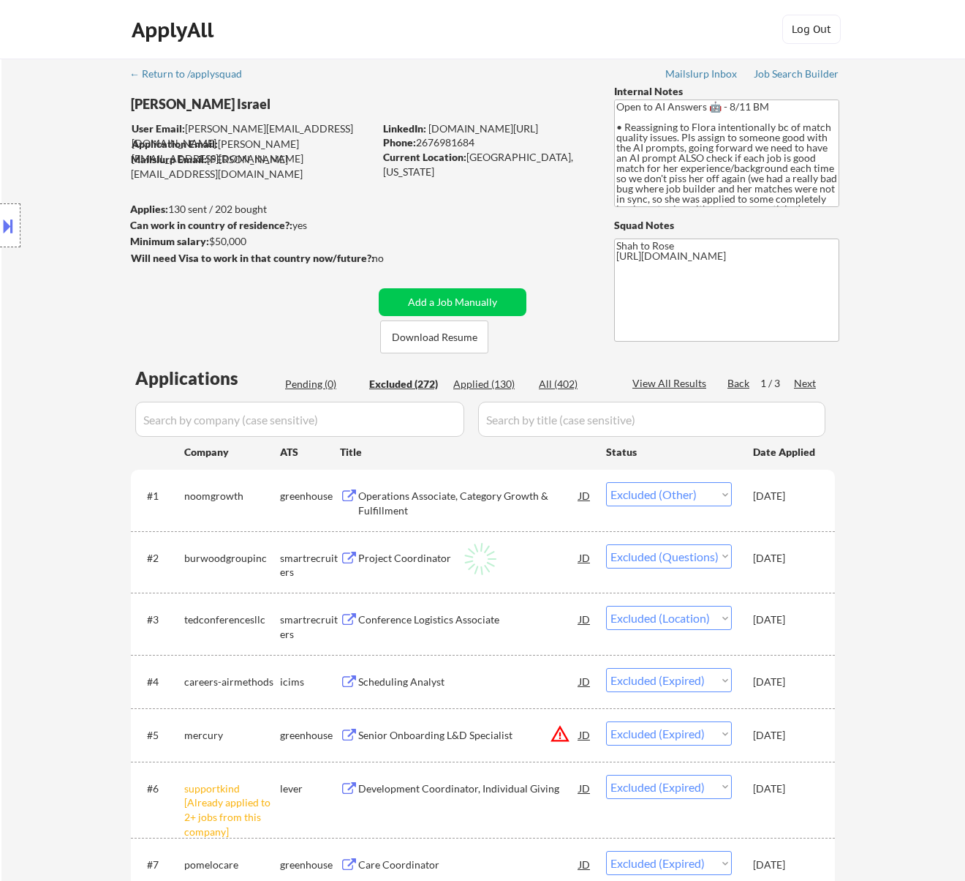
select select ""excluded__bad_match_""
select select ""excluded__expired_""
select select ""excluded__bad_match_""
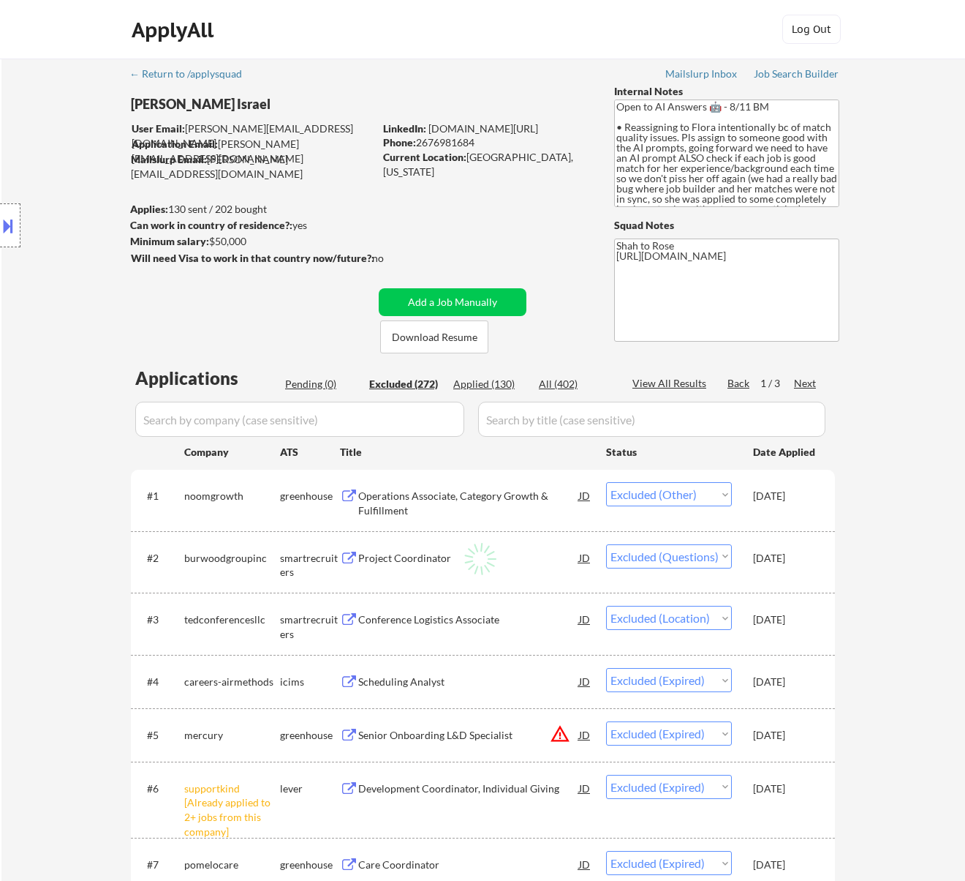
select select ""excluded__expired_""
select select ""excluded__bad_match_""
select select ""excluded__expired_""
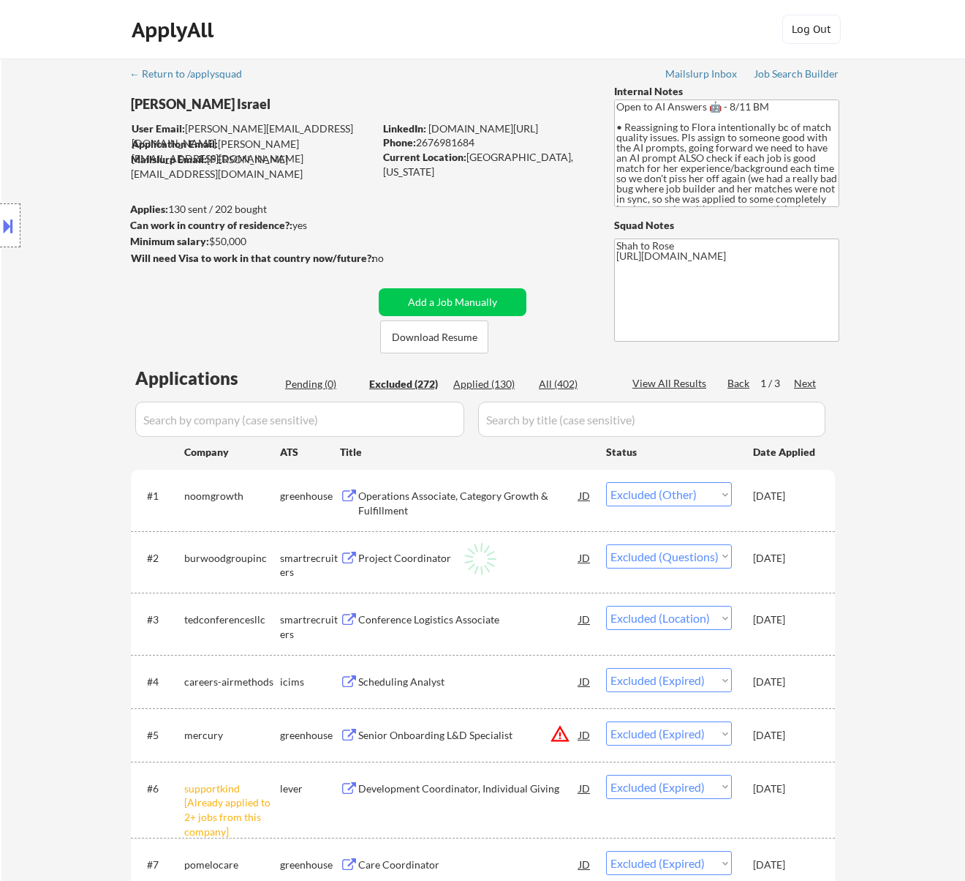
select select ""excluded__expired_""
select select ""excluded__other_""
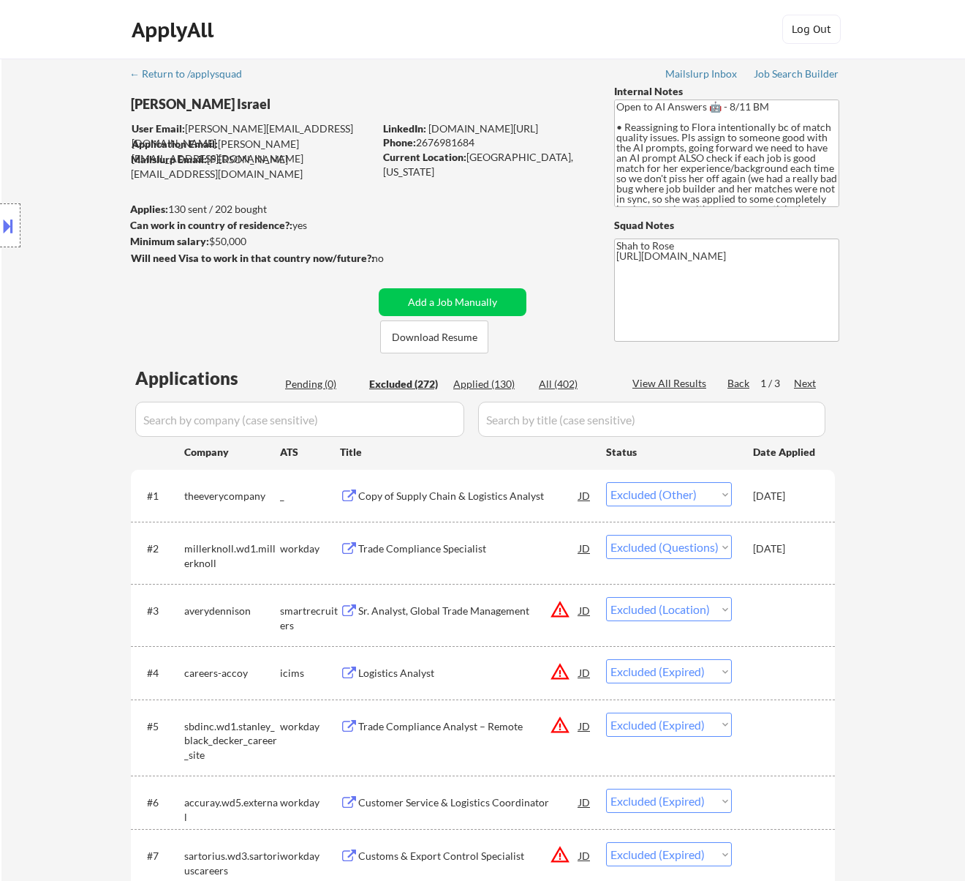
scroll to position [97, 0]
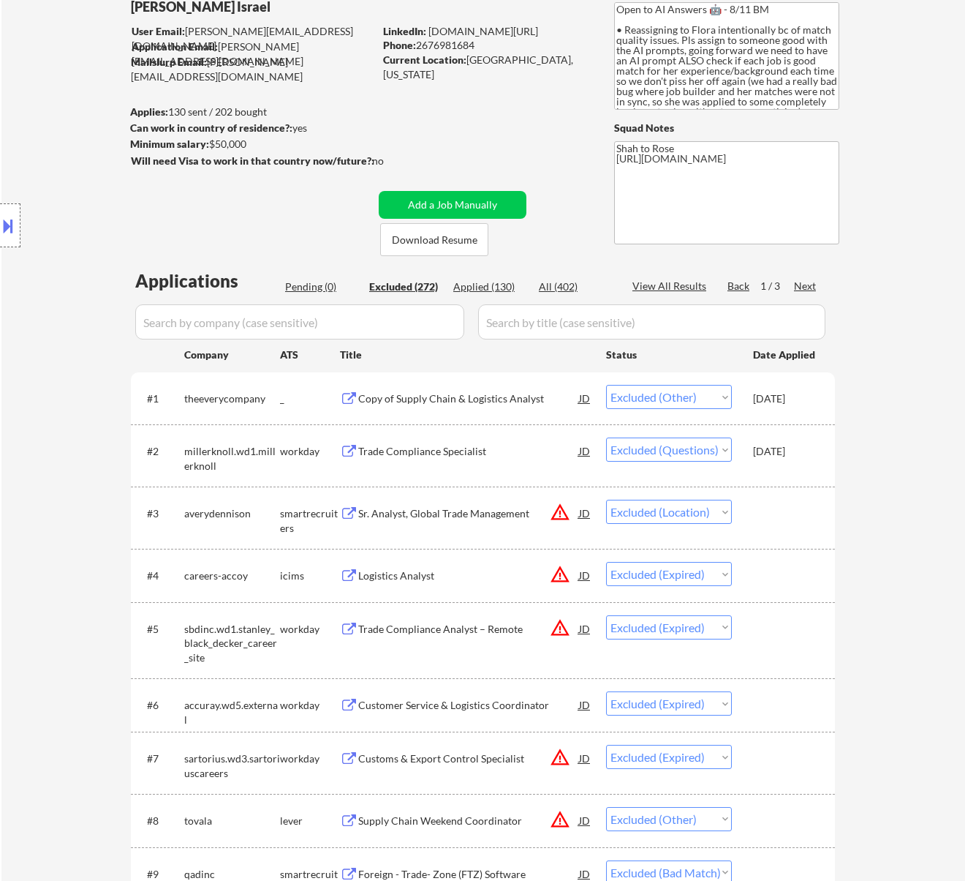
click at [806, 287] on div "Next" at bounding box center [805, 286] width 23 height 15
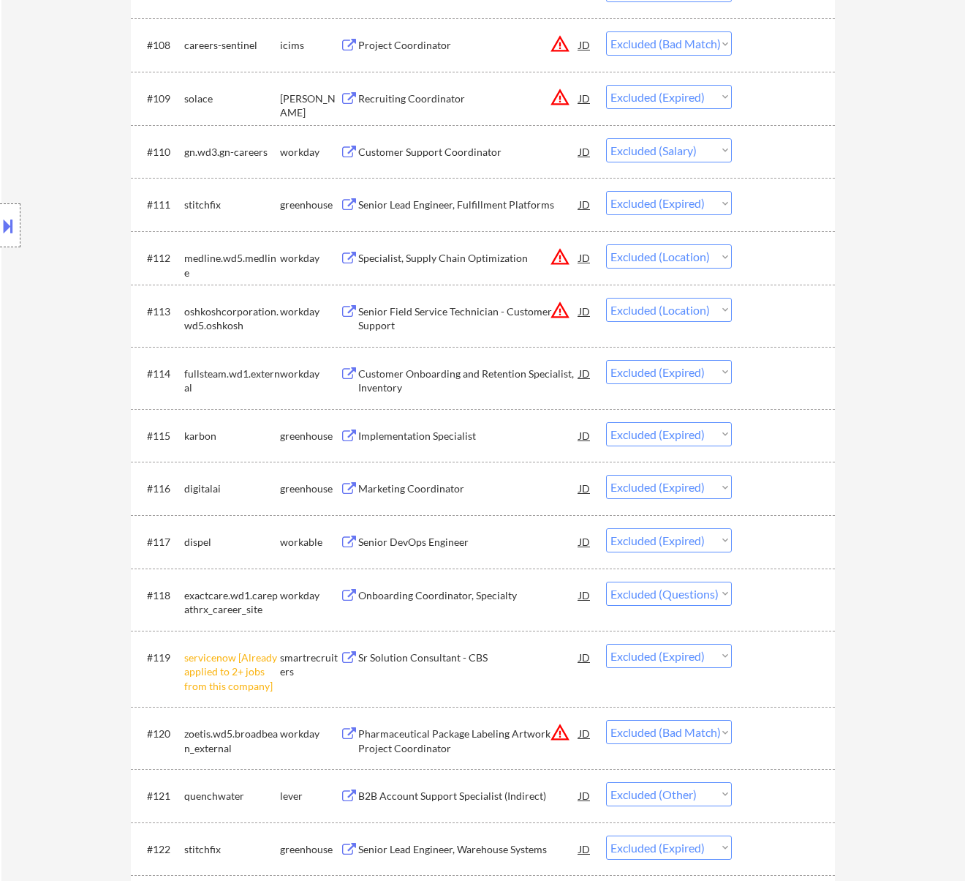
scroll to position [975, 0]
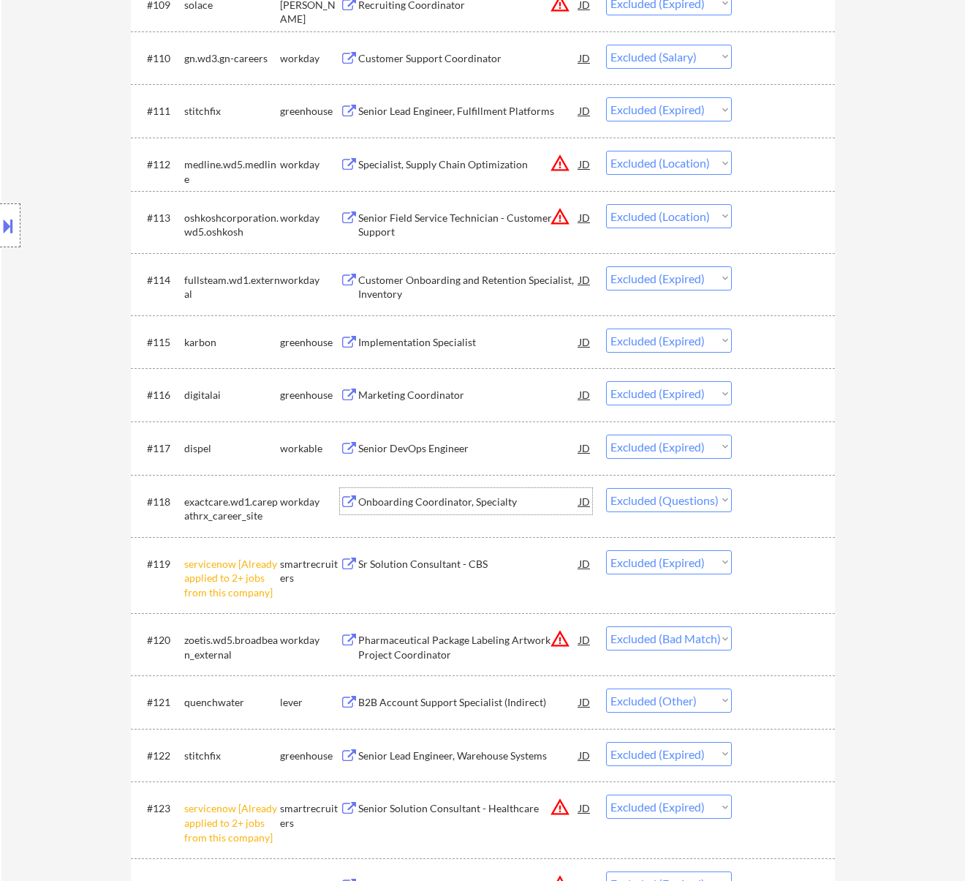
click at [527, 504] on div "Onboarding Coordinator, Specialty" at bounding box center [468, 501] width 221 height 15
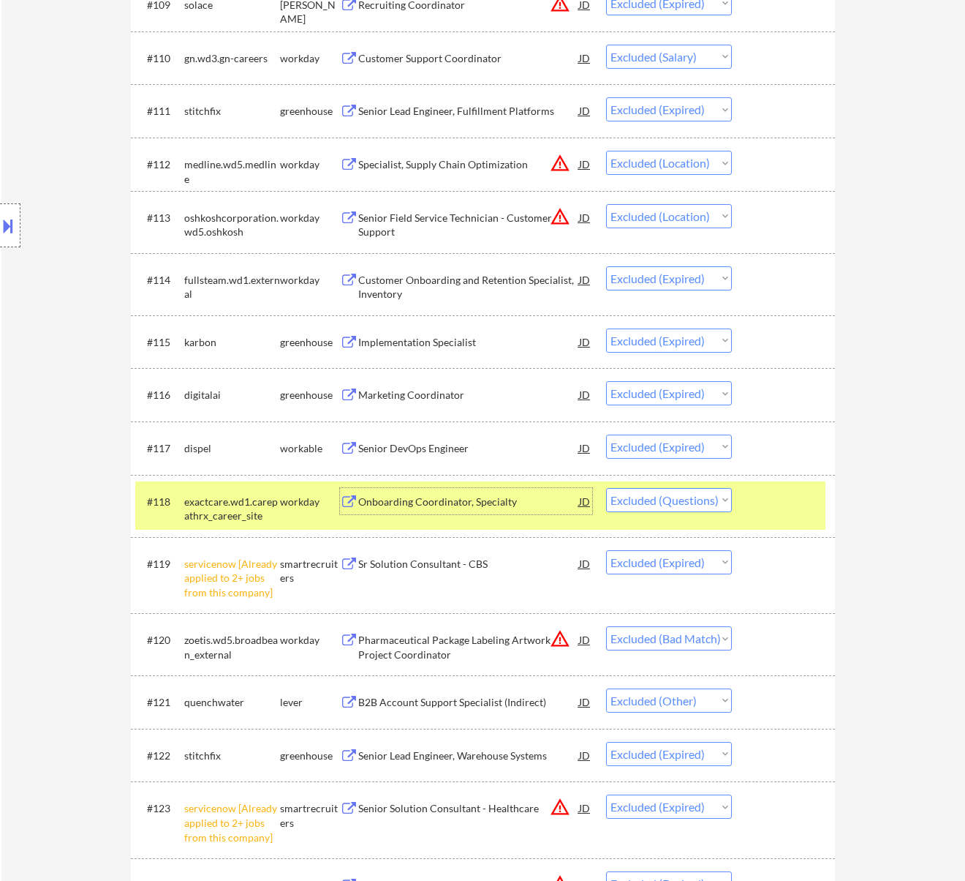
click at [480, 500] on div "Onboarding Coordinator, Specialty" at bounding box center [468, 501] width 221 height 15
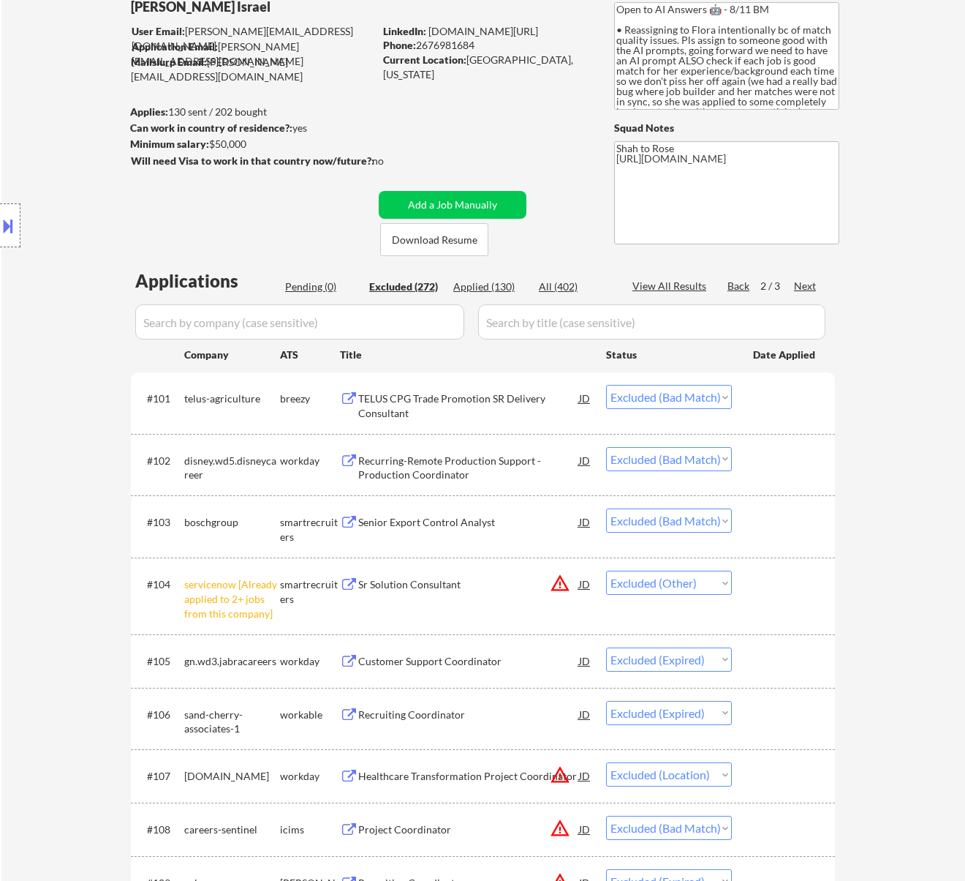
scroll to position [195, 0]
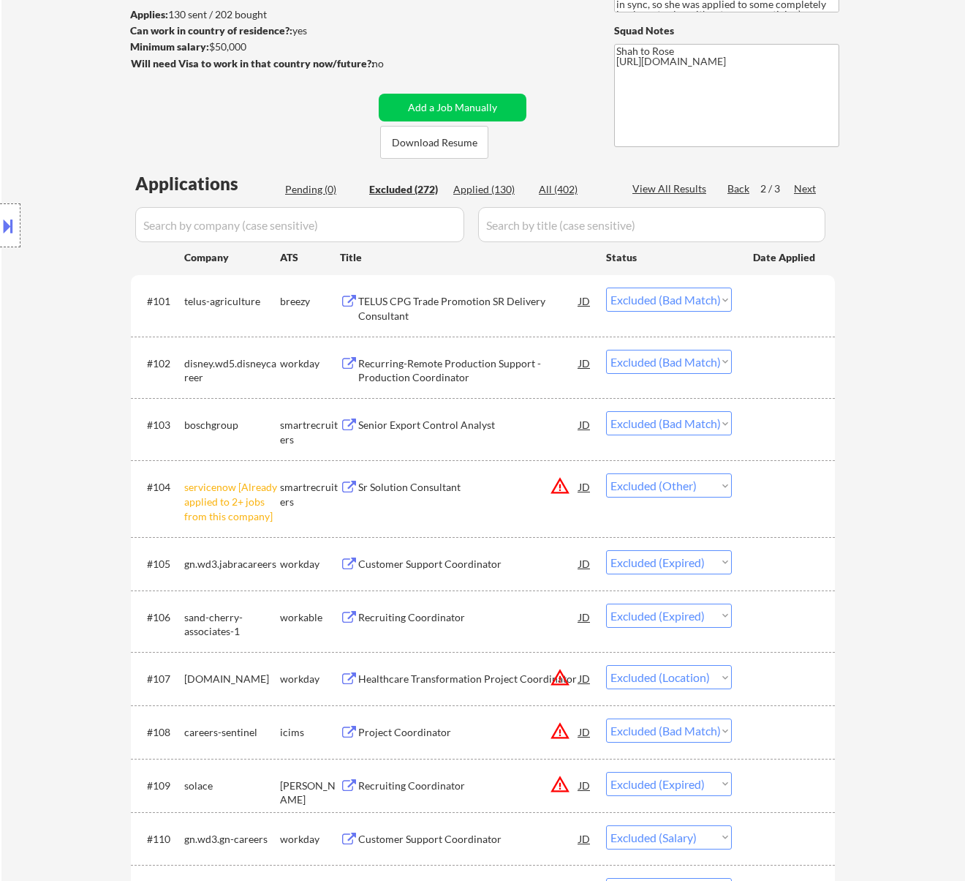
click at [804, 189] on div "Next" at bounding box center [805, 188] width 23 height 15
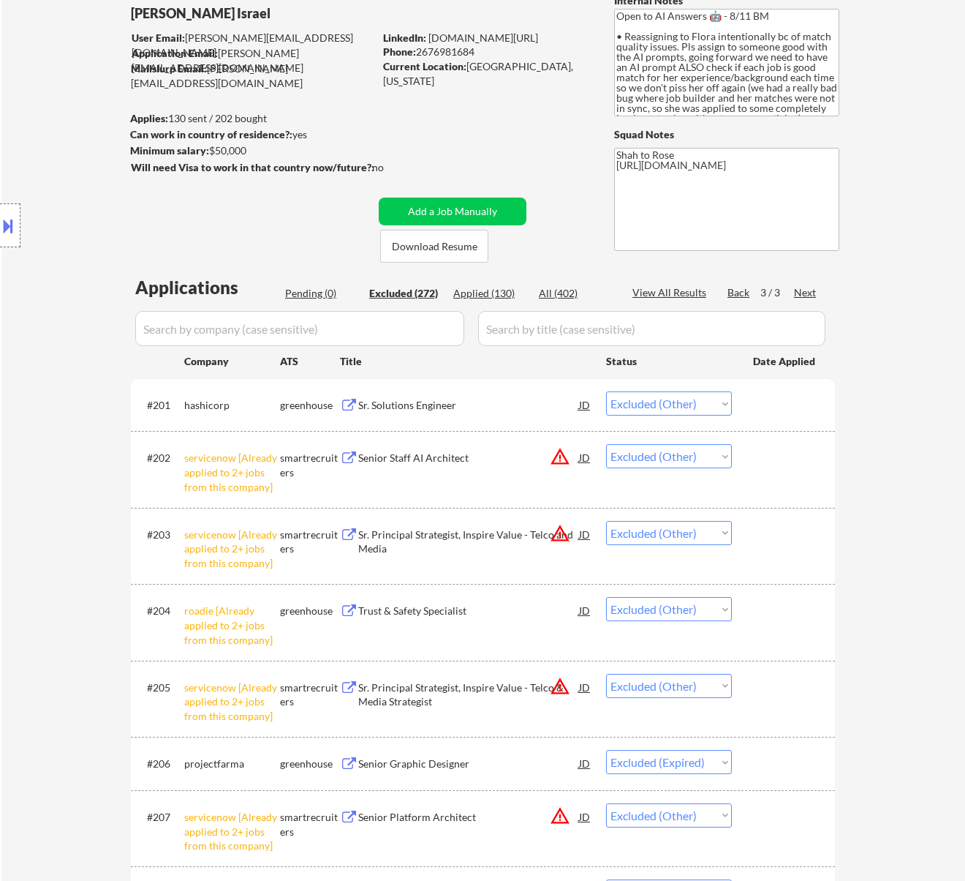
scroll to position [97, 0]
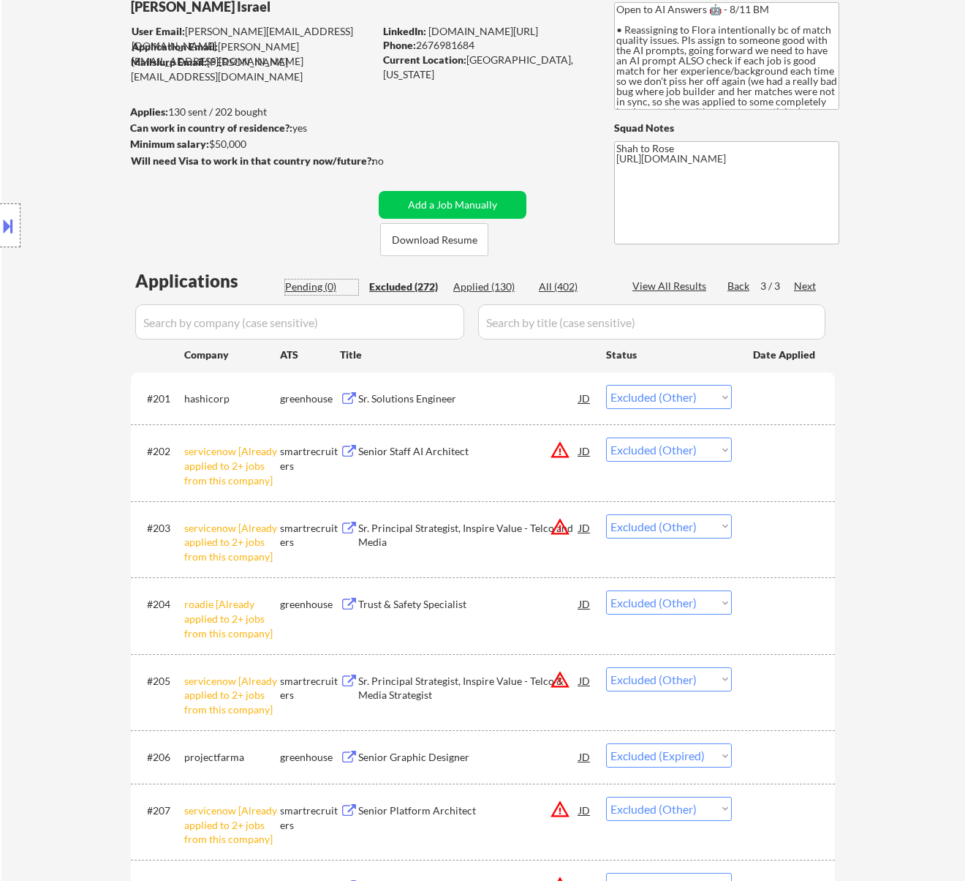
click at [320, 282] on div "Pending (0)" at bounding box center [321, 286] width 73 height 15
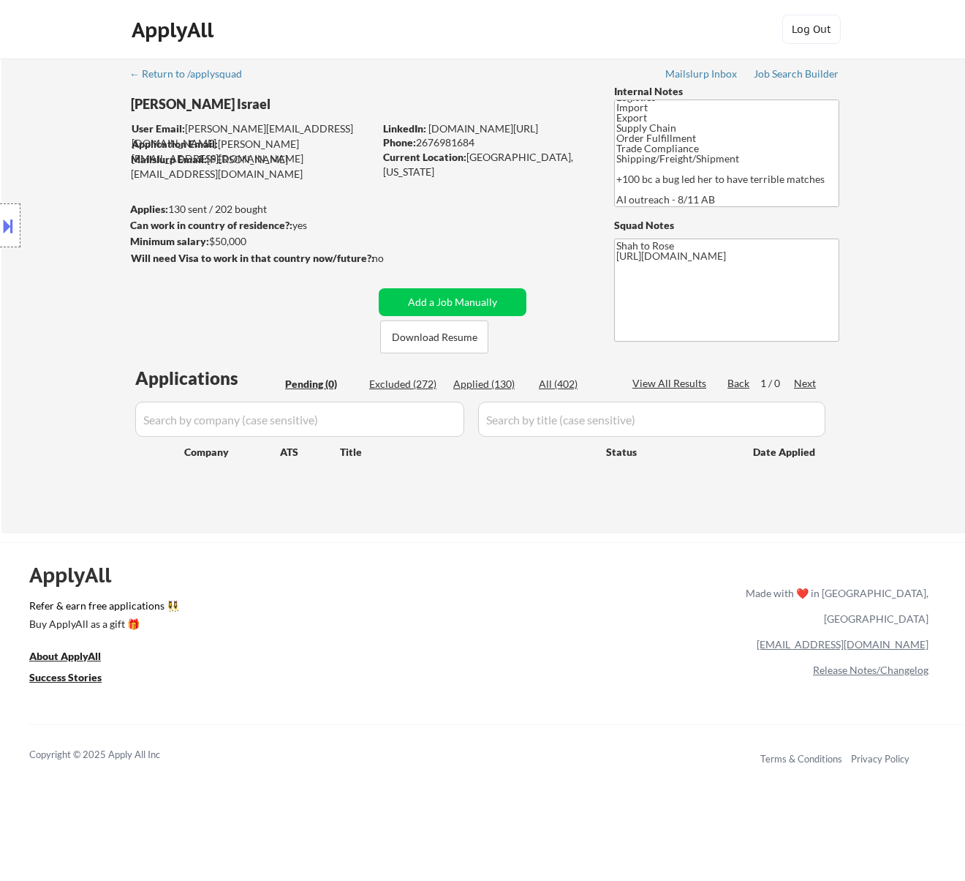
scroll to position [184, 0]
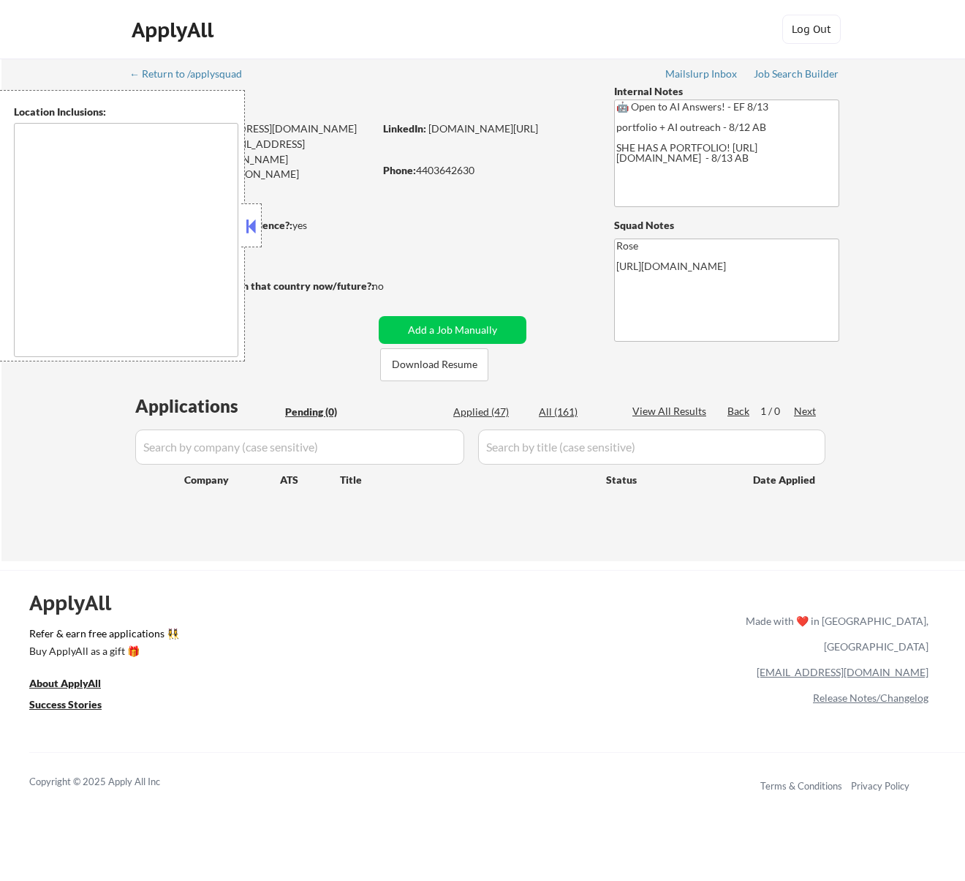
type textarea "Cleveland, OH Lakewood, OH Euclid, OH Parma, OH Shaker Heights, OH Garfield Hei…"
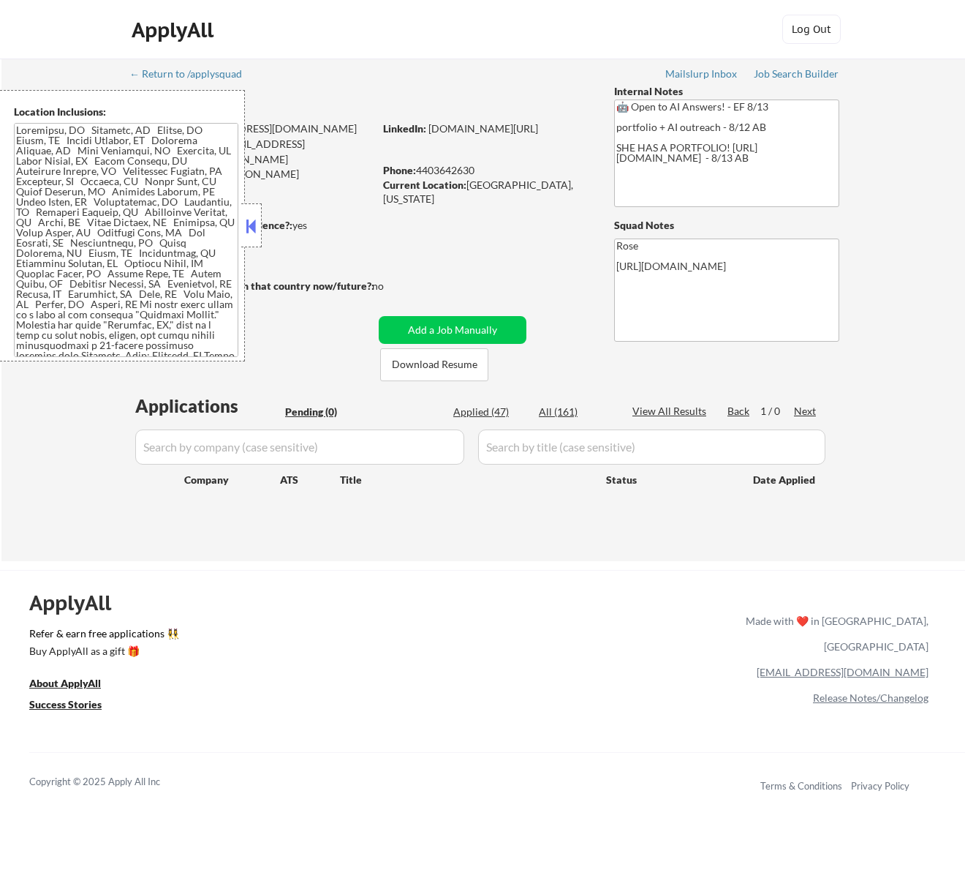
click at [249, 225] on button at bounding box center [251, 226] width 16 height 22
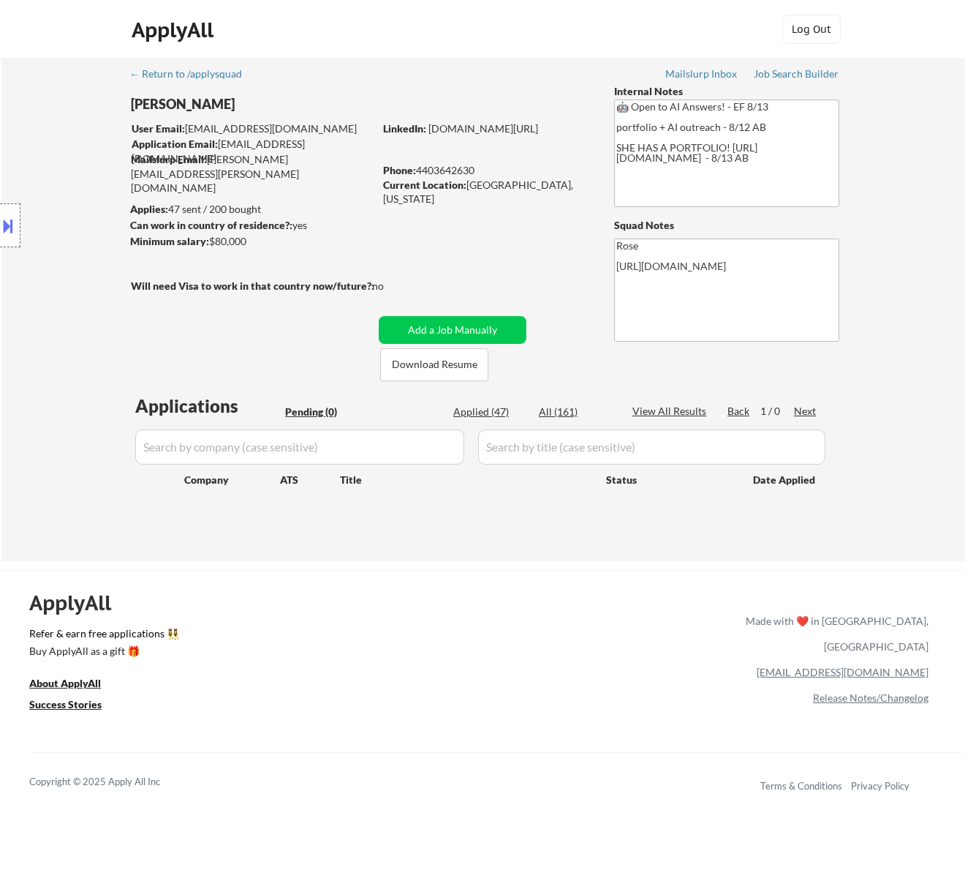
scroll to position [97, 0]
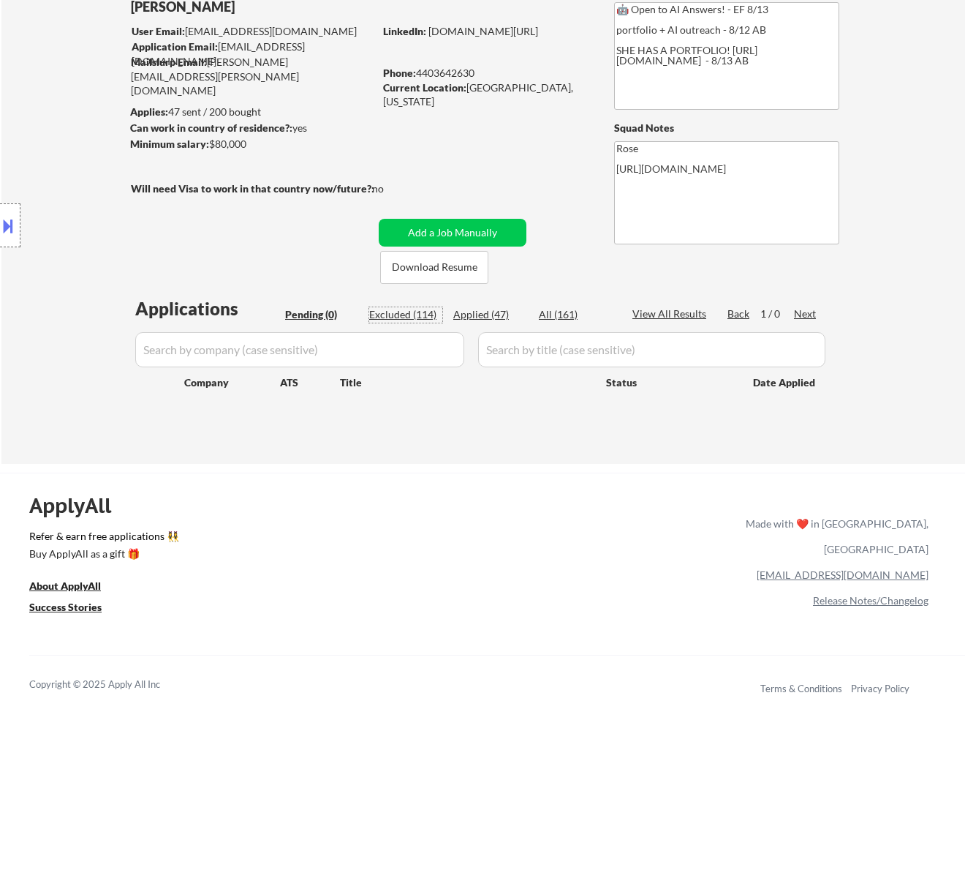
click at [423, 314] on div "Excluded (114)" at bounding box center [405, 314] width 73 height 15
select select ""excluded__expired_""
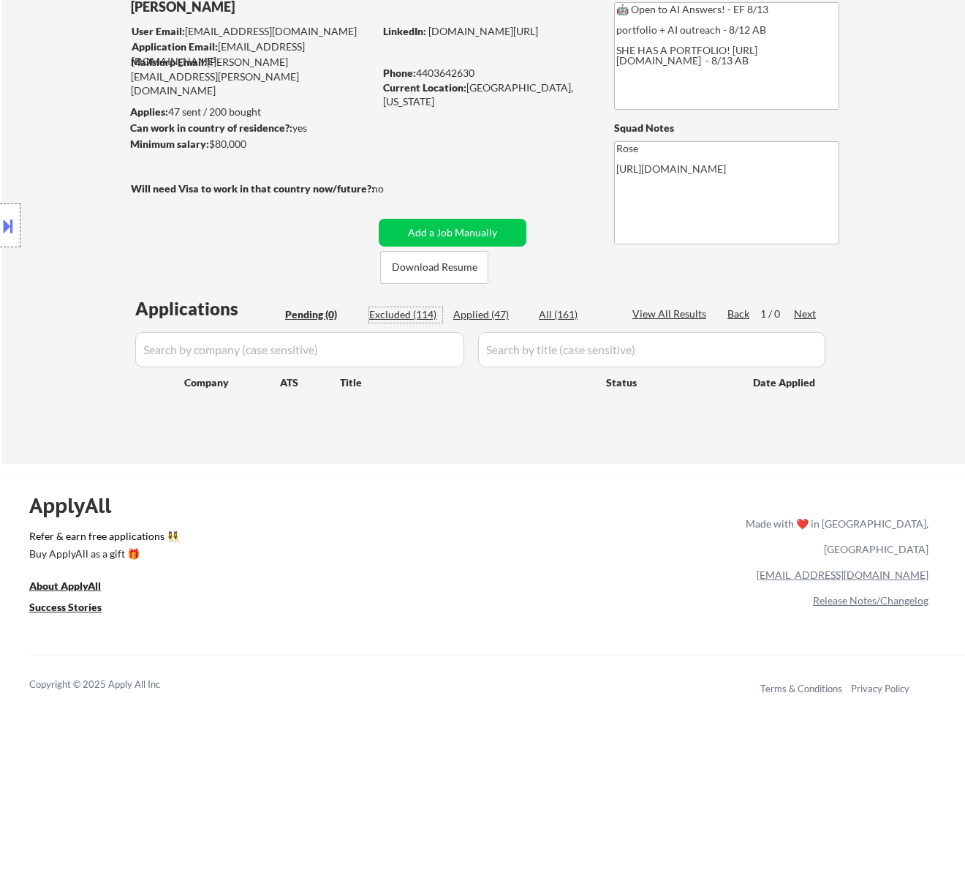
select select ""excluded__location_""
select select ""excluded__salary_""
select select ""excluded__location_""
select select ""excluded__expired_""
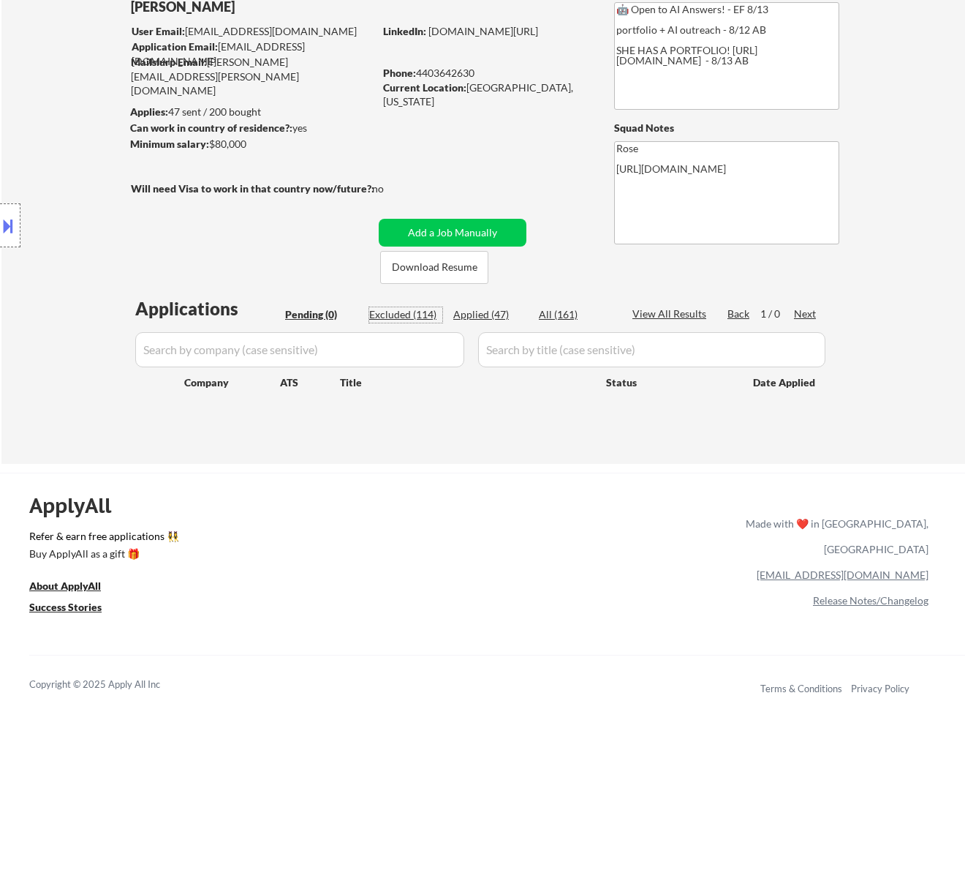
select select ""excluded__expired_""
select select ""excluded__bad_match_""
select select ""excluded__expired_""
select select ""excluded__salary_""
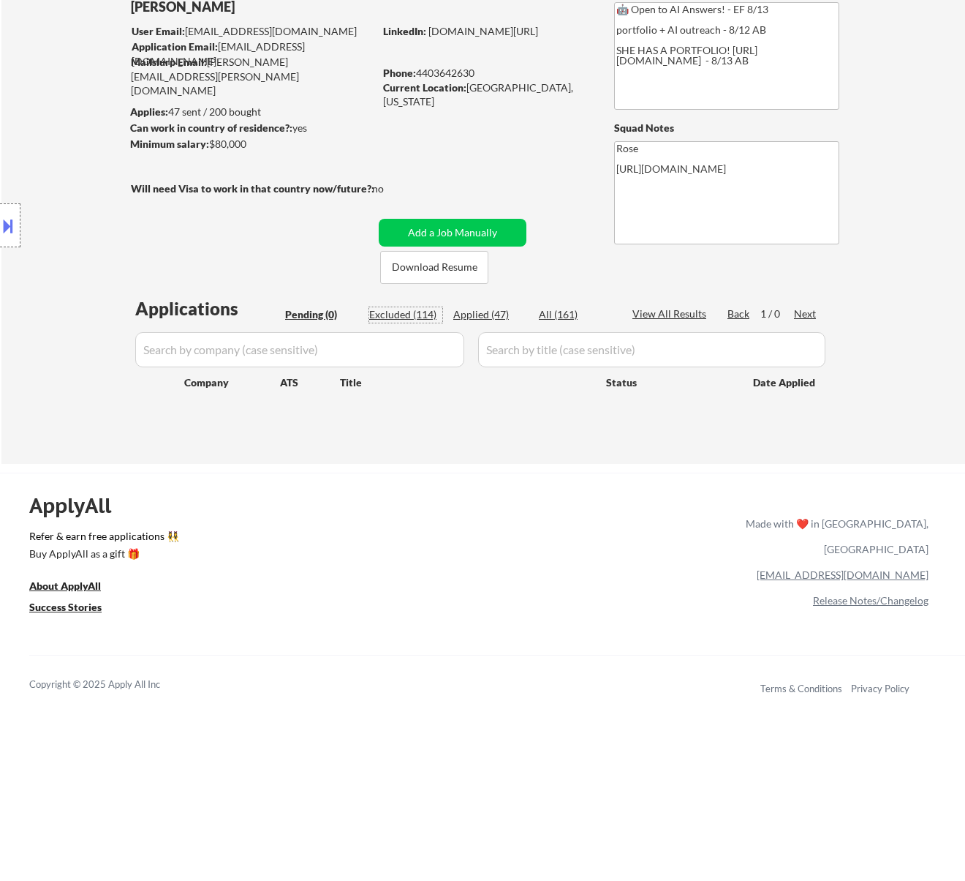
select select ""excluded__expired_""
select select ""excluded__bad_match_""
select select ""excluded__expired_""
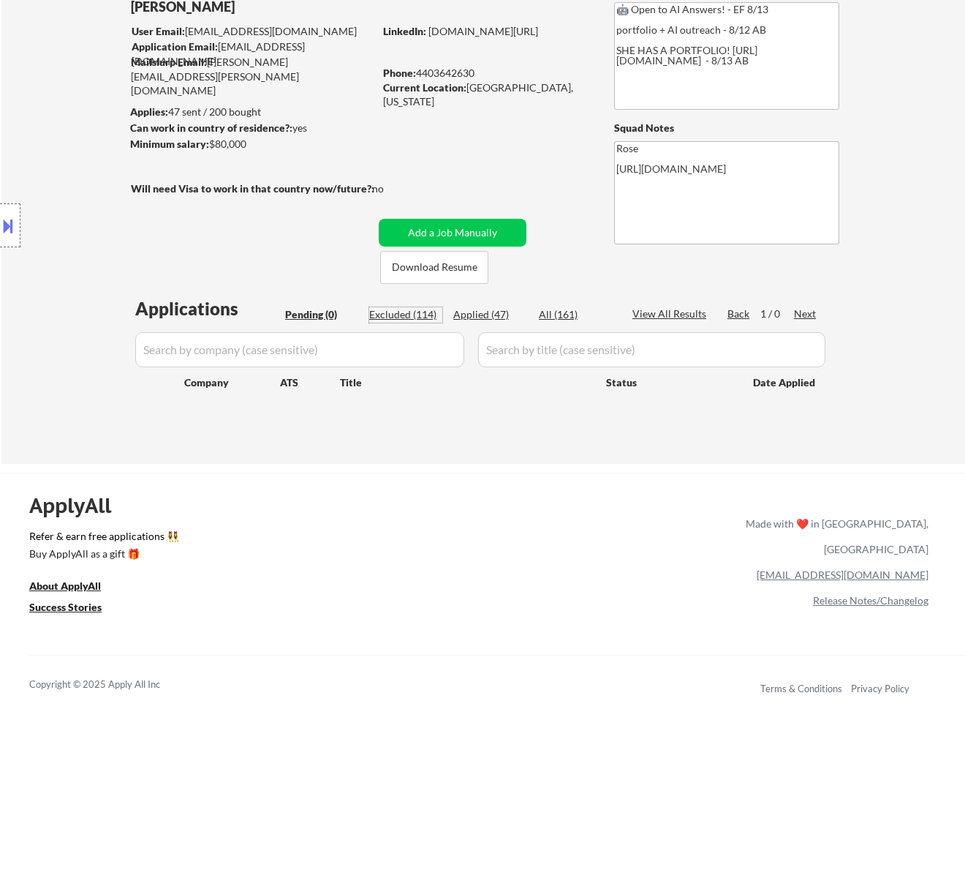
select select ""excluded__expired_""
select select ""excluded__salary_""
select select ""excluded__expired_""
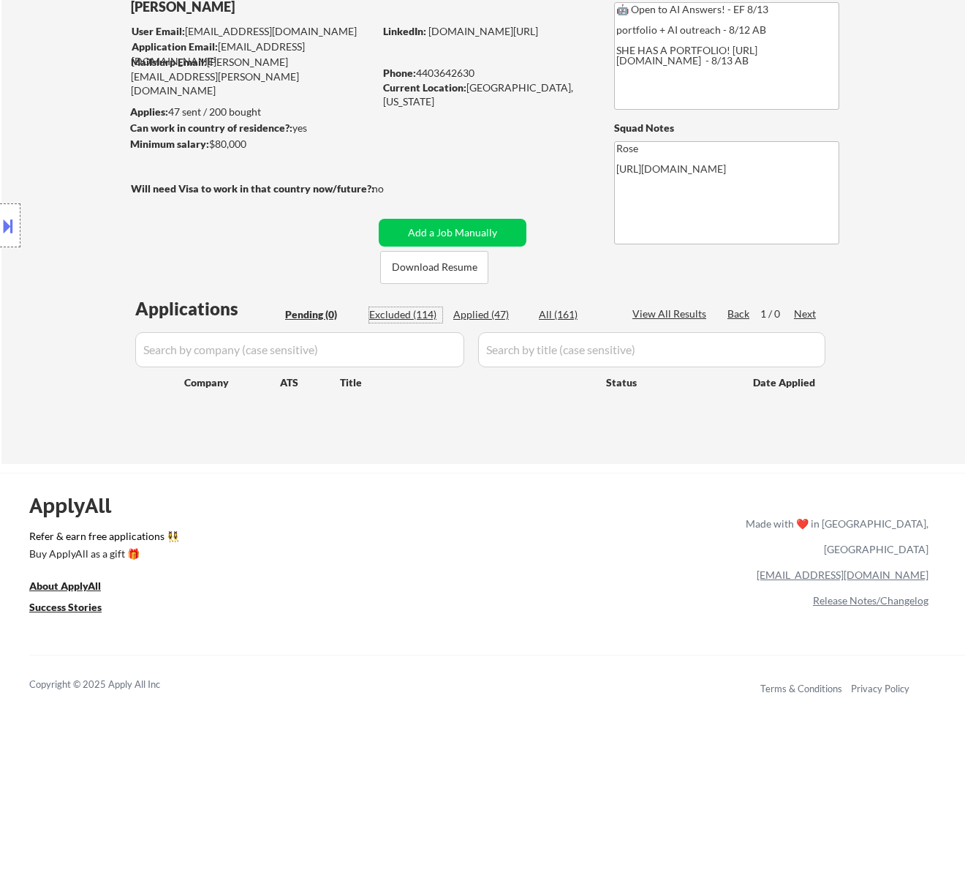
select select ""excluded__bad_match_""
select select ""excluded""
select select ""excluded__location_""
select select ""excluded__salary_""
select select ""excluded__location_""
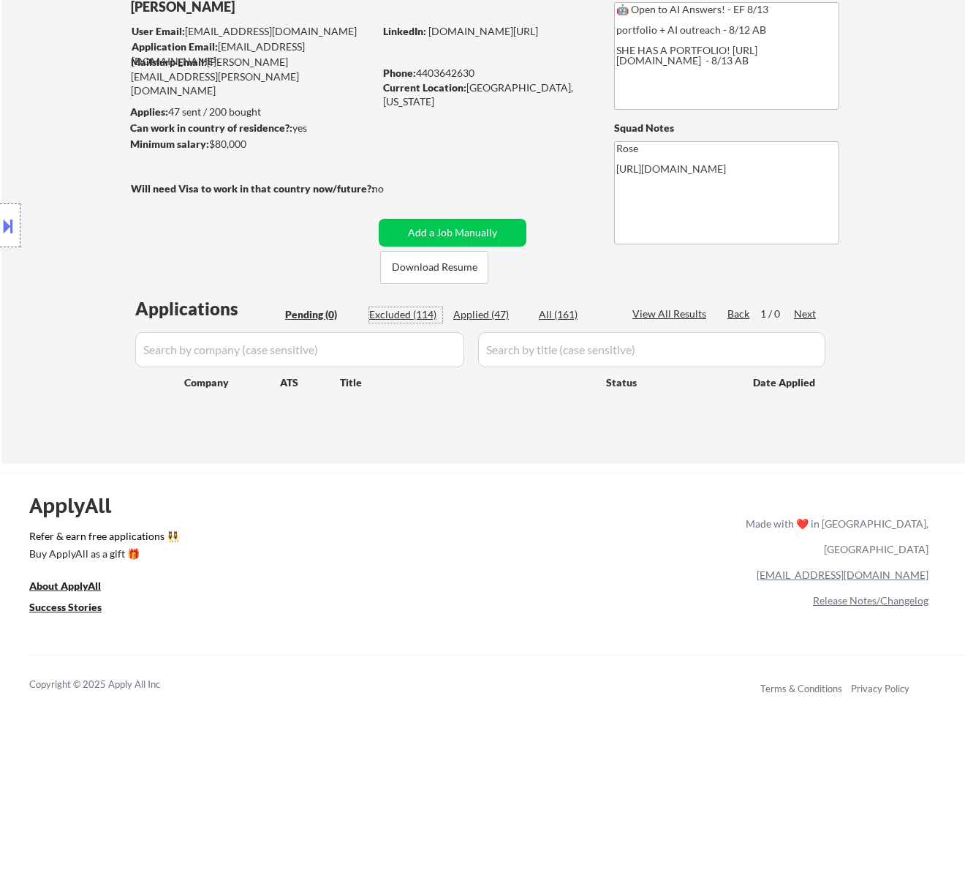
select select ""excluded__expired_""
select select ""excluded__bad_match_""
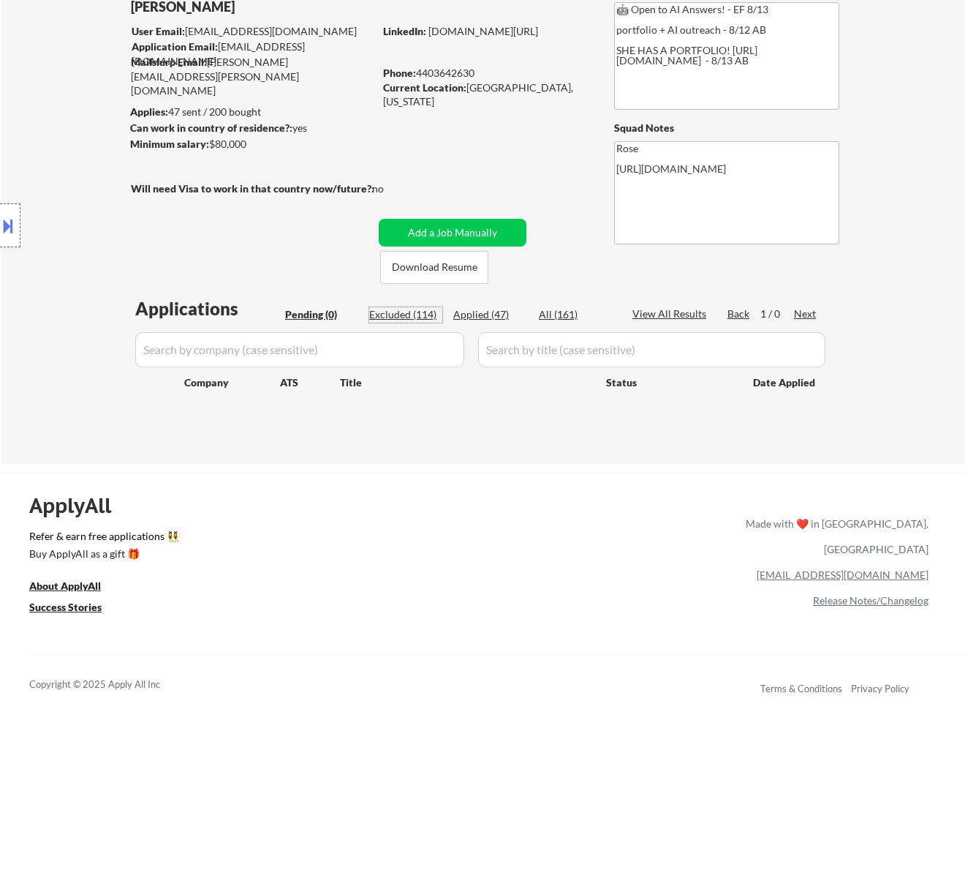
select select ""excluded__bad_match_""
select select ""excluded__expired_""
select select ""excluded__location_""
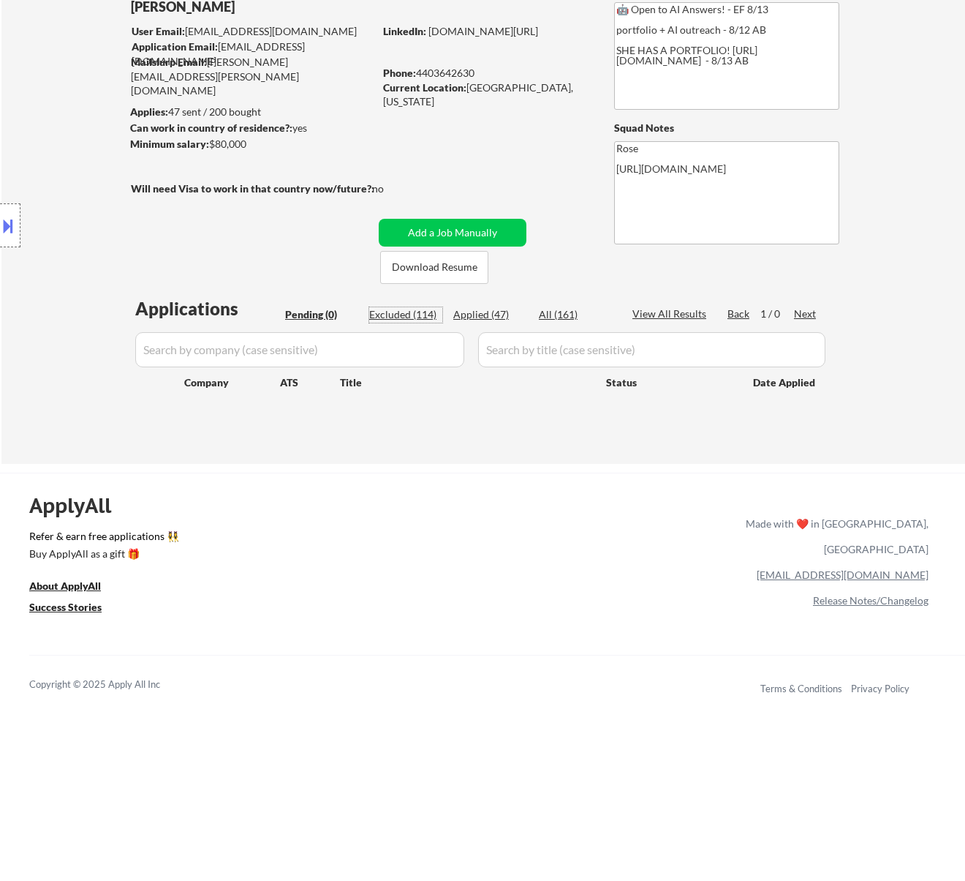
select select ""excluded__salary_""
select select ""excluded__expired_""
select select ""excluded""
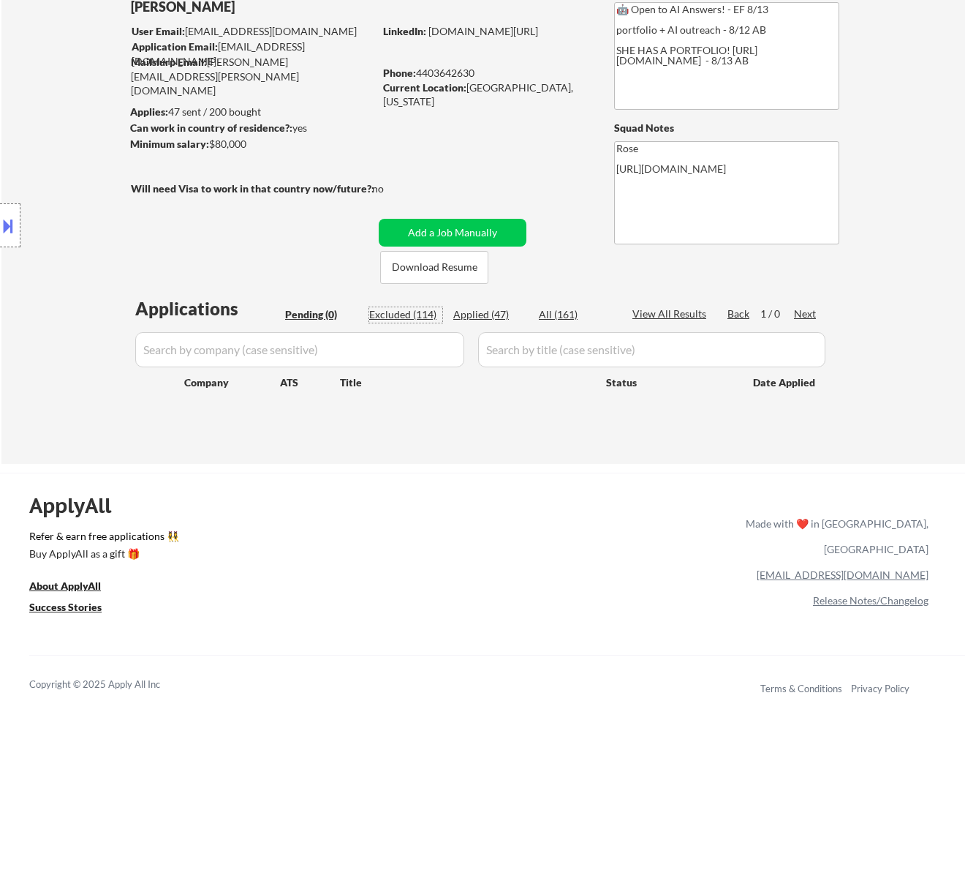
select select ""excluded__location_""
select select ""excluded__expired_""
select select ""excluded__bad_match_""
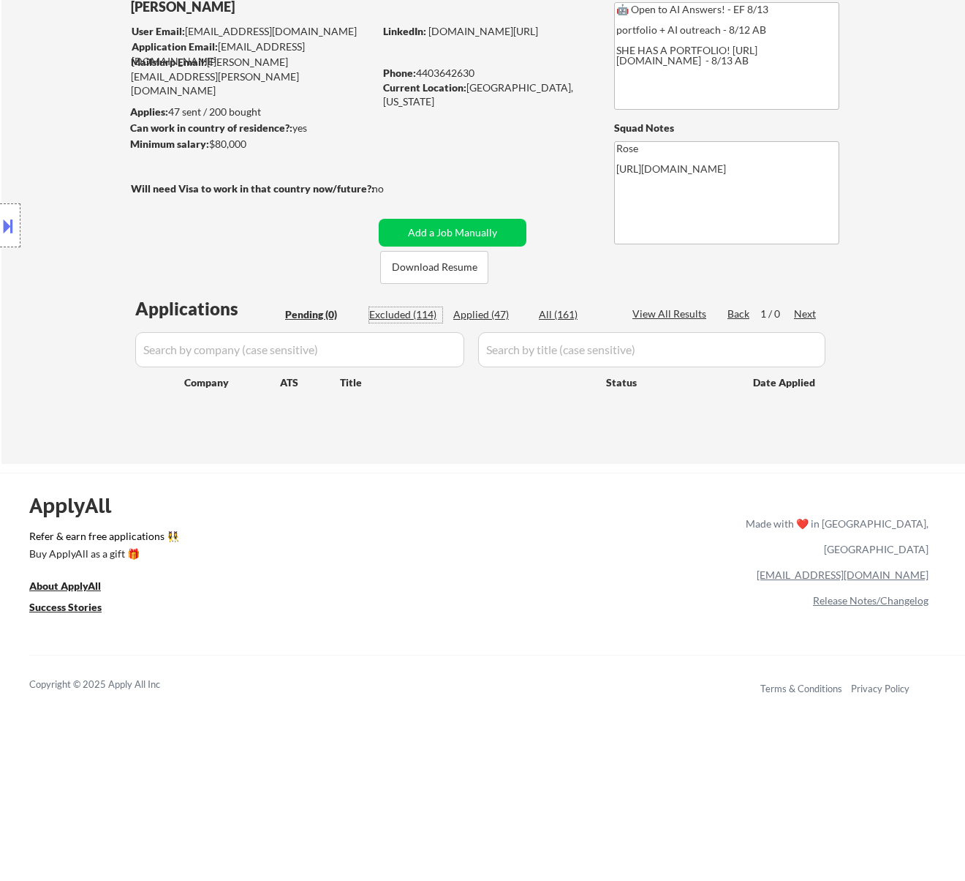
select select ""excluded""
select select ""excluded__location_""
select select ""excluded__salary_""
select select ""excluded__bad_match_""
select select ""excluded""
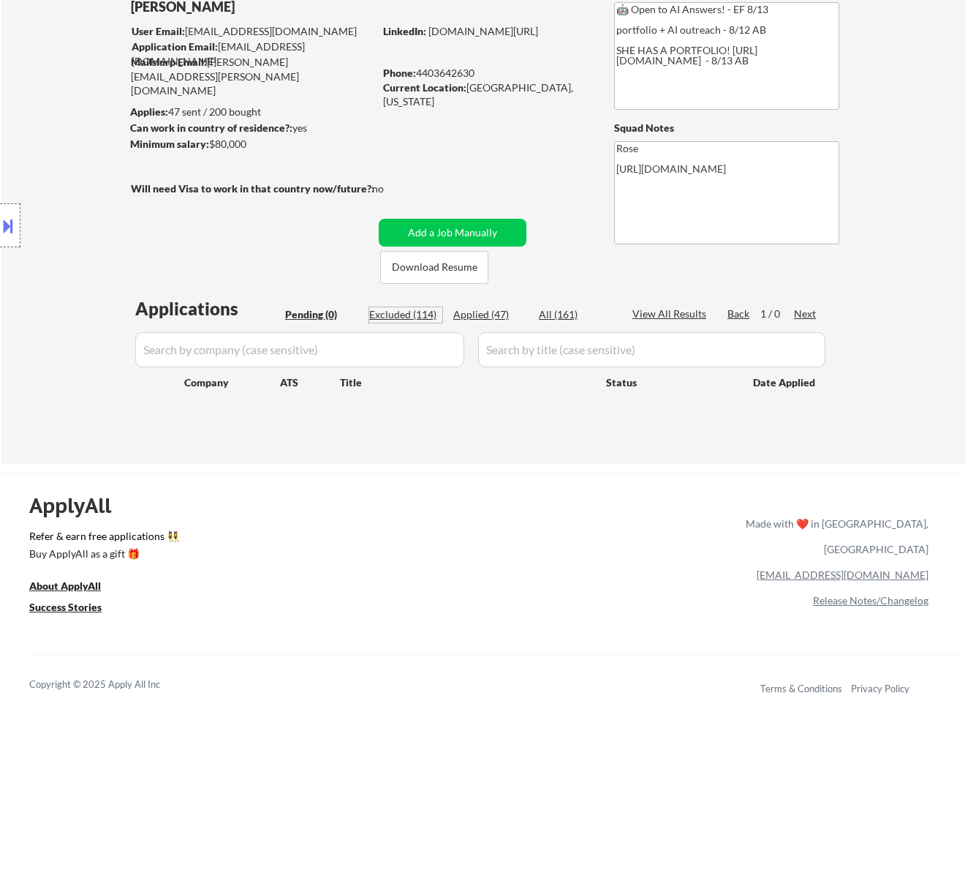
select select ""excluded__expired_""
select select ""excluded__bad_match_""
select select ""excluded__salary_""
select select ""excluded""
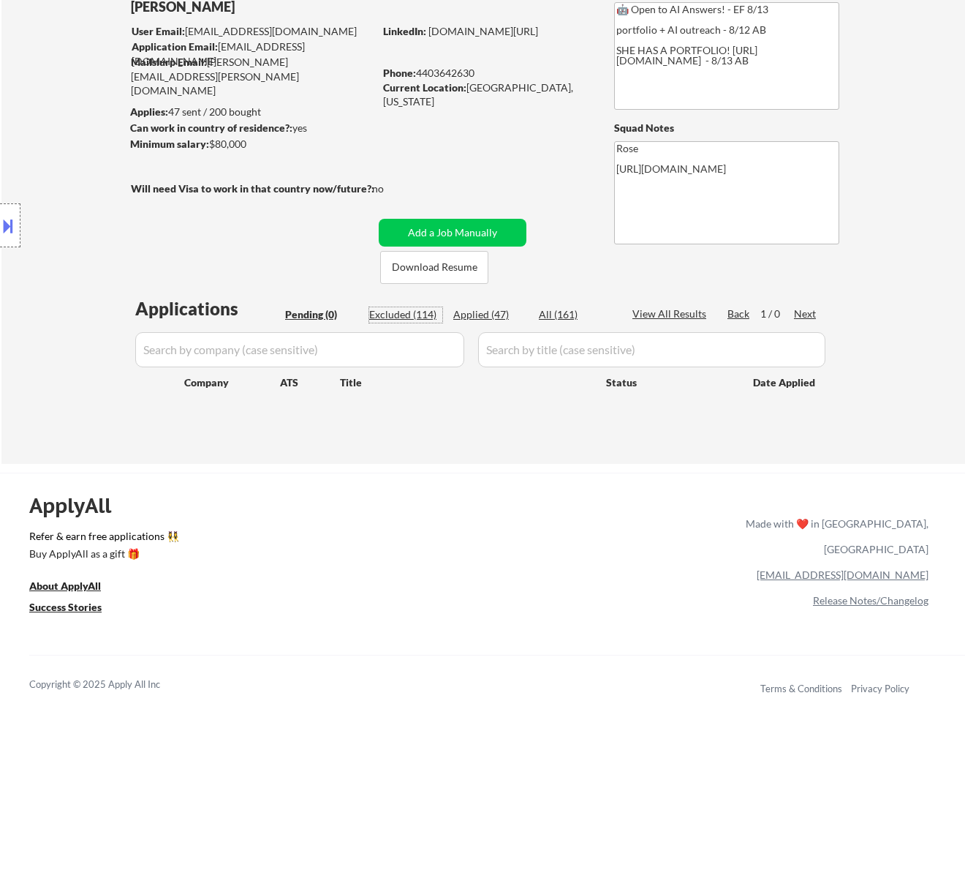
select select ""excluded__location_""
select select ""excluded__expired_""
select select ""excluded__bad_match_""
select select ""excluded__salary_""
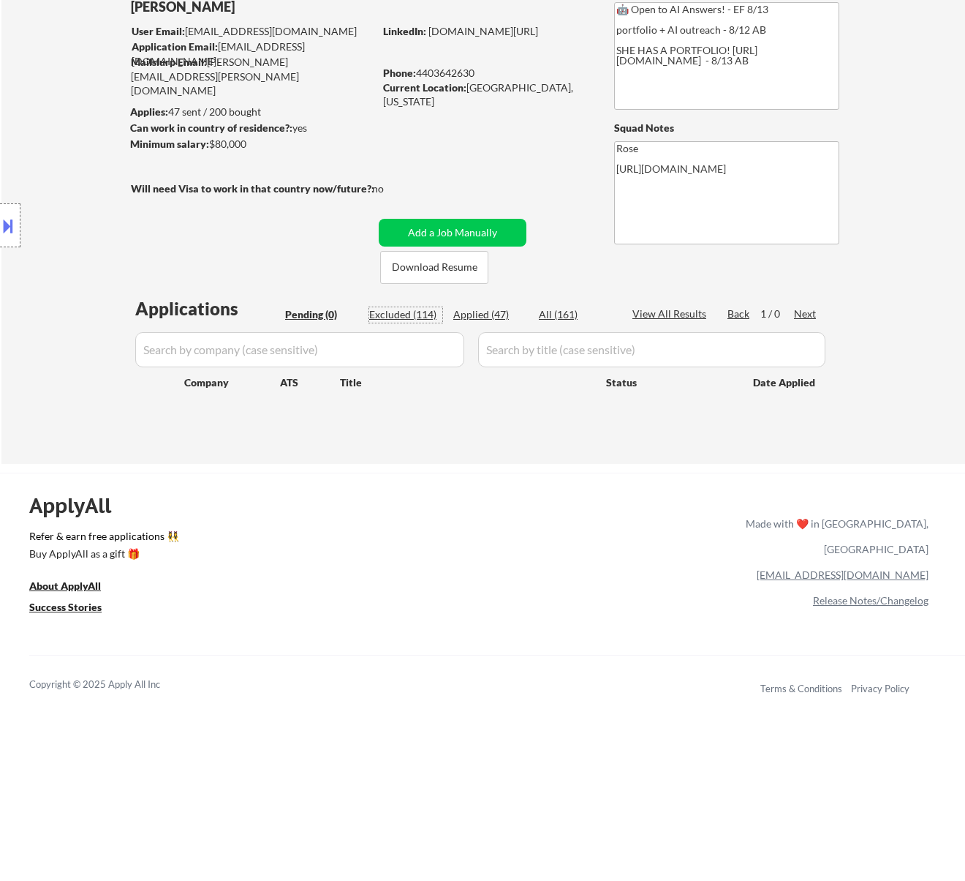
select select ""excluded__expired_""
select select ""excluded__bad_match_""
select select ""excluded__expired_""
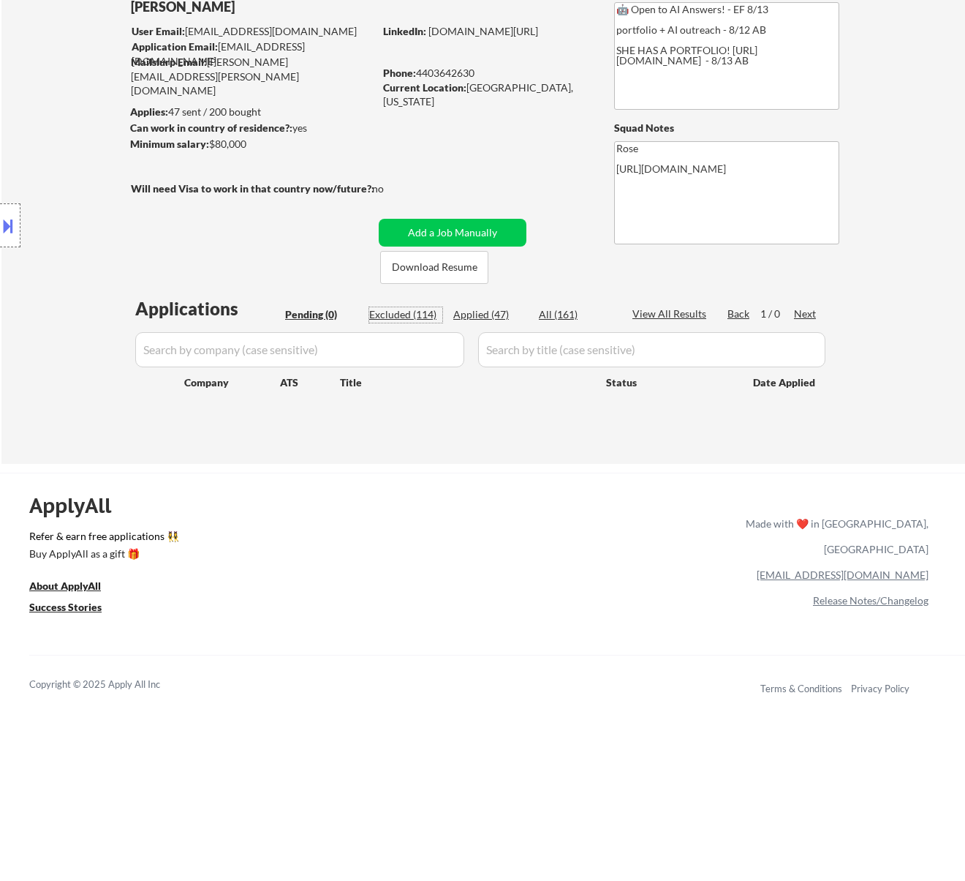
select select ""excluded__location_""
select select ""excluded__bad_match_""
select select ""excluded""
select select ""excluded__bad_match_""
select select ""excluded__salary_""
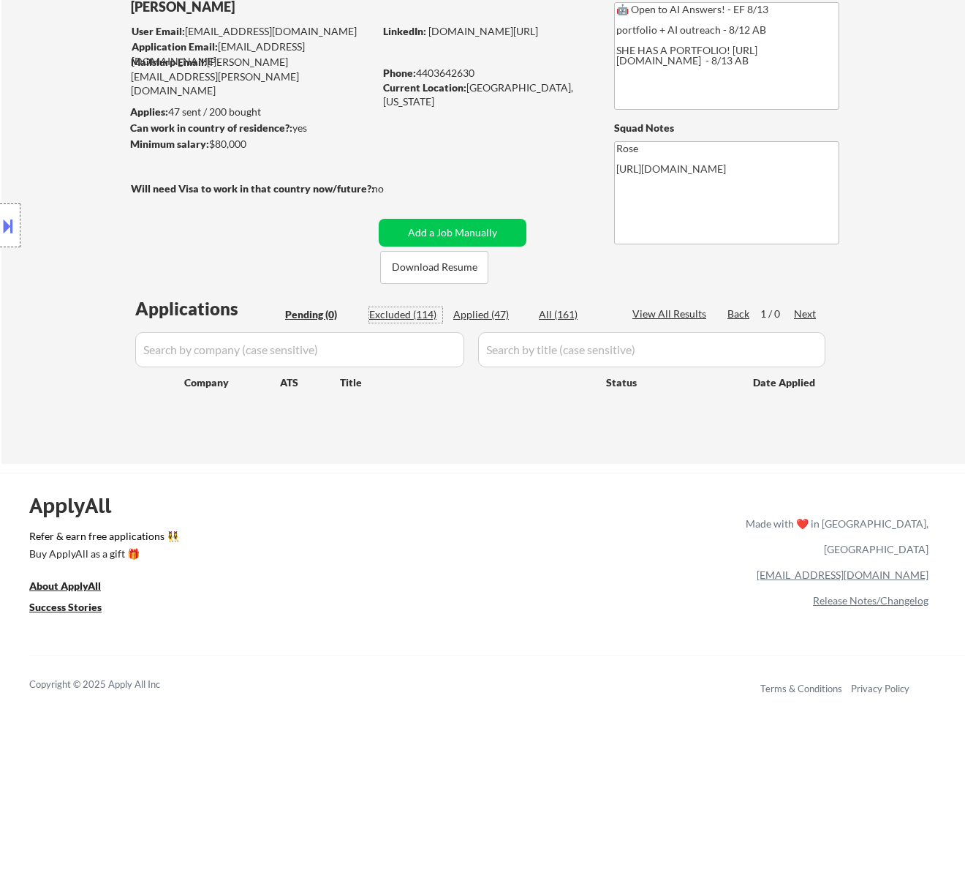
select select ""excluded""
select select ""excluded__bad_match_""
select select ""excluded__location_""
select select ""excluded__expired_""
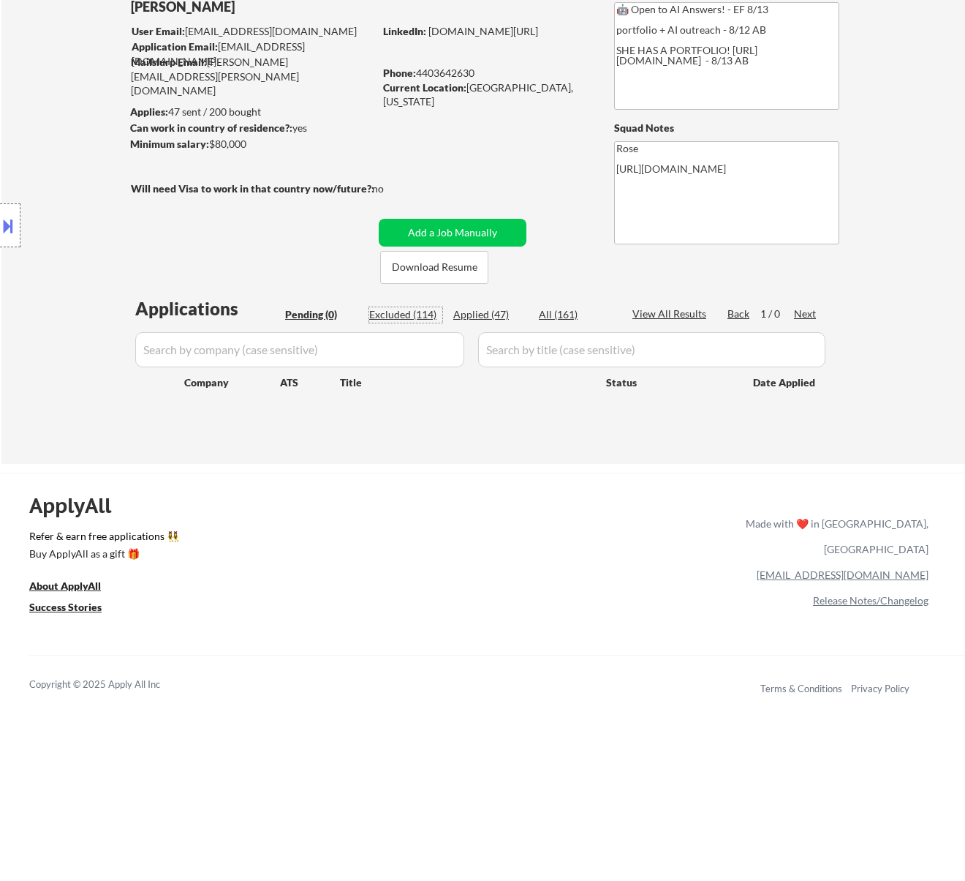
select select ""excluded__bad_match_""
select select ""excluded__salary_""
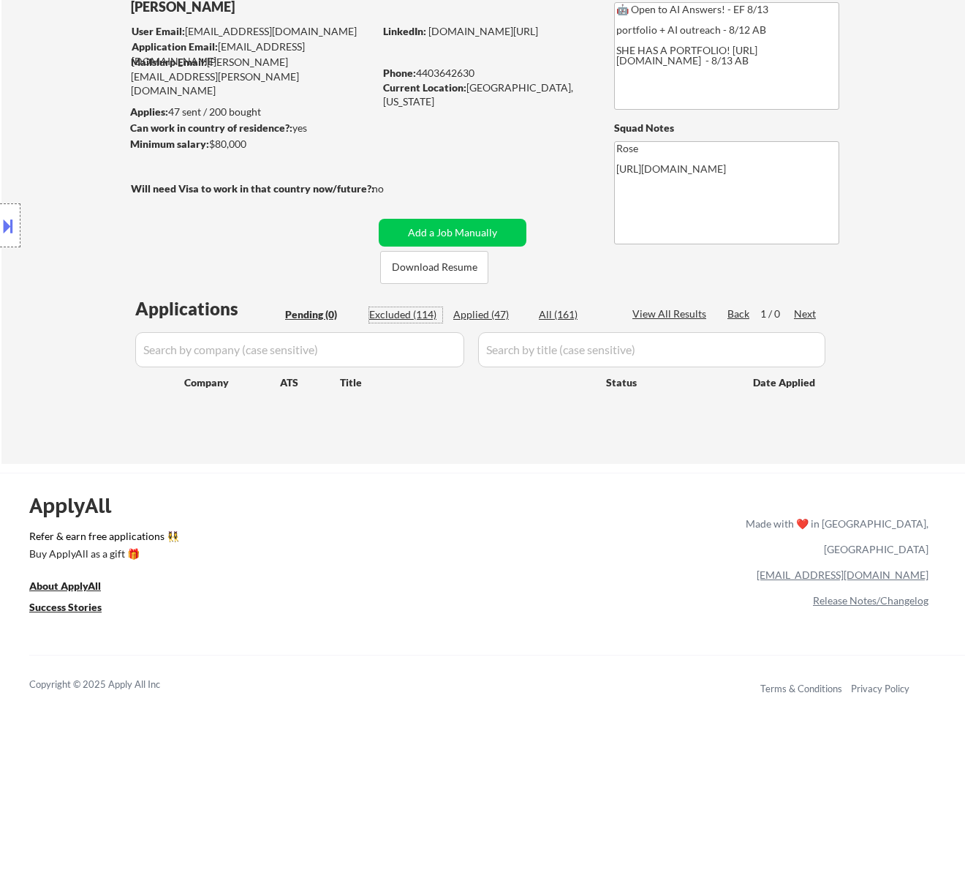
select select ""excluded__bad_match_""
select select ""excluded__expired_""
select select ""excluded__bad_match_""
select select ""excluded__expired_""
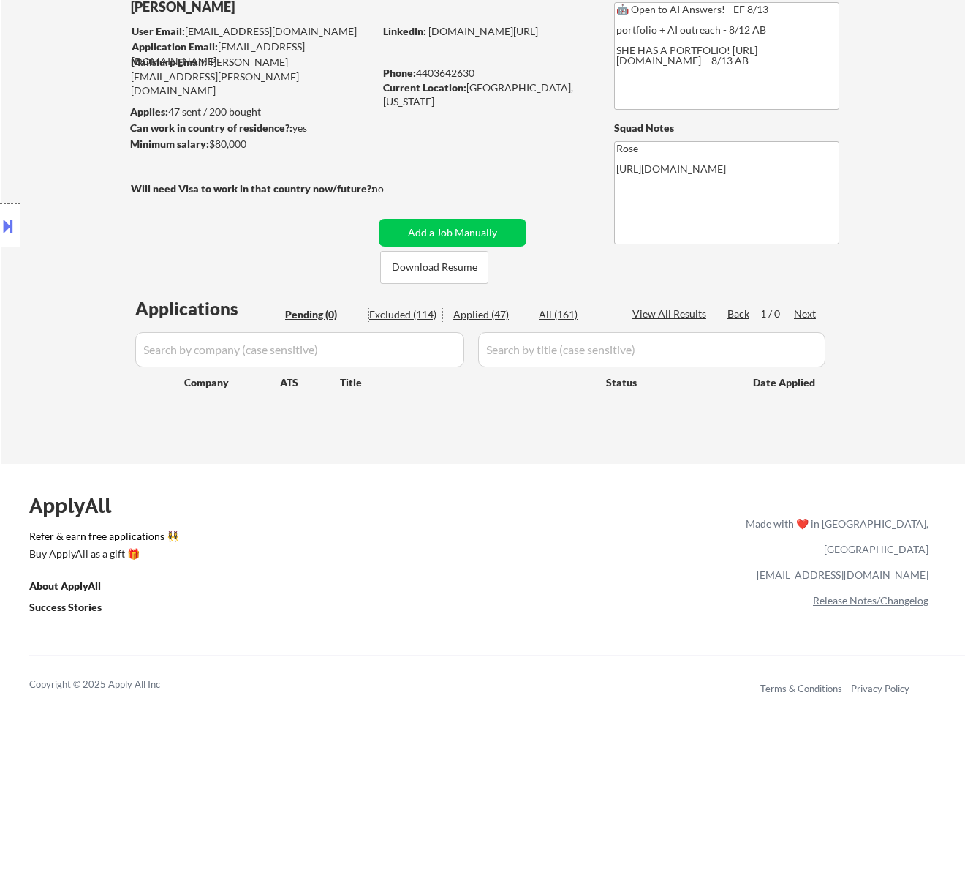
select select ""excluded__bad_match_""
select select ""excluded__location_""
select select ""excluded__bad_match_""
select select ""excluded__expired_""
select select ""excluded__bad_match_""
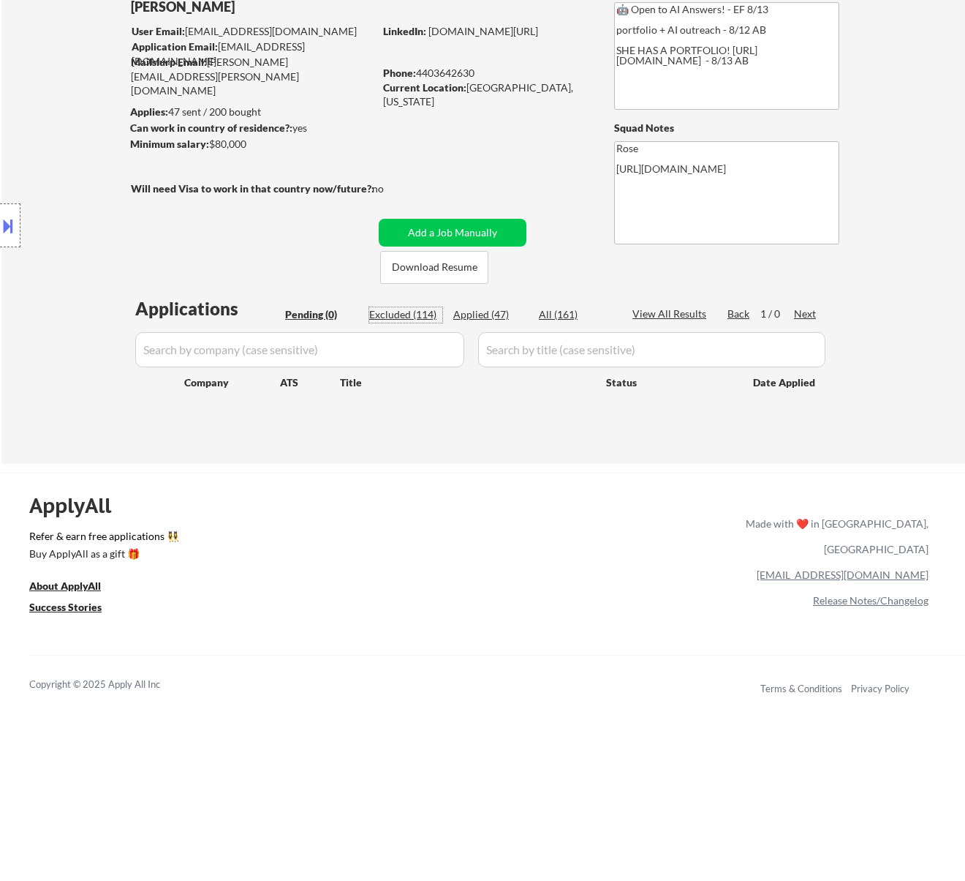
select select ""excluded__bad_match_""
select select ""excluded__expired_""
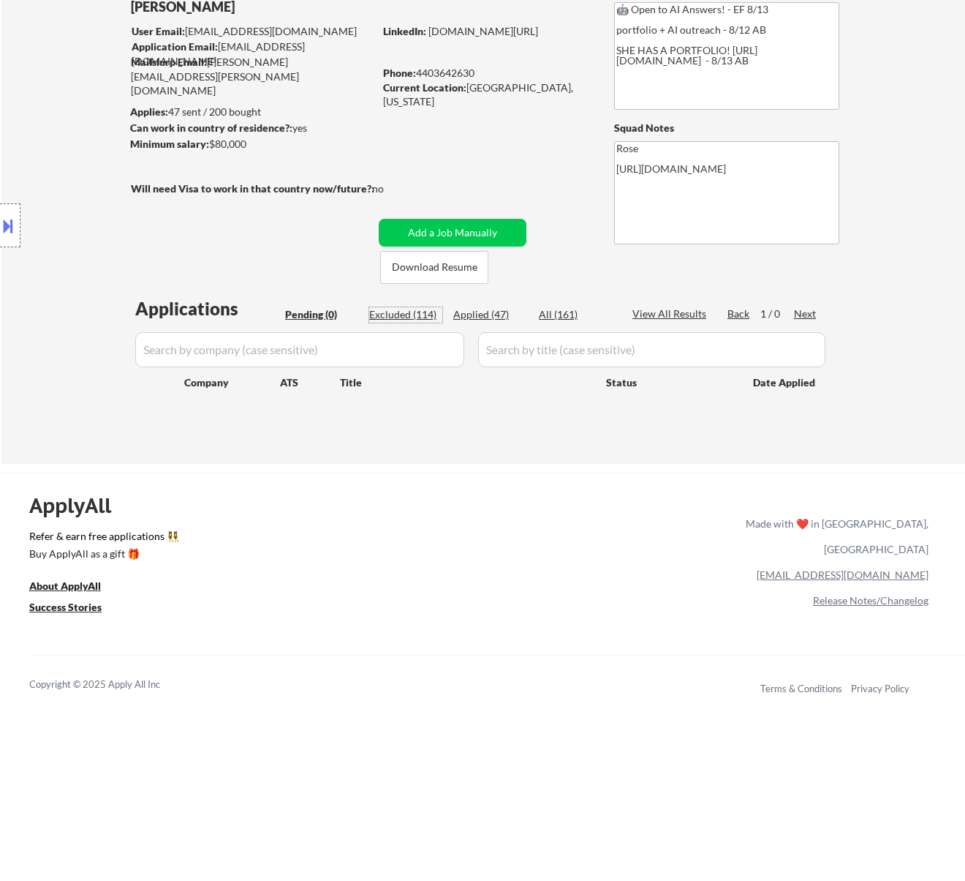
select select ""excluded__bad_match_""
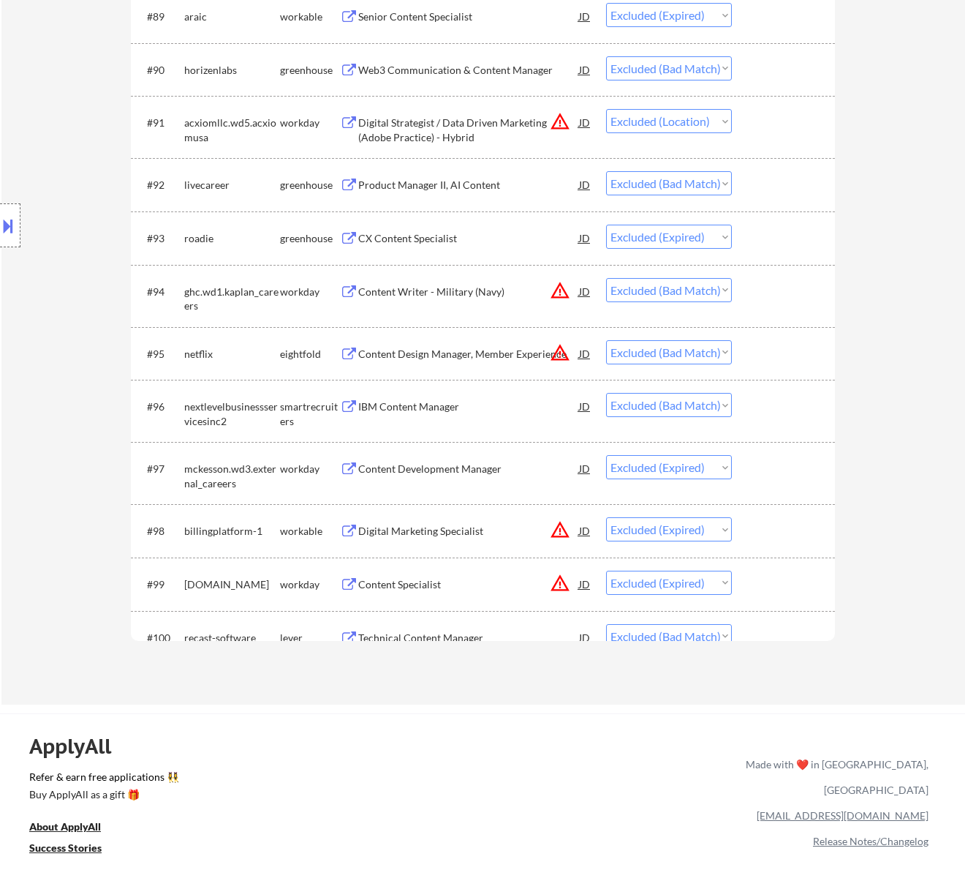
scroll to position [5460, 0]
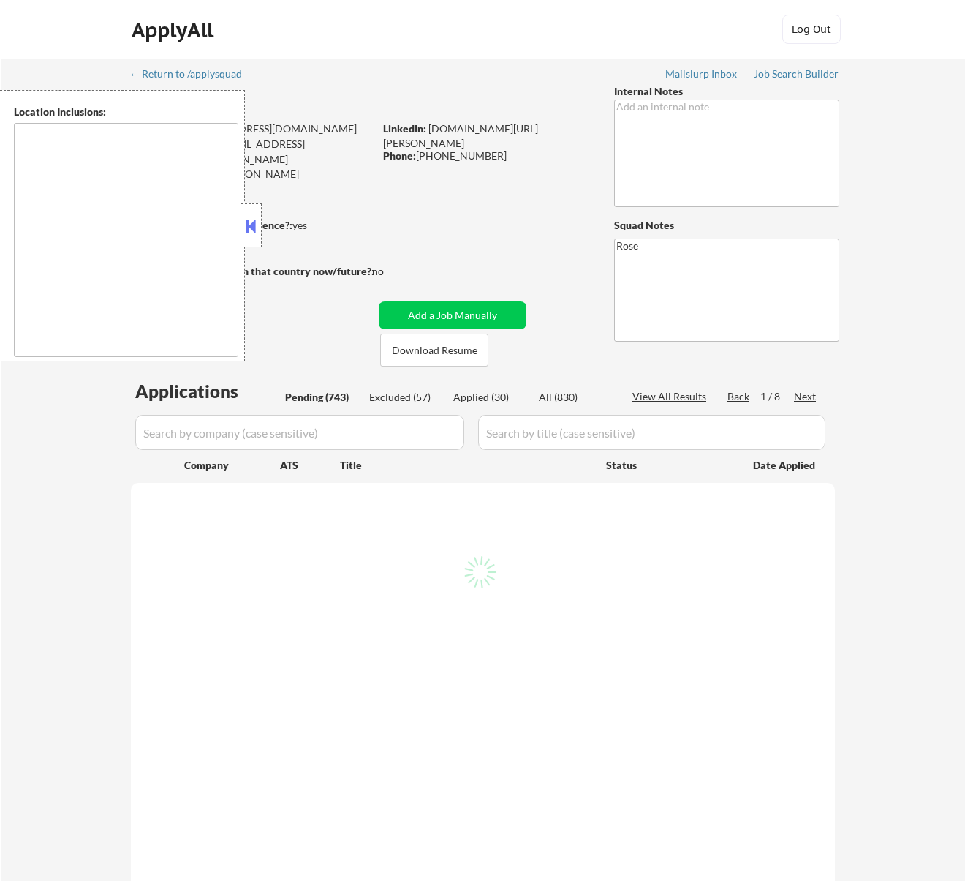
type textarea "Philadelphia, PA Camden, NJ Cherry Hill, NJ Wilmington, DE Norristown, PA Bensa…"
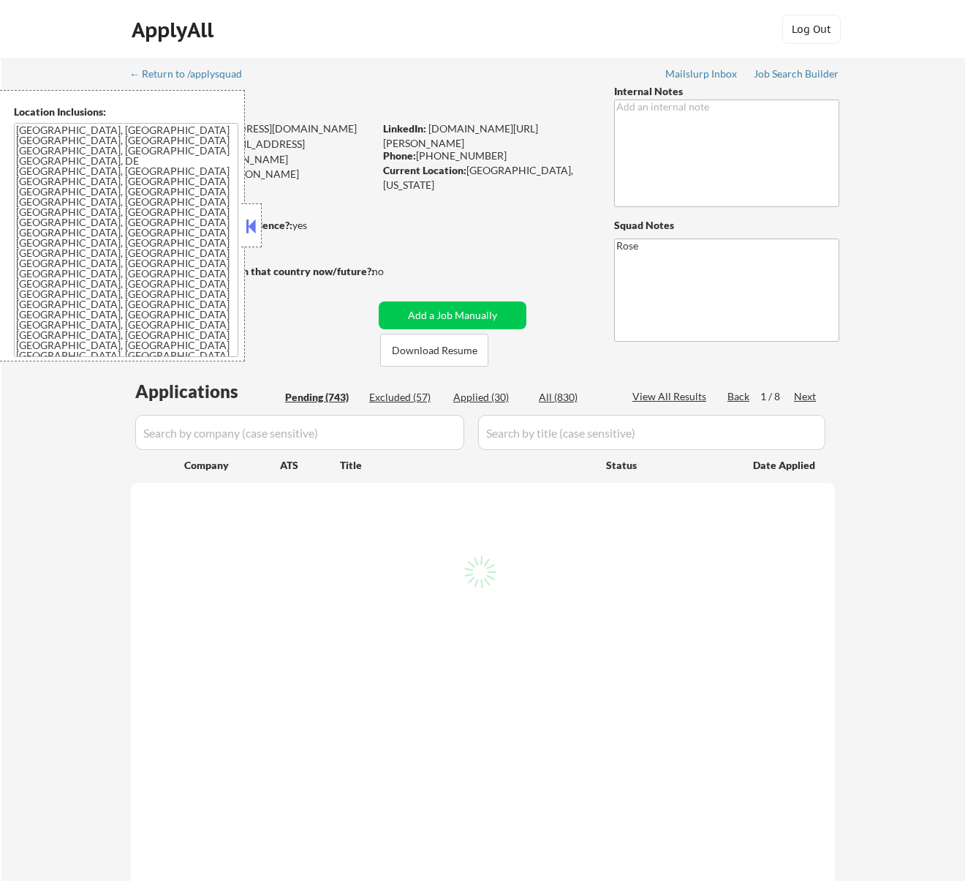
select select ""pending""
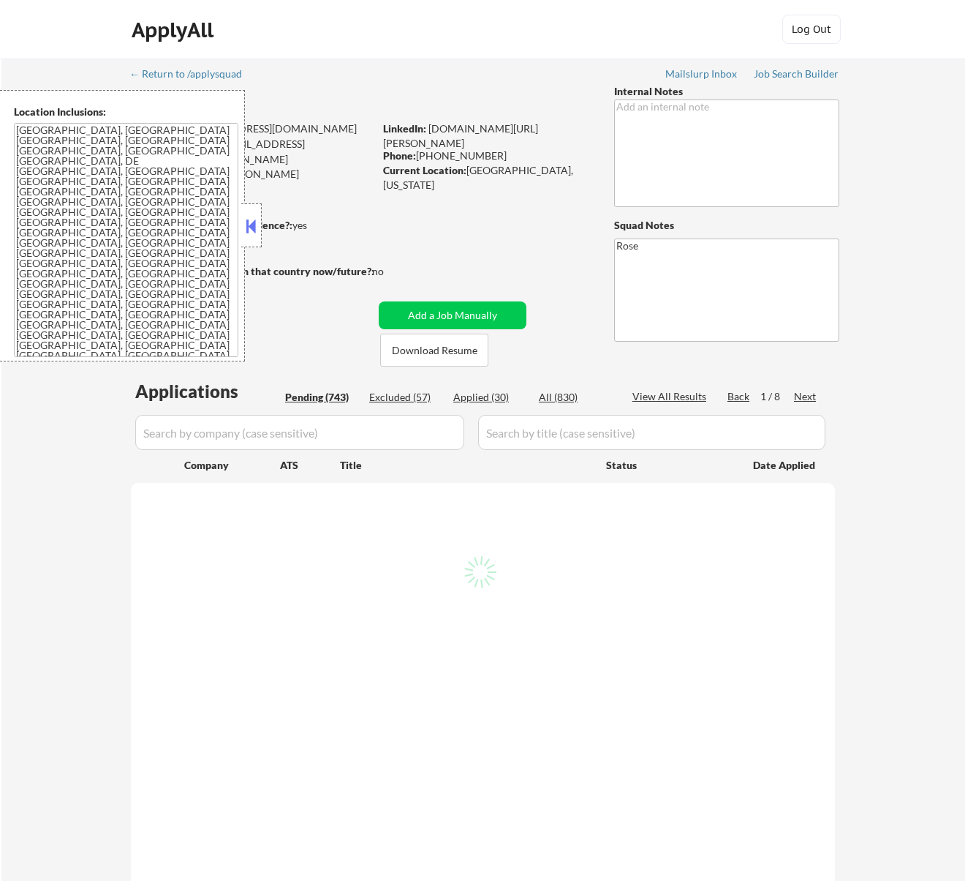
select select ""pending""
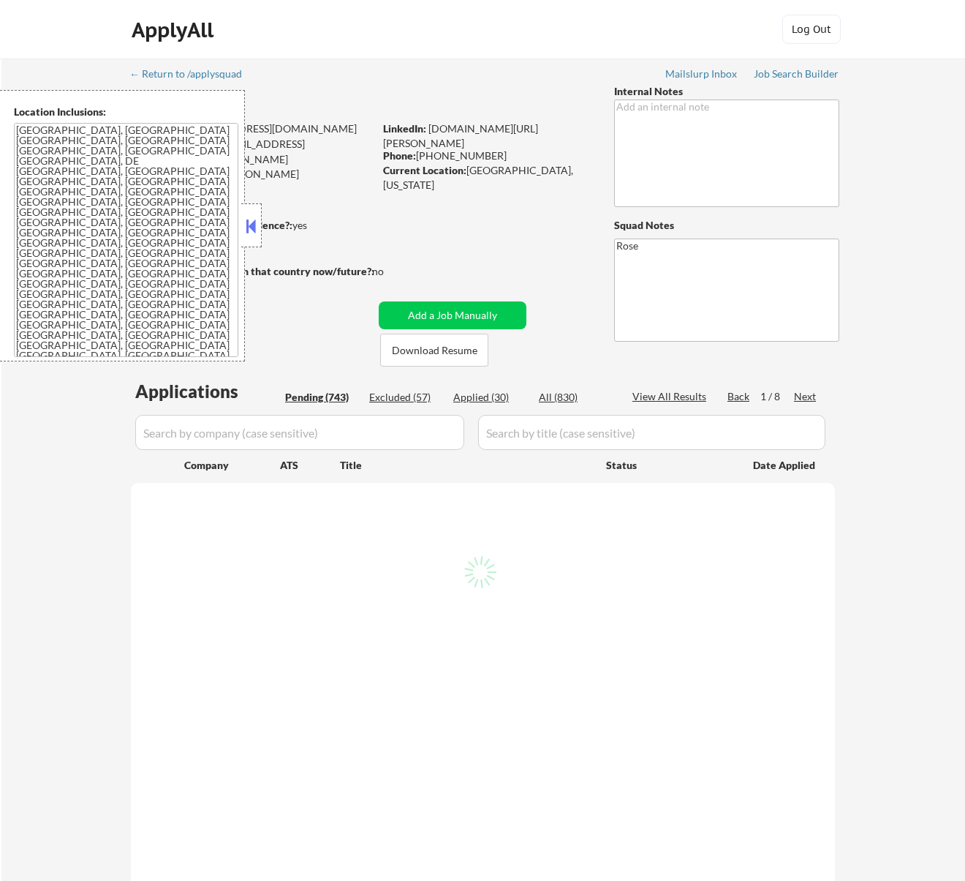
select select ""pending""
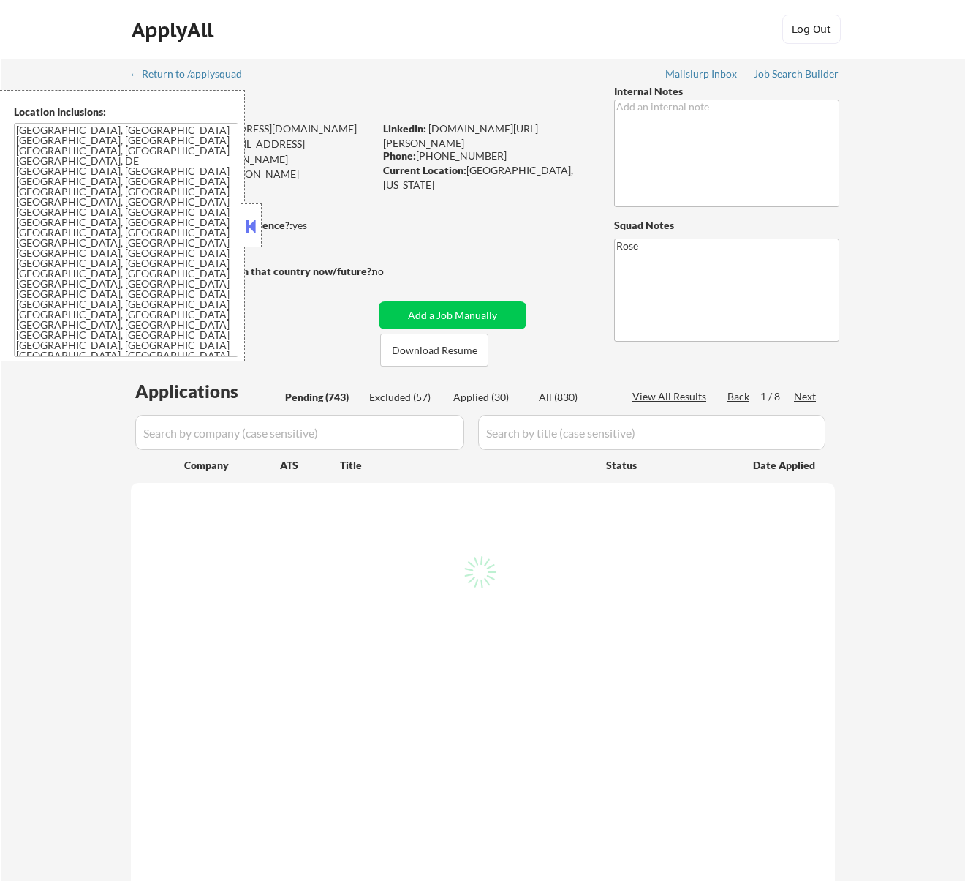
select select ""pending""
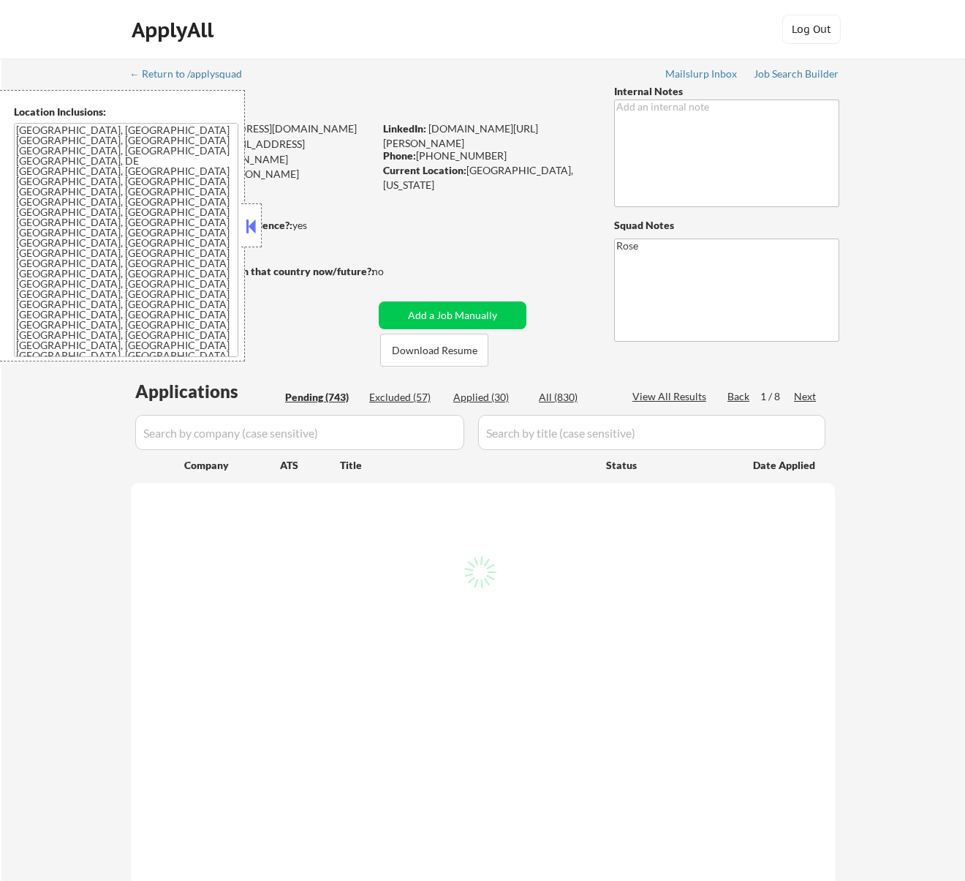
select select ""pending""
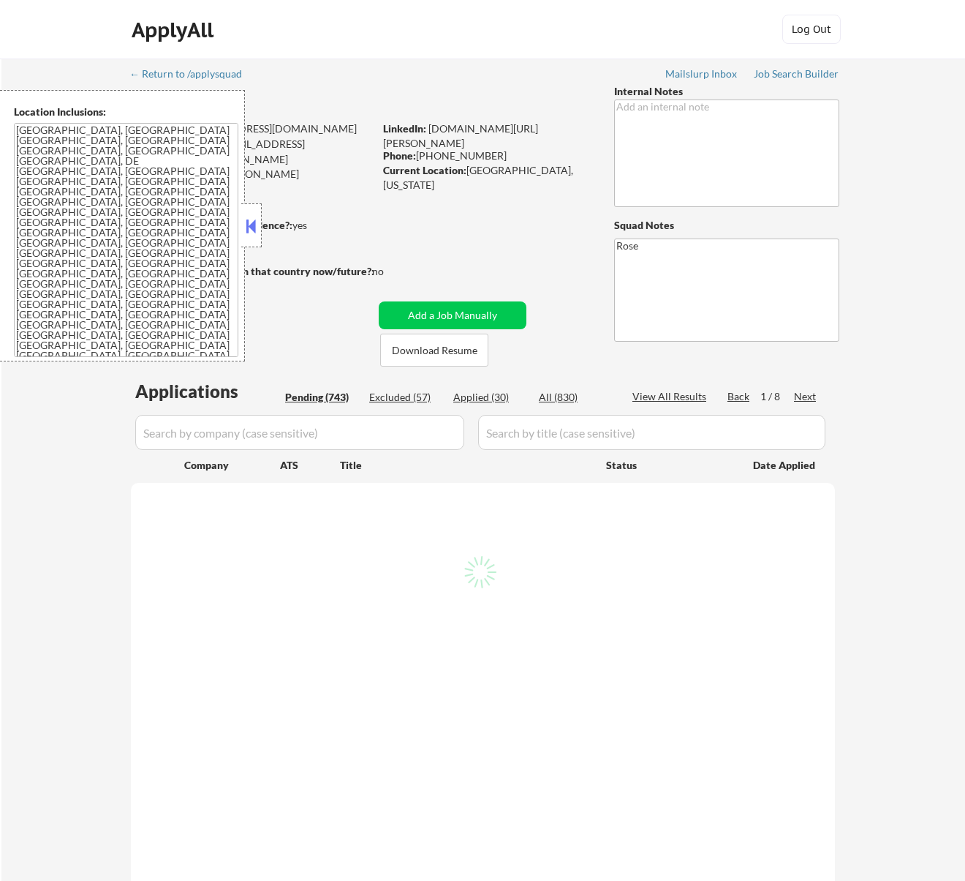
select select ""pending""
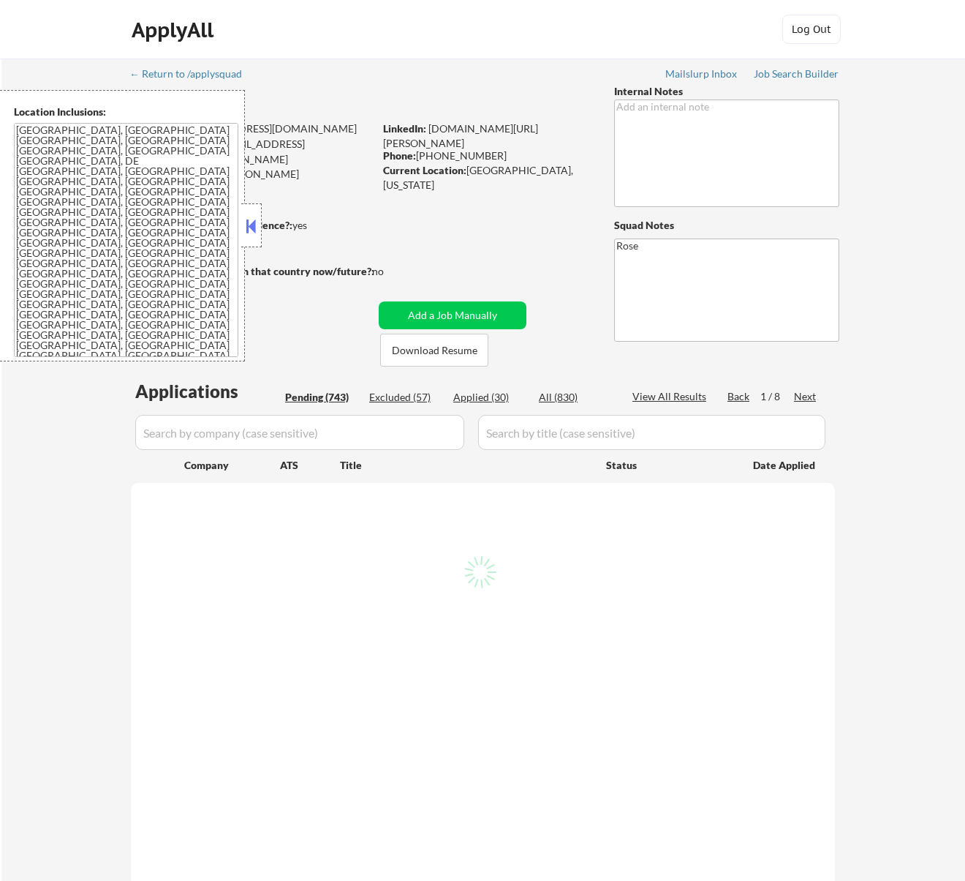
select select ""pending""
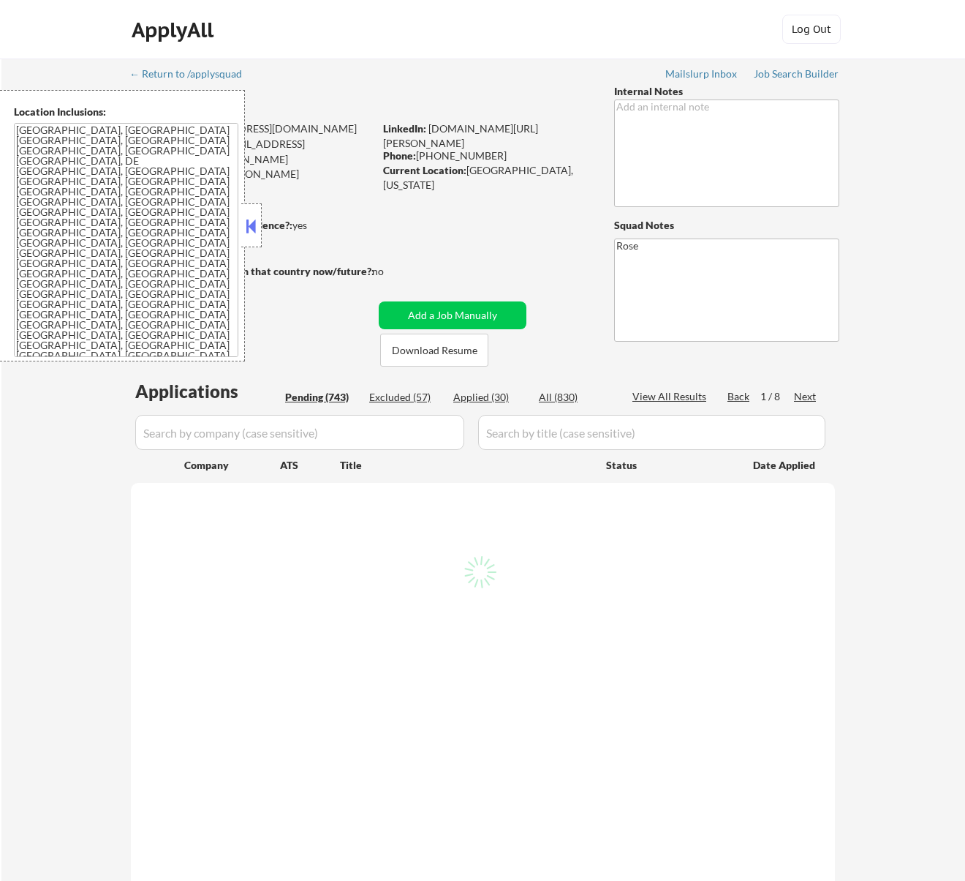
select select ""pending""
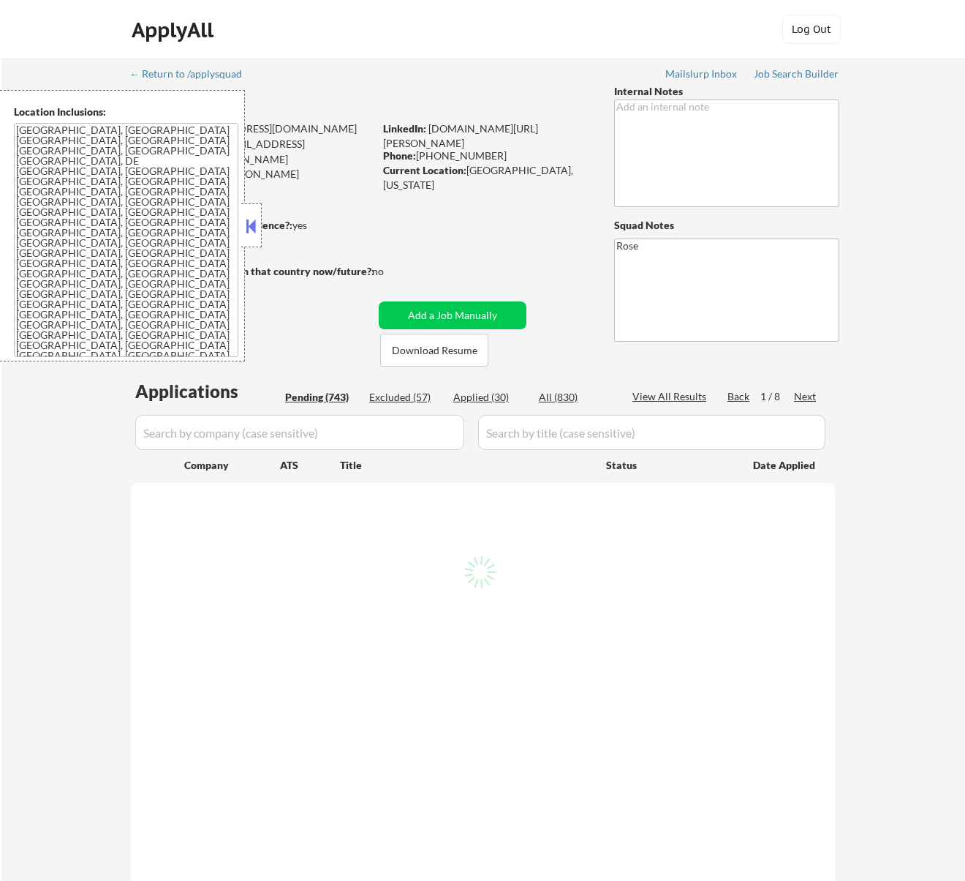
select select ""pending""
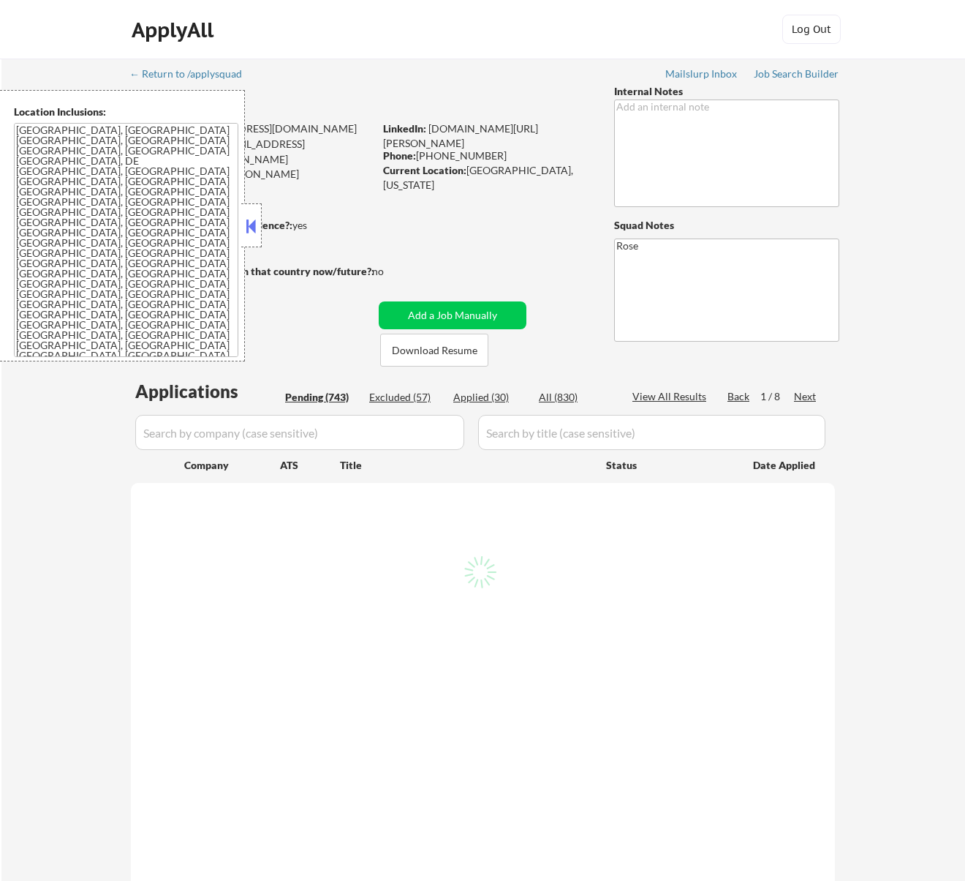
select select ""pending""
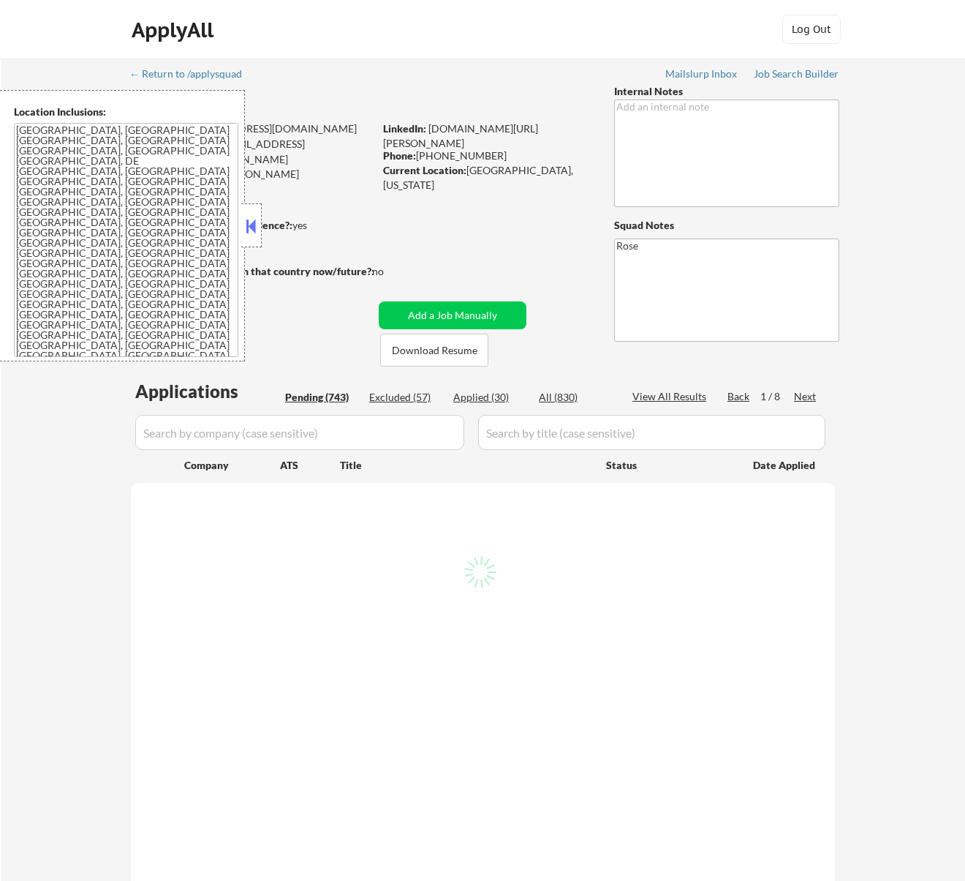
select select ""pending""
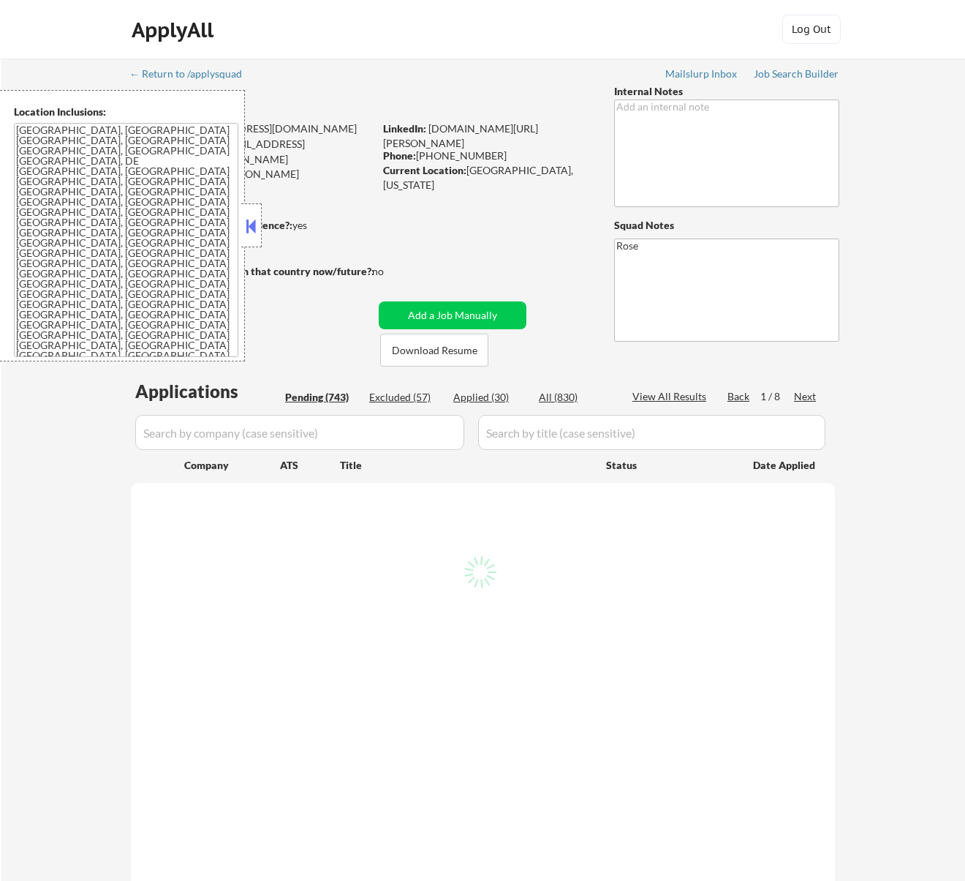
select select ""pending""
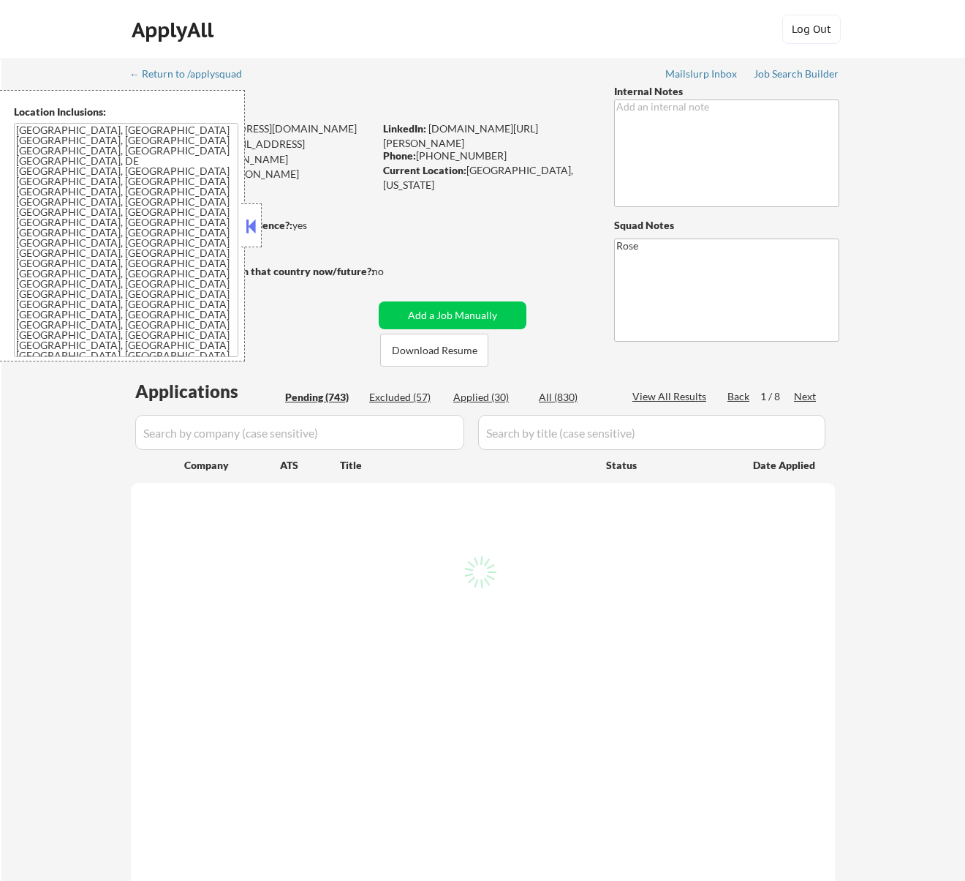
select select ""pending""
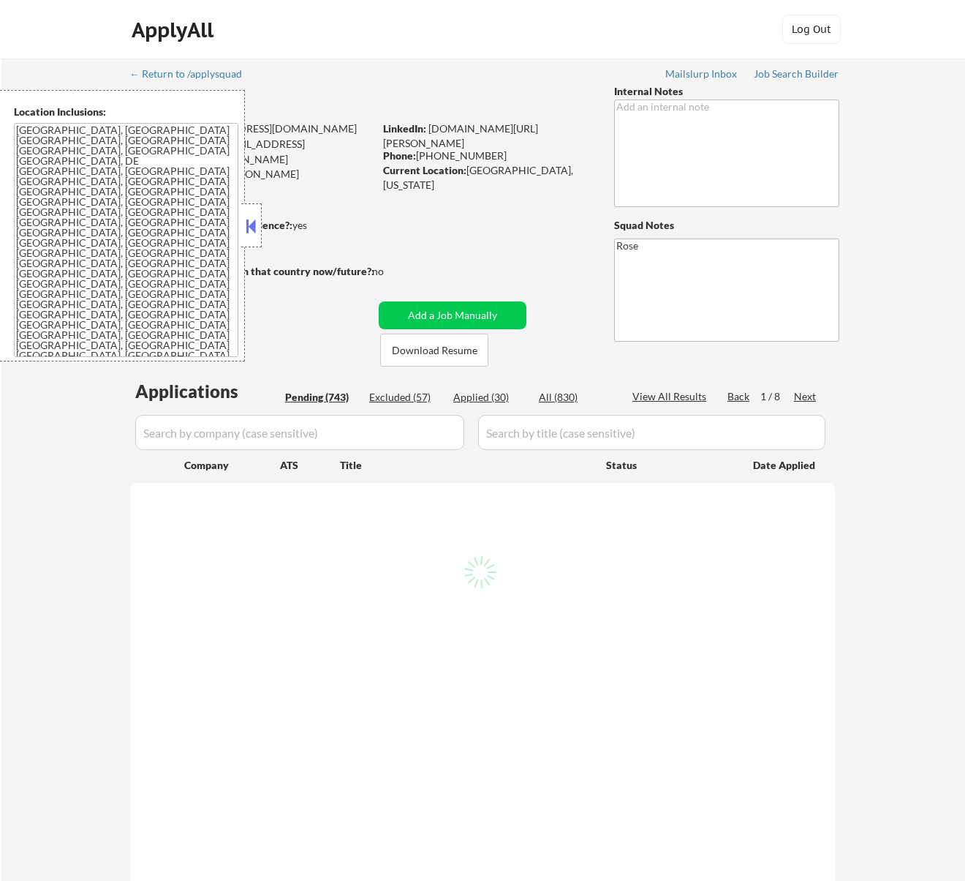
select select ""pending""
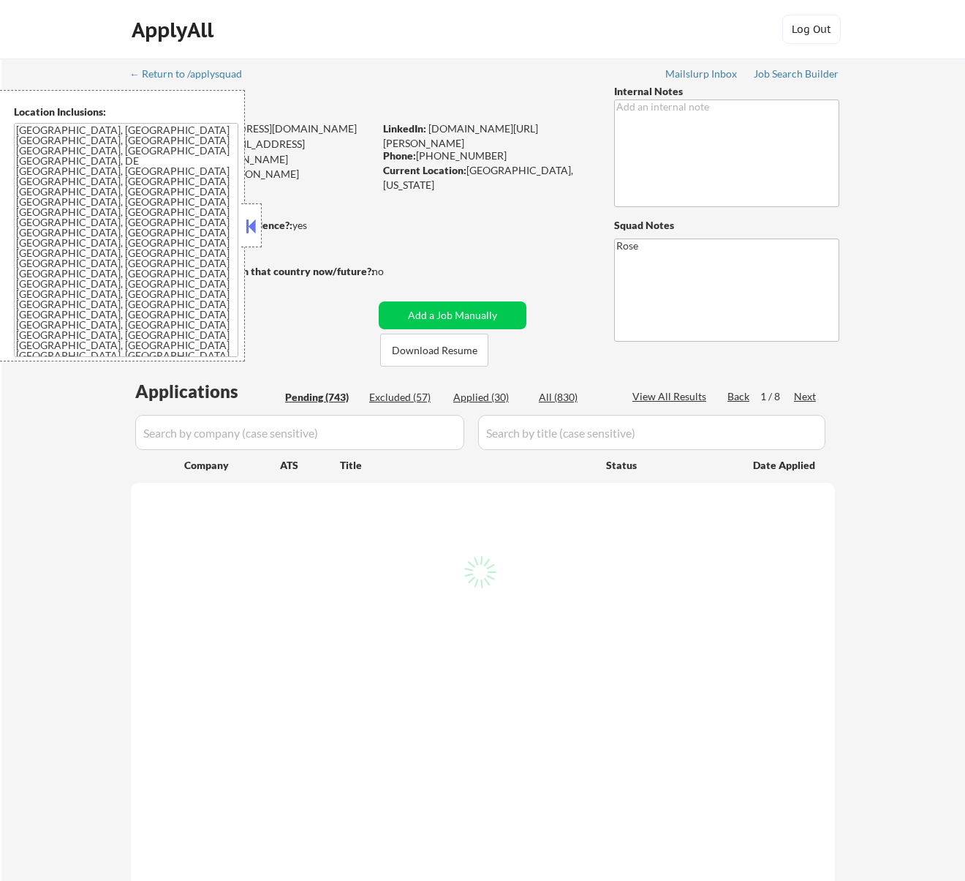
select select ""pending""
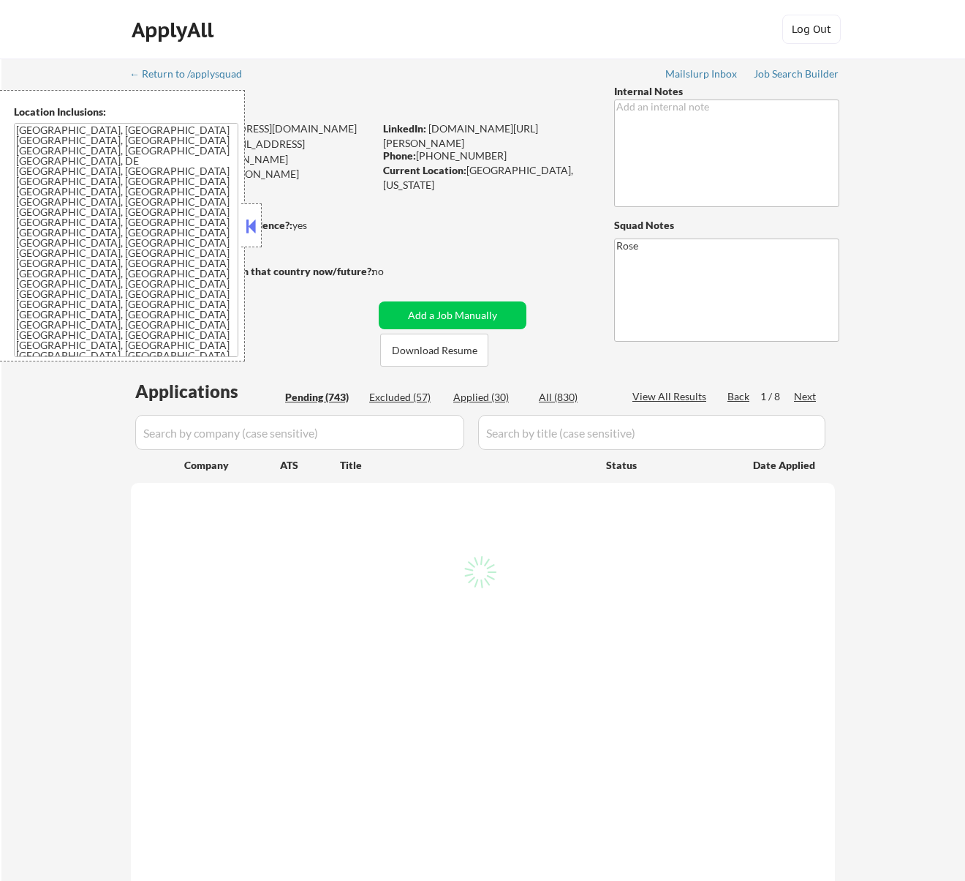
select select ""pending""
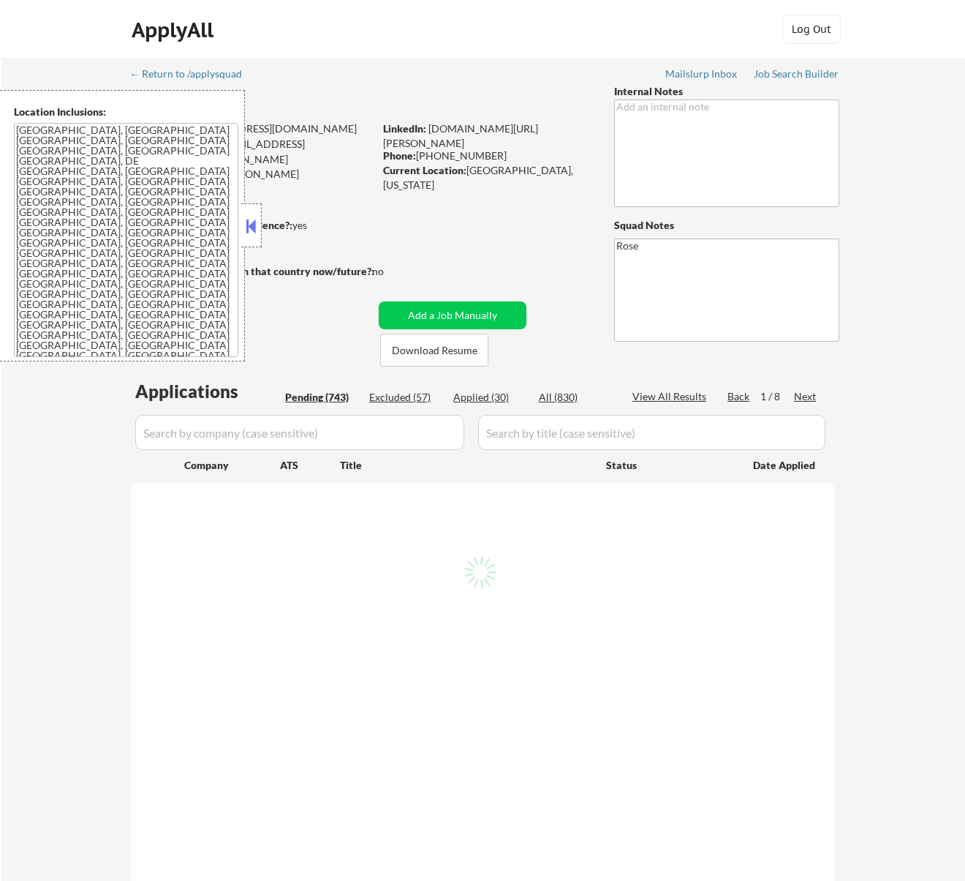
select select ""pending""
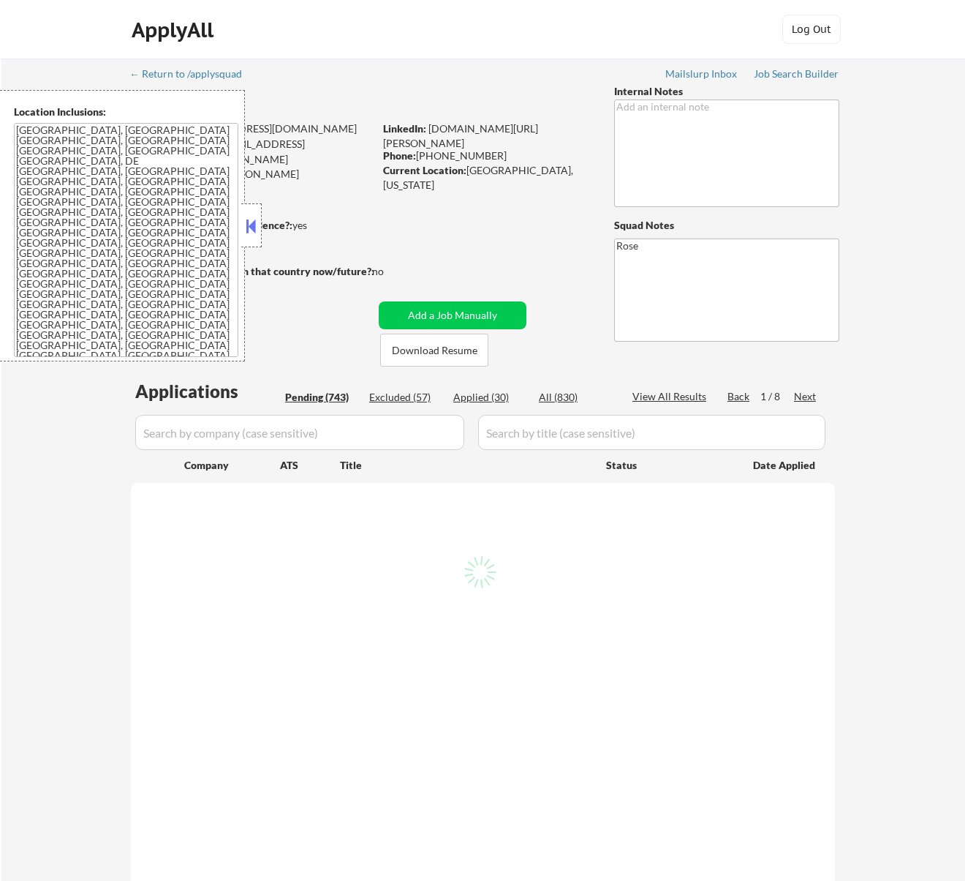
select select ""pending""
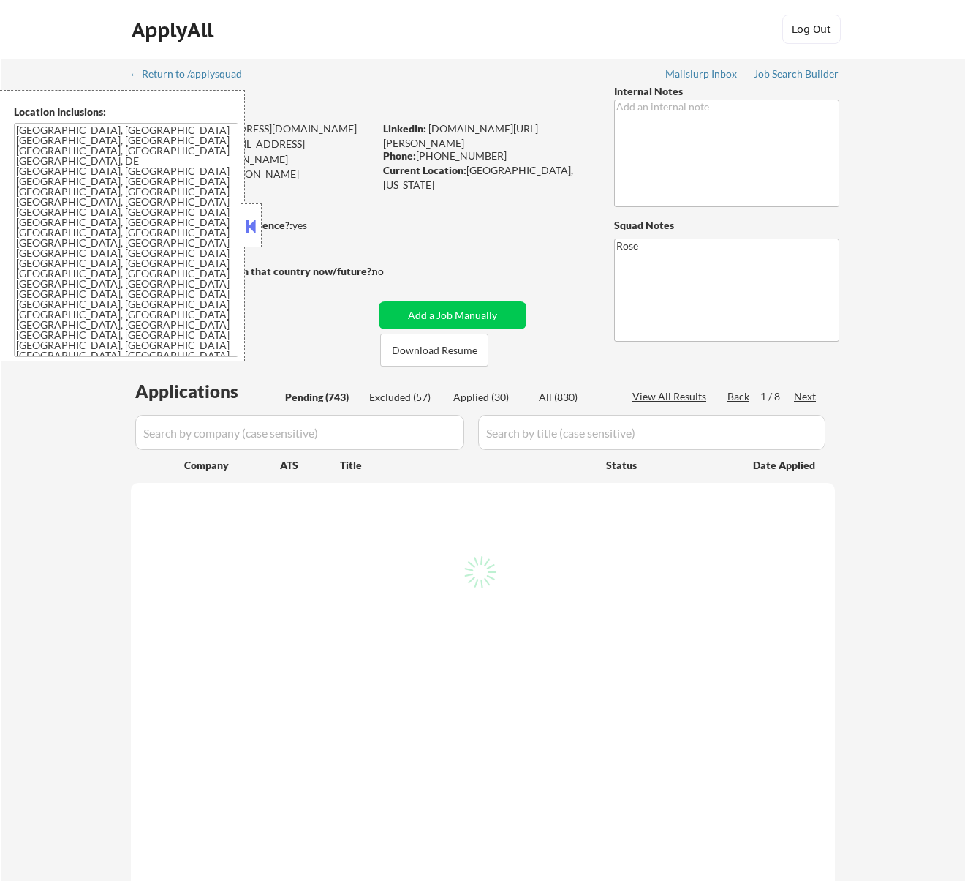
select select ""pending""
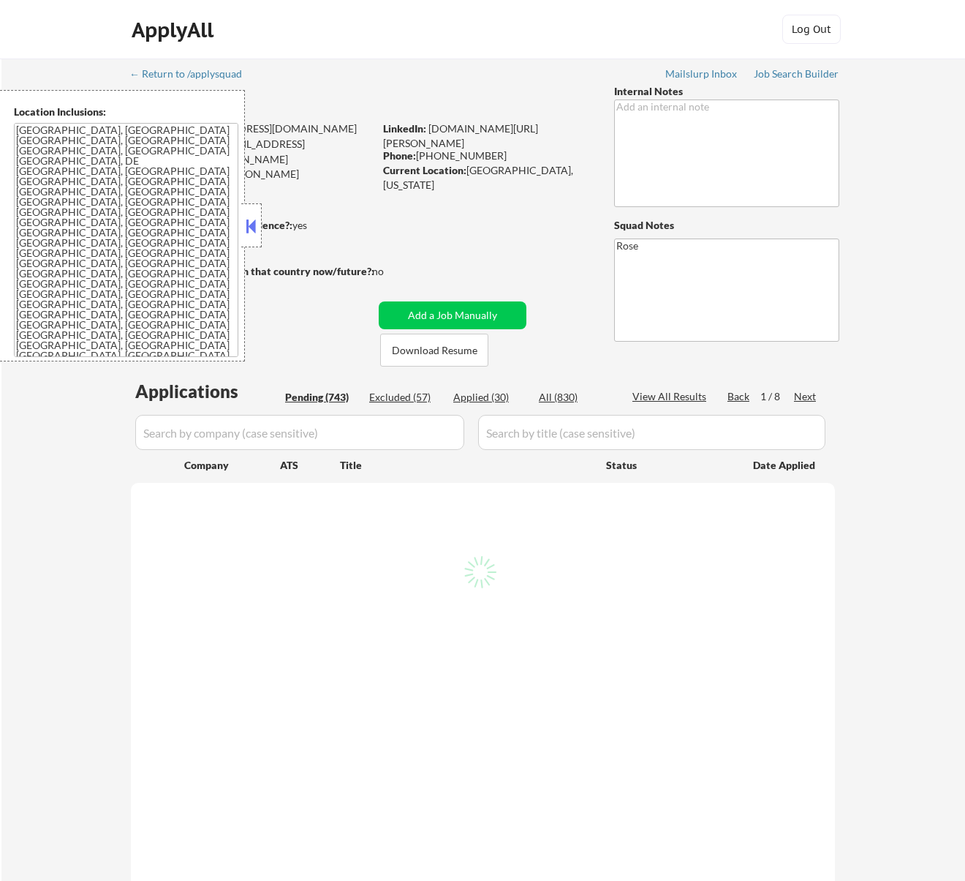
select select ""pending""
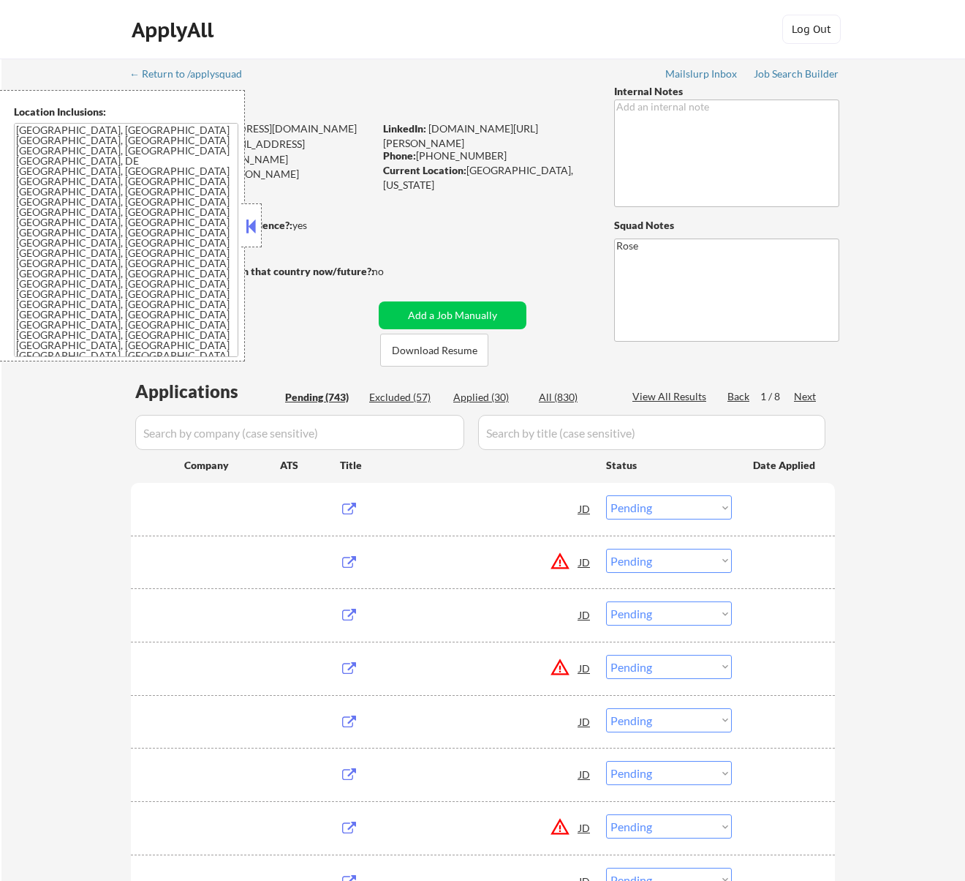
click at [253, 222] on button at bounding box center [251, 226] width 16 height 22
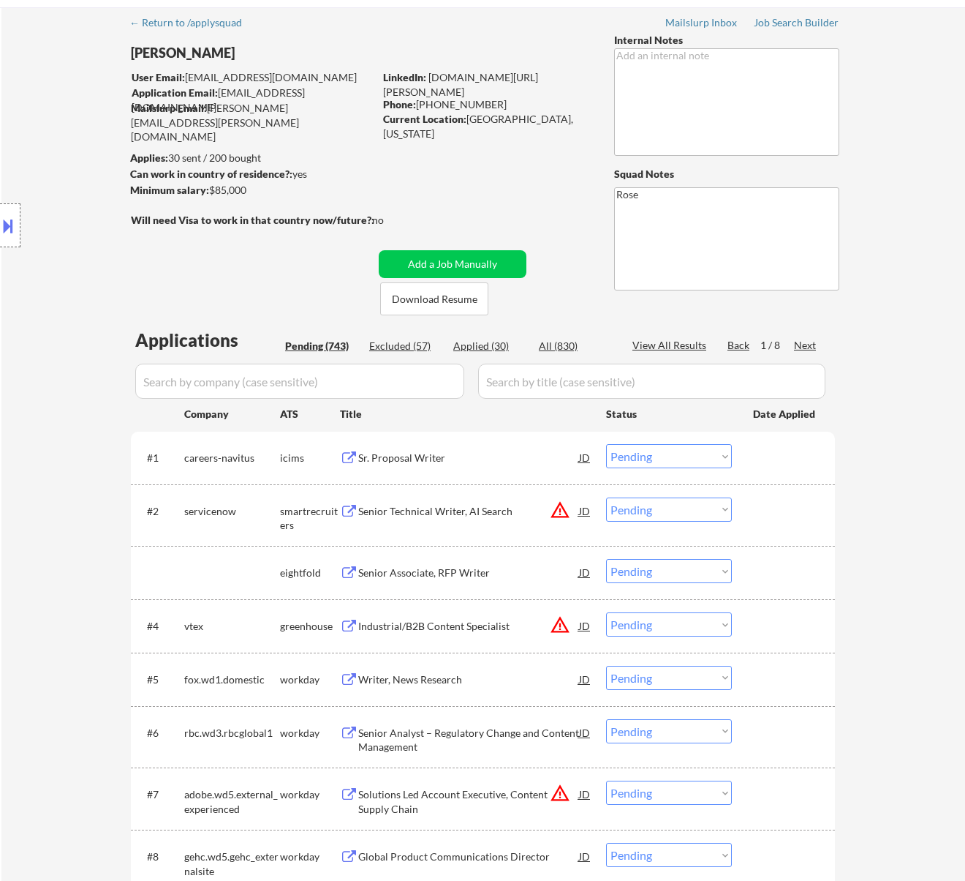
scroll to position [97, 0]
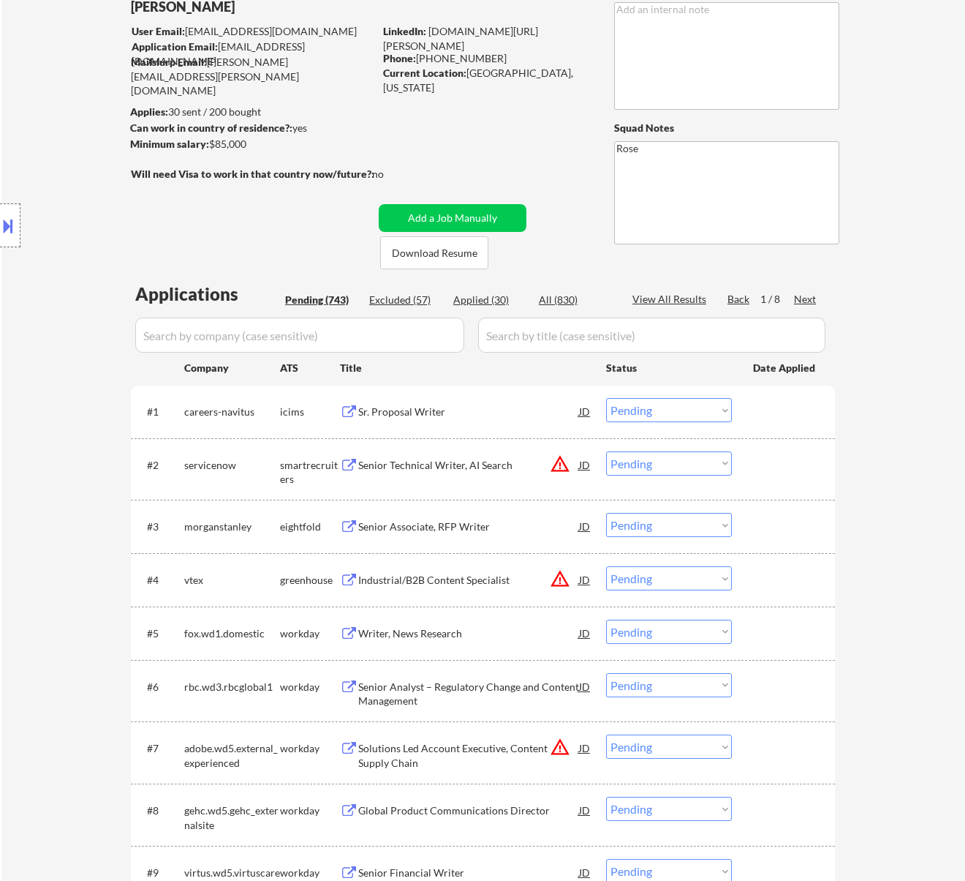
click at [510, 413] on div "Sr. Proposal Writer" at bounding box center [468, 411] width 221 height 15
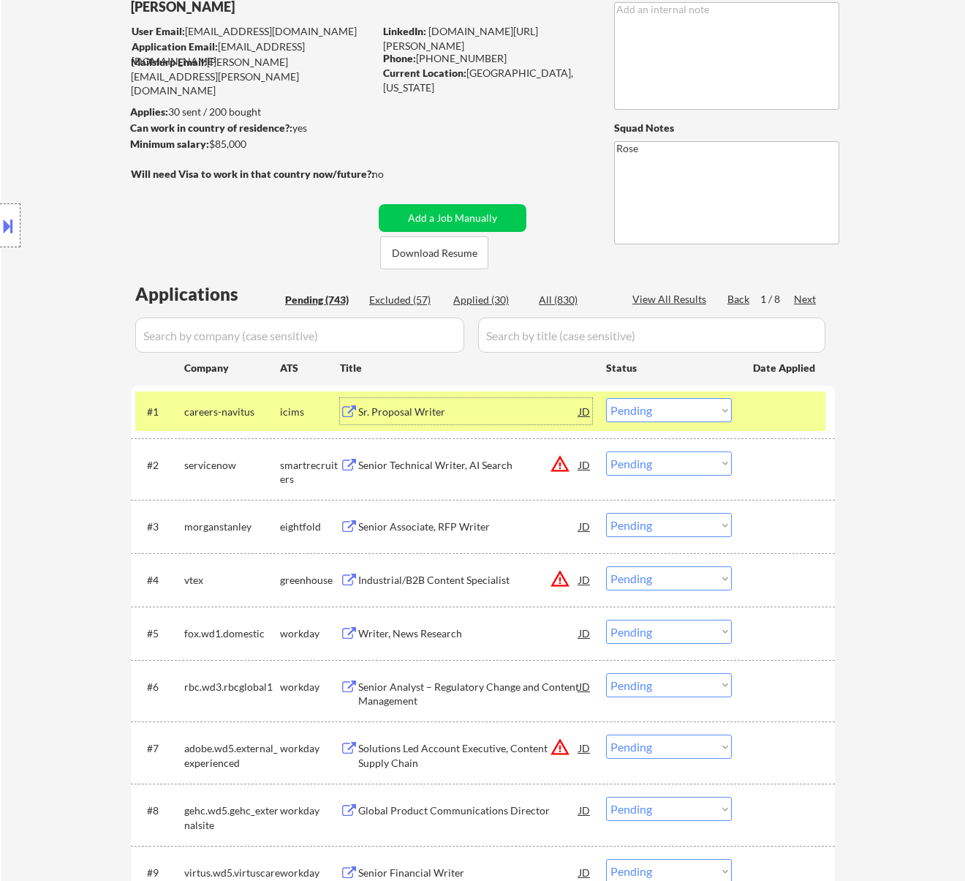
click at [698, 408] on select "Choose an option... Pending Applied Excluded (Questions) Excluded (Expired) Exc…" at bounding box center [669, 410] width 126 height 24
click at [606, 398] on select "Choose an option... Pending Applied Excluded (Questions) Excluded (Expired) Exc…" at bounding box center [669, 410] width 126 height 24
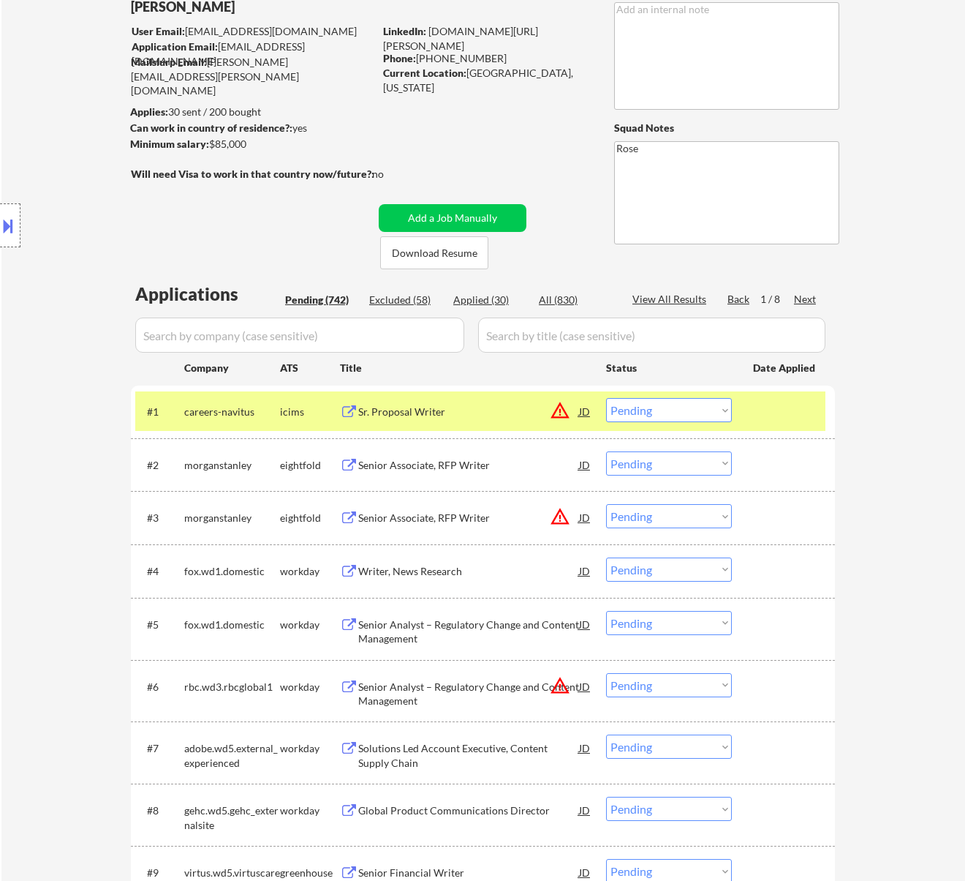
click at [503, 414] on div "Sr. Proposal Writer" at bounding box center [468, 411] width 221 height 15
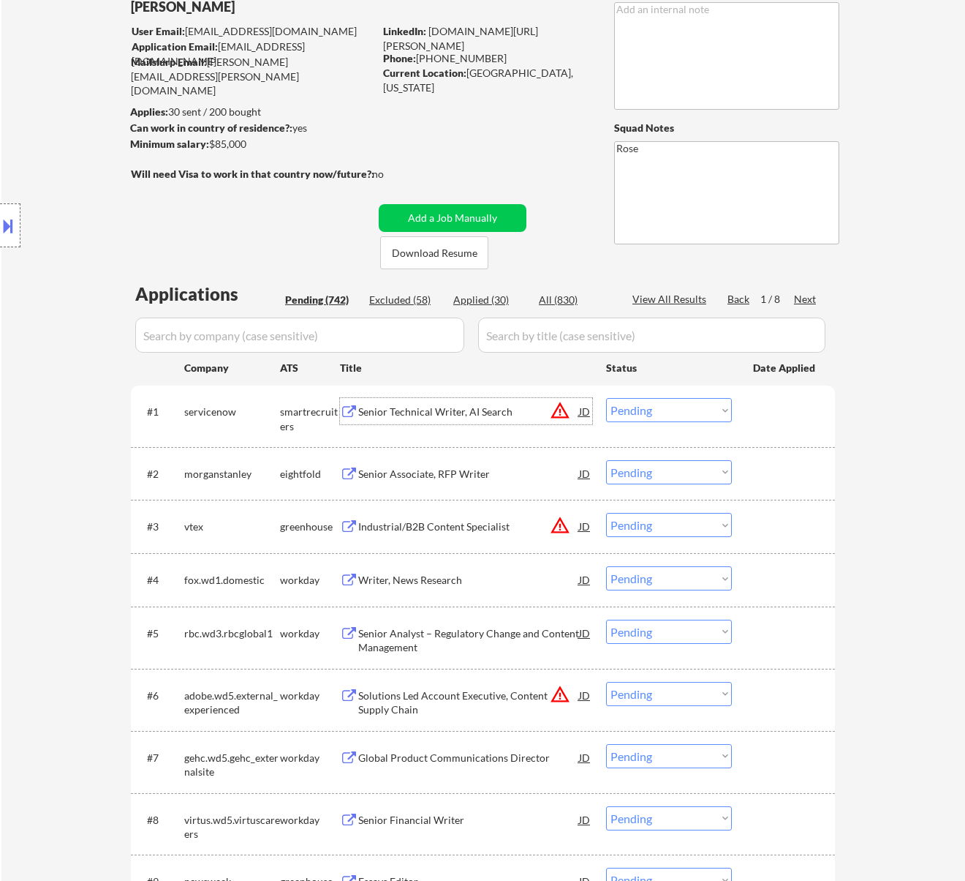
click at [478, 410] on div "Senior Technical Writer, AI Search" at bounding box center [468, 411] width 221 height 15
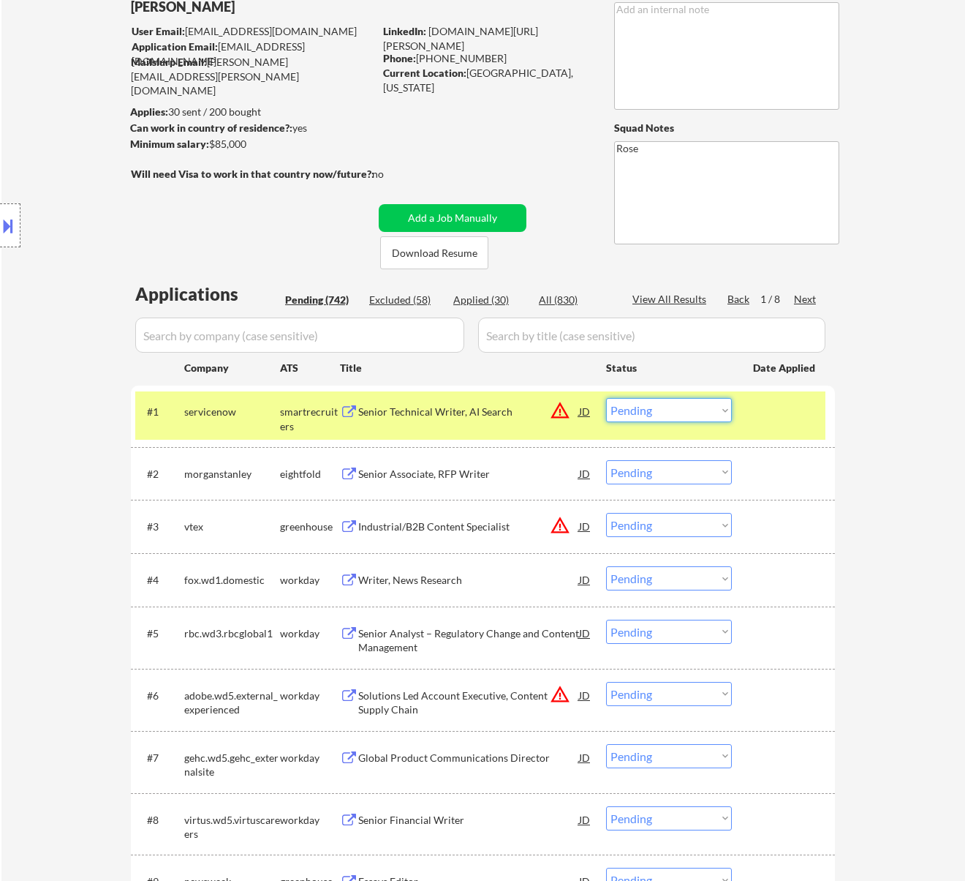
click at [682, 407] on select "Choose an option... Pending Applied Excluded (Questions) Excluded (Expired) Exc…" at bounding box center [669, 410] width 126 height 24
click at [606, 398] on select "Choose an option... Pending Applied Excluded (Questions) Excluded (Expired) Exc…" at bounding box center [669, 410] width 126 height 24
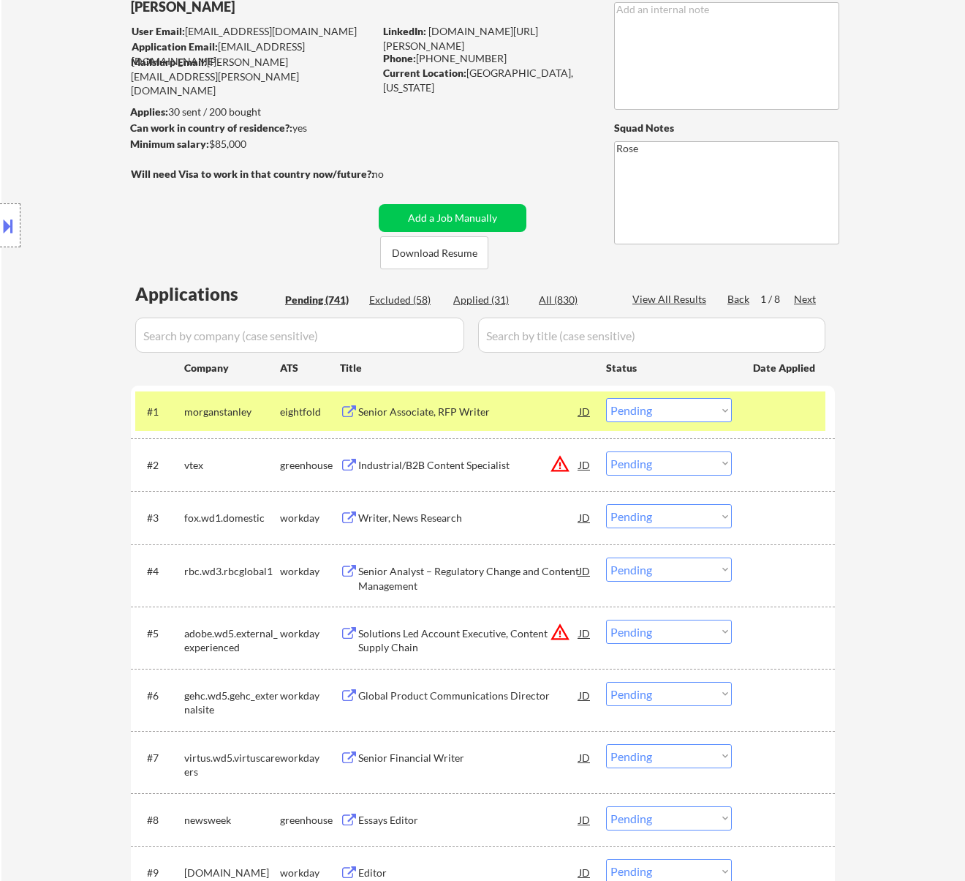
click at [521, 410] on div "Senior Associate, RFP Writer" at bounding box center [468, 411] width 221 height 15
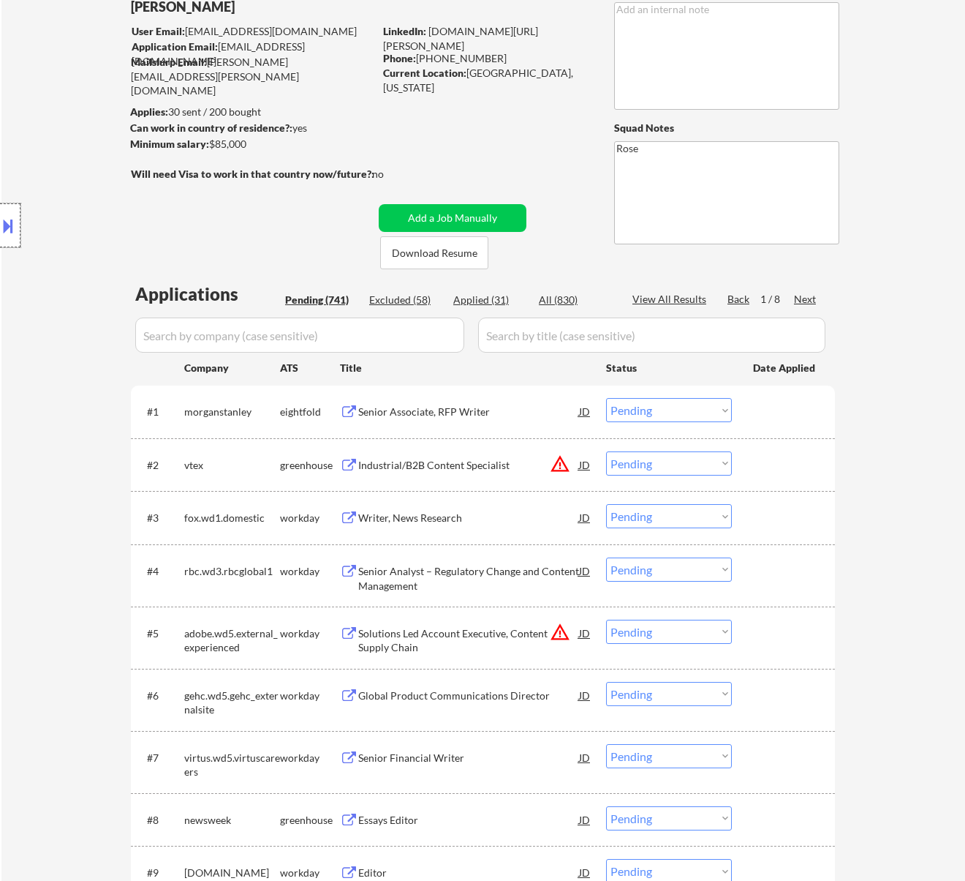
click at [18, 233] on div at bounding box center [10, 225] width 20 height 44
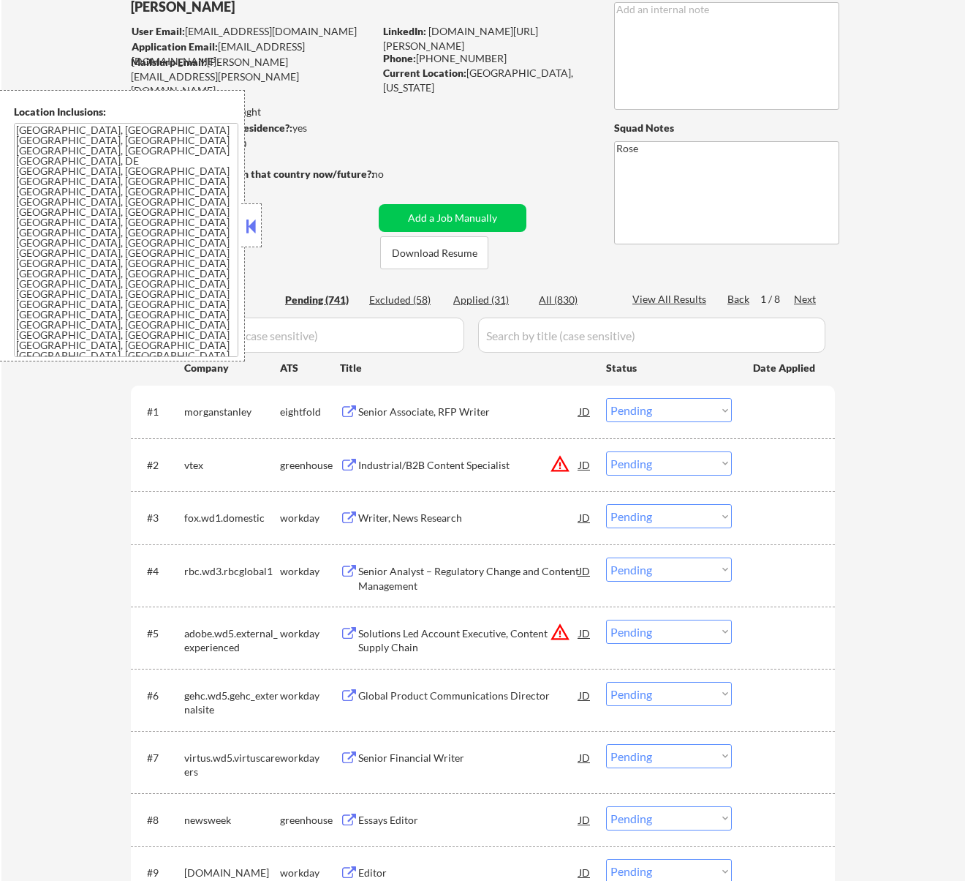
click at [250, 228] on button at bounding box center [251, 226] width 16 height 22
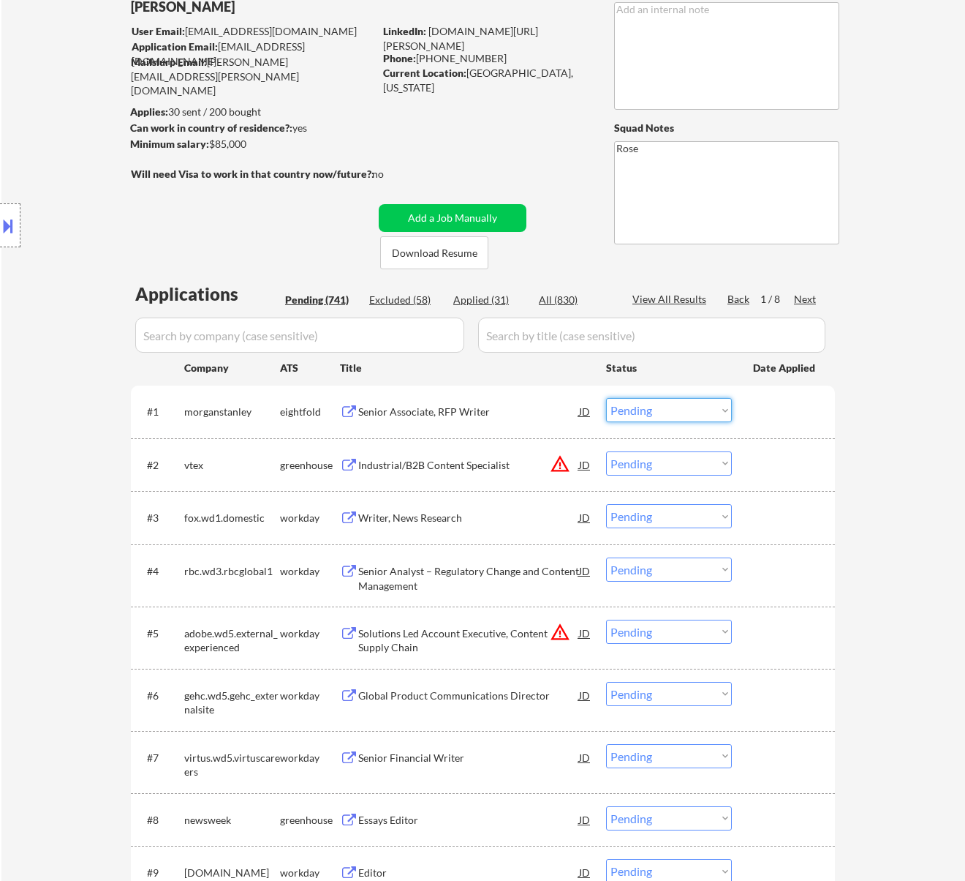
click at [648, 404] on select "Choose an option... Pending Applied Excluded (Questions) Excluded (Expired) Exc…" at bounding box center [669, 410] width 126 height 24
click at [606, 398] on select "Choose an option... Pending Applied Excluded (Questions) Excluded (Expired) Exc…" at bounding box center [669, 410] width 126 height 24
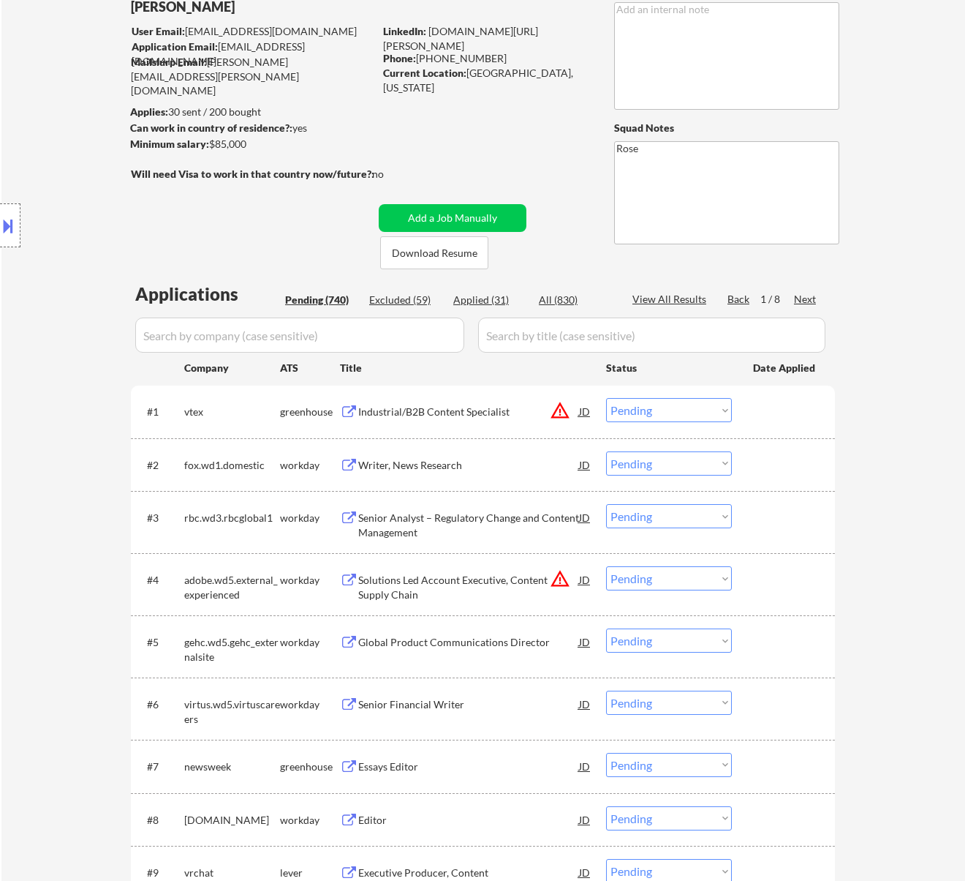
click at [530, 412] on div "Industrial/B2B Content Specialist" at bounding box center [468, 411] width 221 height 15
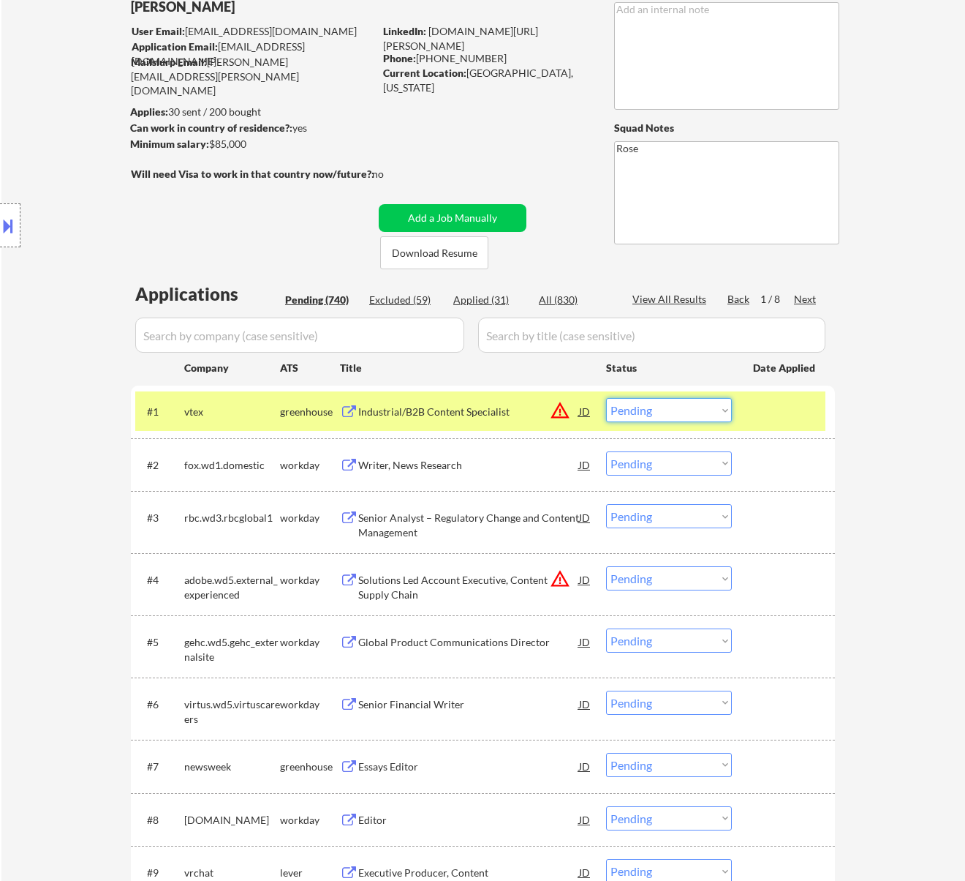
click at [627, 407] on select "Choose an option... Pending Applied Excluded (Questions) Excluded (Expired) Exc…" at bounding box center [669, 410] width 126 height 24
click at [606, 398] on select "Choose an option... Pending Applied Excluded (Questions) Excluded (Expired) Exc…" at bounding box center [669, 410] width 126 height 24
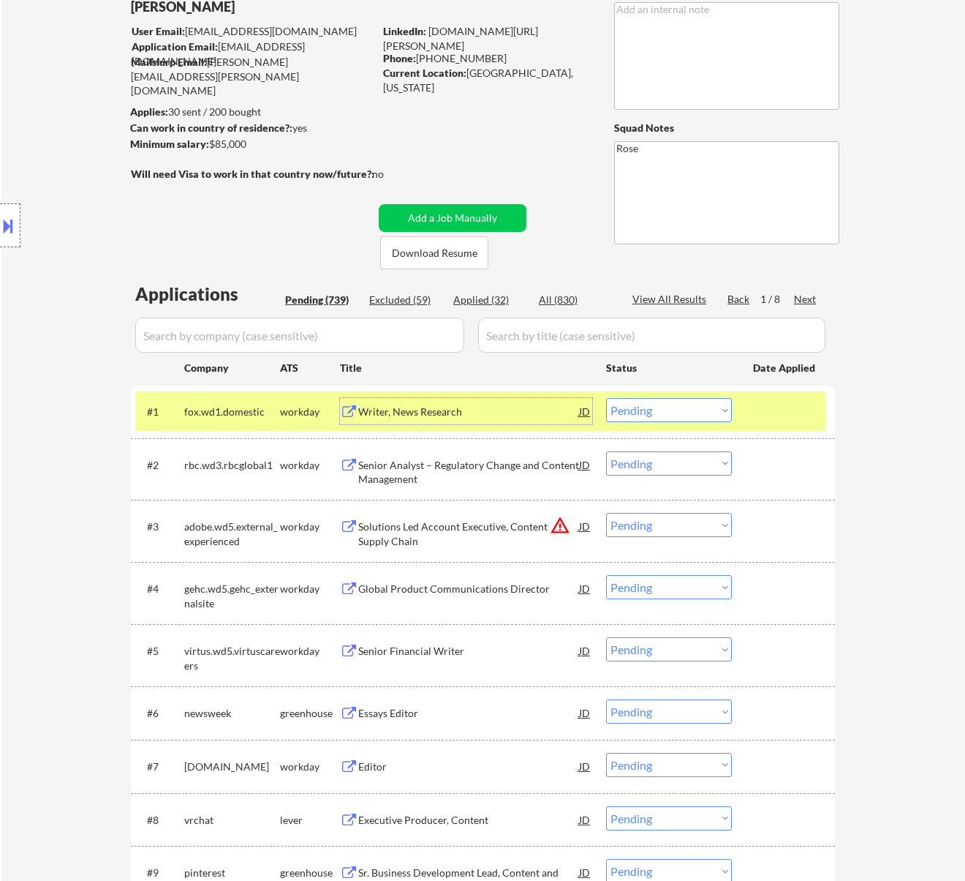
click at [544, 402] on div "Writer, News Research" at bounding box center [468, 411] width 221 height 26
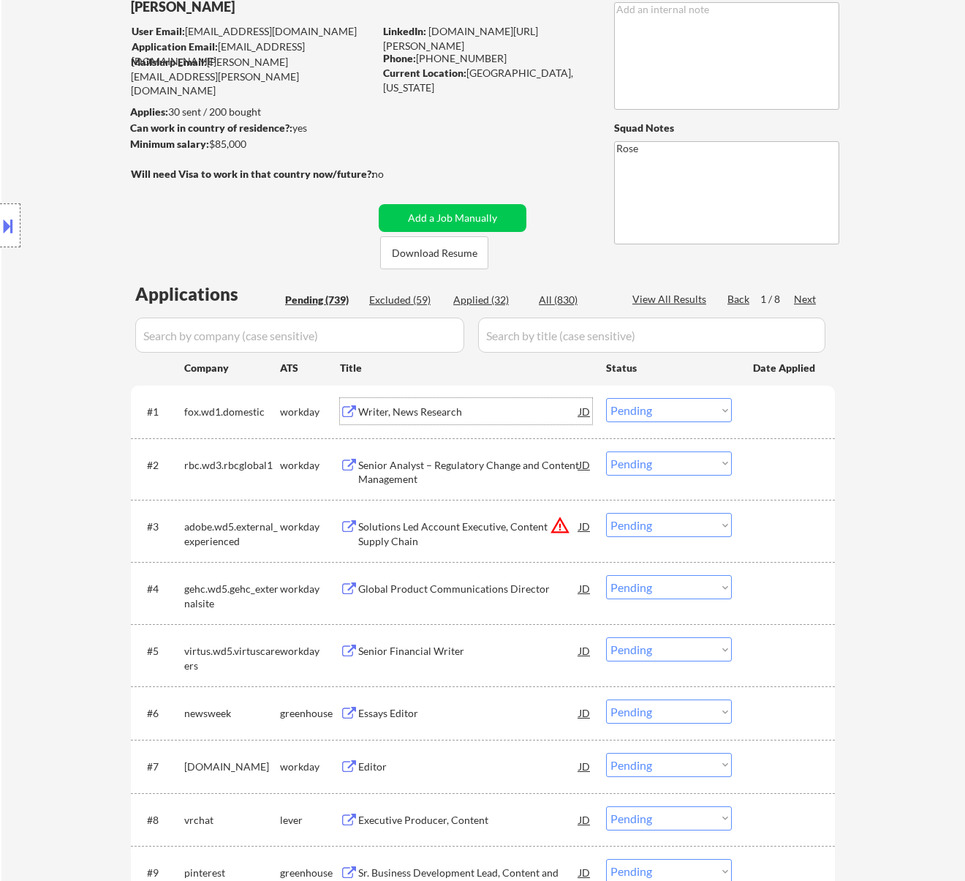
drag, startPoint x: 674, startPoint y: 411, endPoint x: 676, endPoint y: 419, distance: 8.2
click at [674, 411] on select "Choose an option... Pending Applied Excluded (Questions) Excluded (Expired) Exc…" at bounding box center [669, 410] width 126 height 24
click at [606, 398] on select "Choose an option... Pending Applied Excluded (Questions) Excluded (Expired) Exc…" at bounding box center [669, 410] width 126 height 24
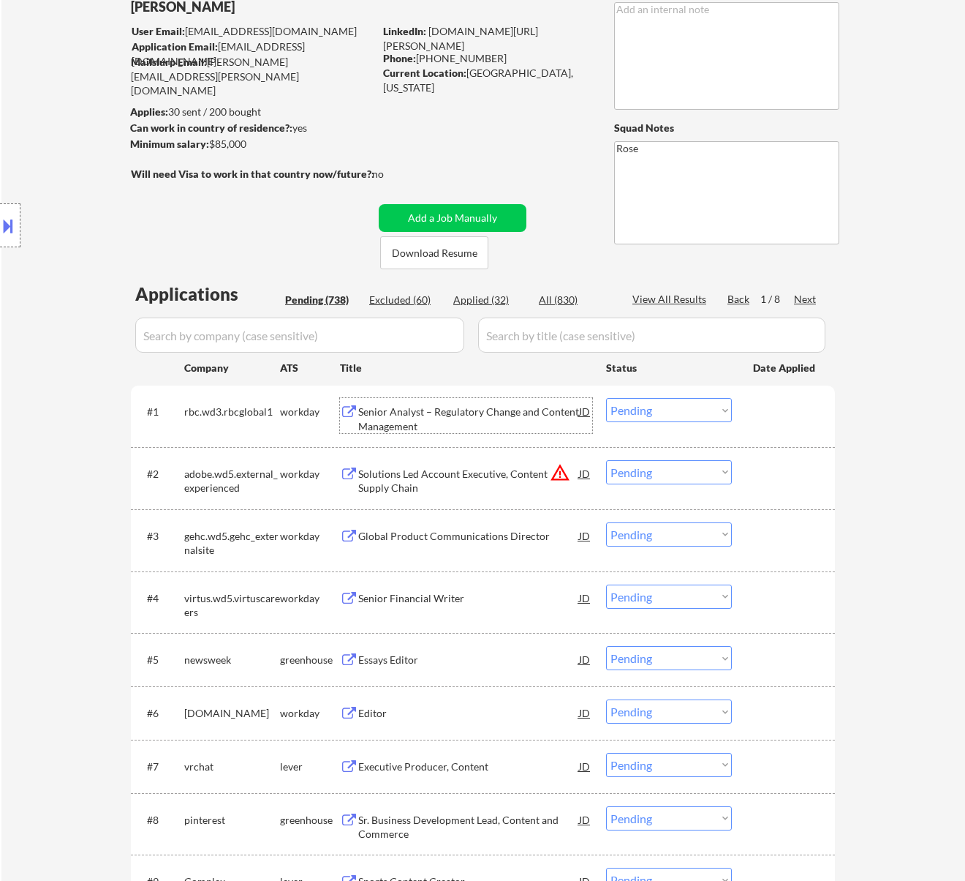
click at [543, 423] on div "Senior Analyst – Regulatory Change and Content Management" at bounding box center [468, 418] width 221 height 29
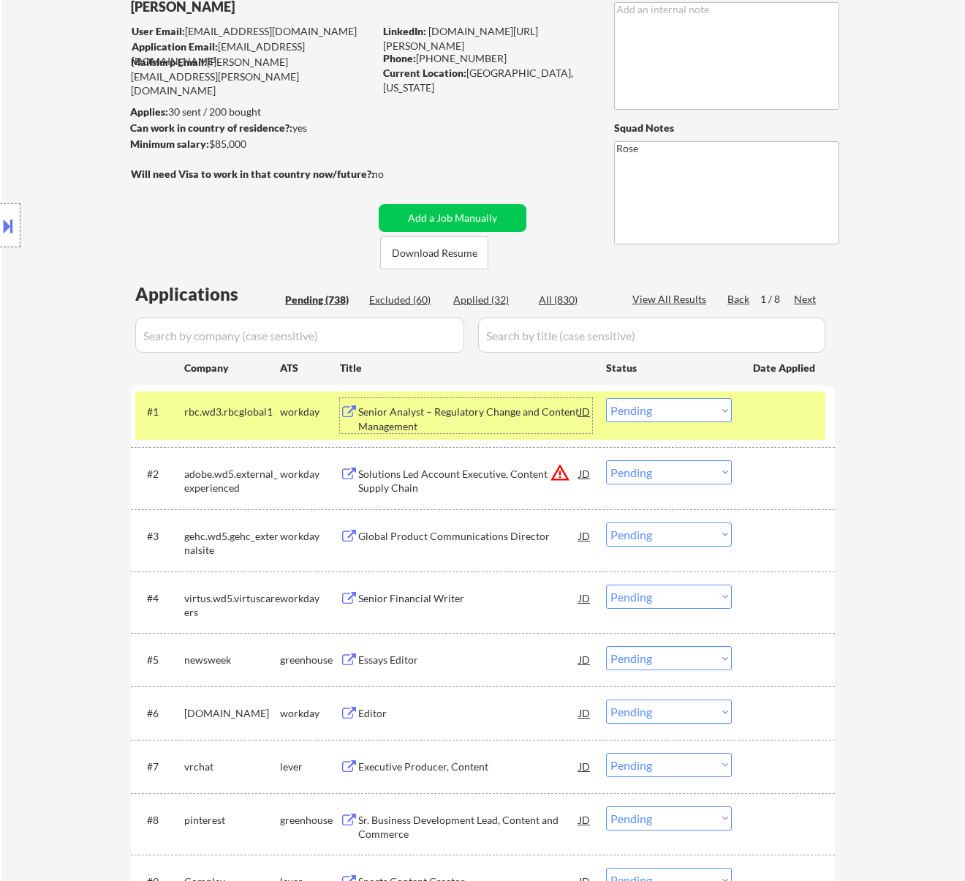
click at [655, 410] on select "Choose an option... Pending Applied Excluded (Questions) Excluded (Expired) Exc…" at bounding box center [669, 410] width 126 height 24
click at [606, 398] on select "Choose an option... Pending Applied Excluded (Questions) Excluded (Expired) Exc…" at bounding box center [669, 410] width 126 height 24
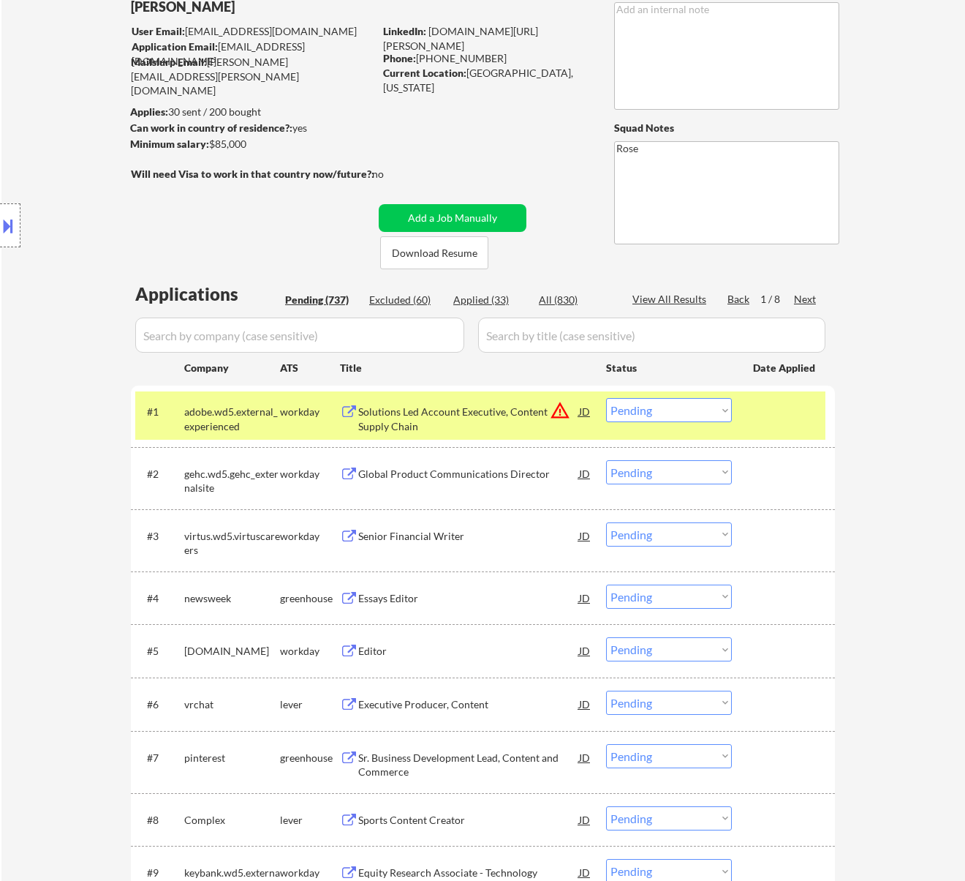
click at [501, 417] on div "Solutions Led Account Executive, Content Supply Chain" at bounding box center [468, 418] width 221 height 29
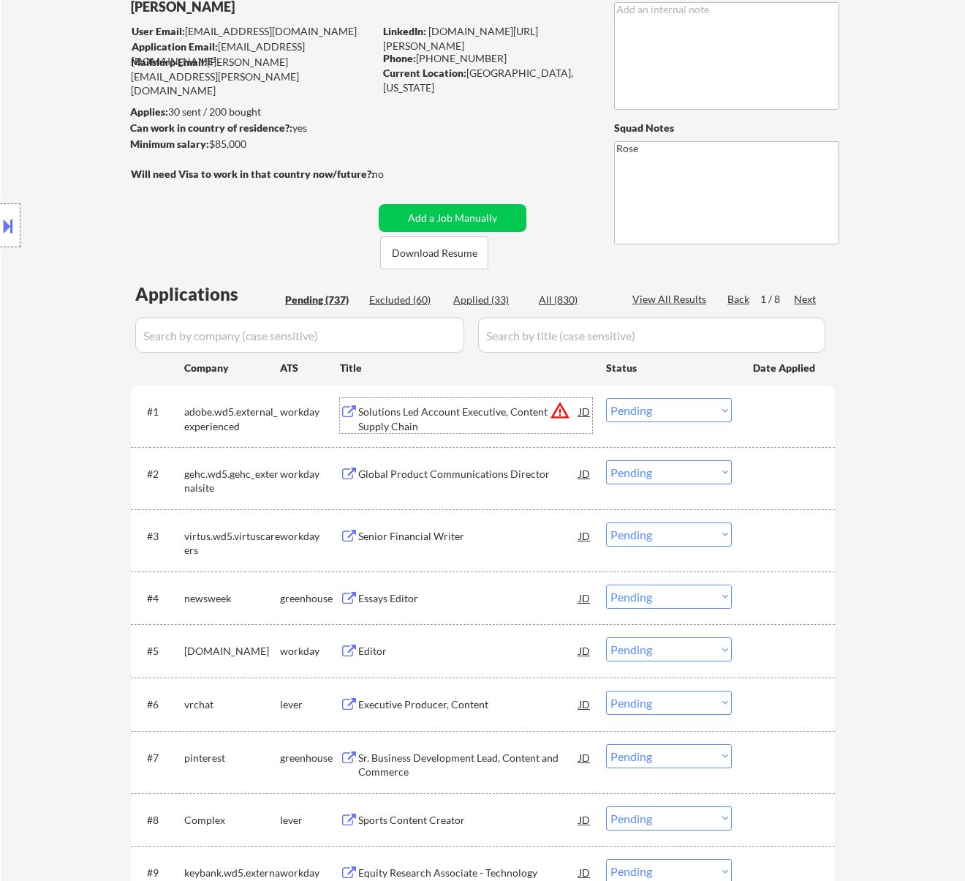
click at [667, 411] on select "Choose an option... Pending Applied Excluded (Questions) Excluded (Expired) Exc…" at bounding box center [669, 410] width 126 height 24
click at [606, 398] on select "Choose an option... Pending Applied Excluded (Questions) Excluded (Expired) Exc…" at bounding box center [669, 410] width 126 height 24
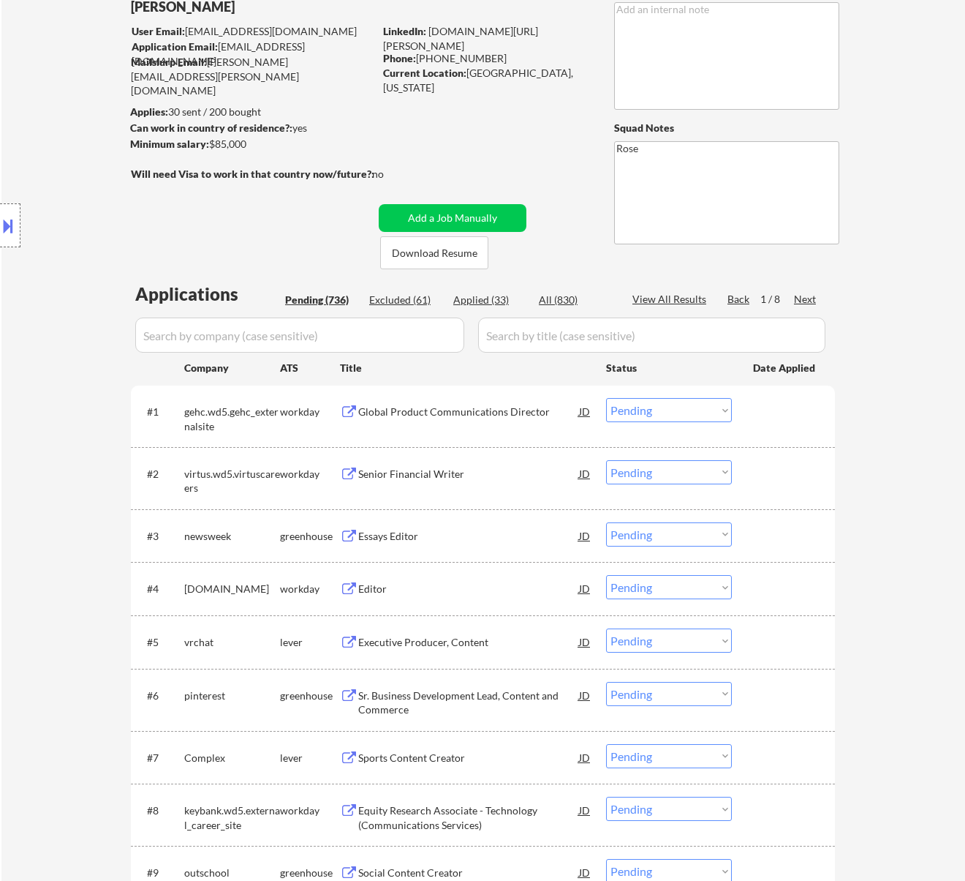
click at [515, 410] on div "Global Product Communications Director" at bounding box center [468, 411] width 221 height 15
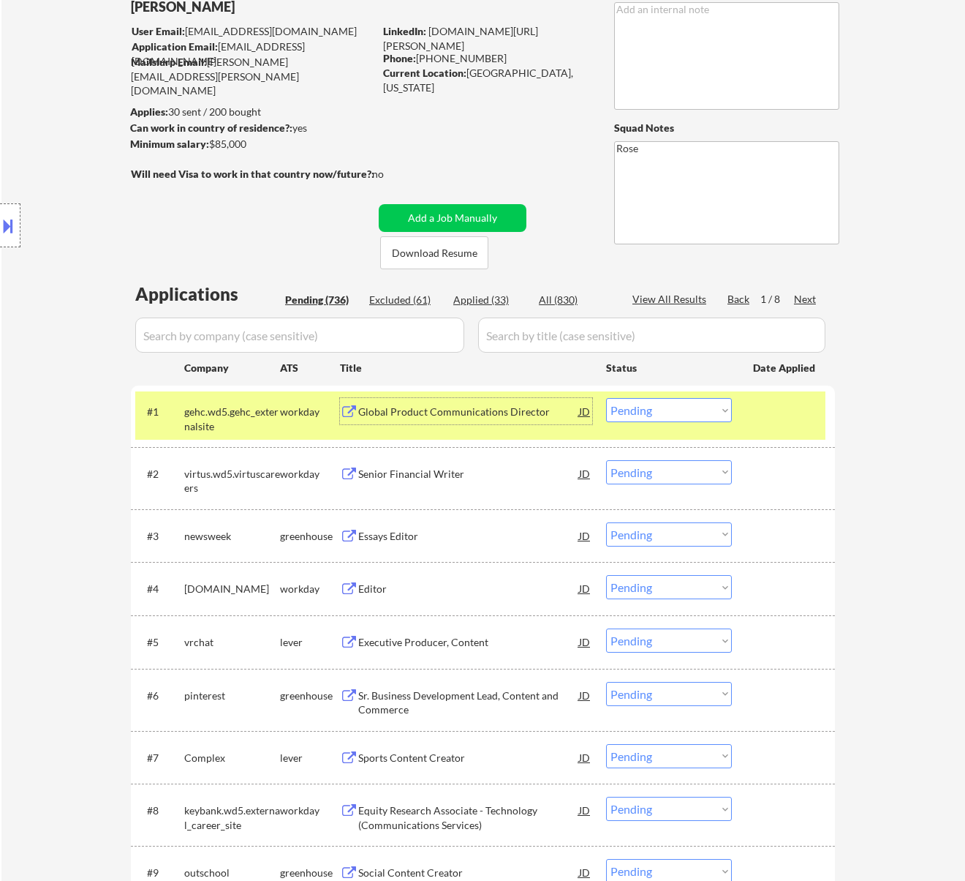
click at [641, 407] on select "Choose an option... Pending Applied Excluded (Questions) Excluded (Expired) Exc…" at bounding box center [669, 410] width 126 height 24
click at [606, 398] on select "Choose an option... Pending Applied Excluded (Questions) Excluded (Expired) Exc…" at bounding box center [669, 410] width 126 height 24
select select ""pending""
